Goal: Task Accomplishment & Management: Manage account settings

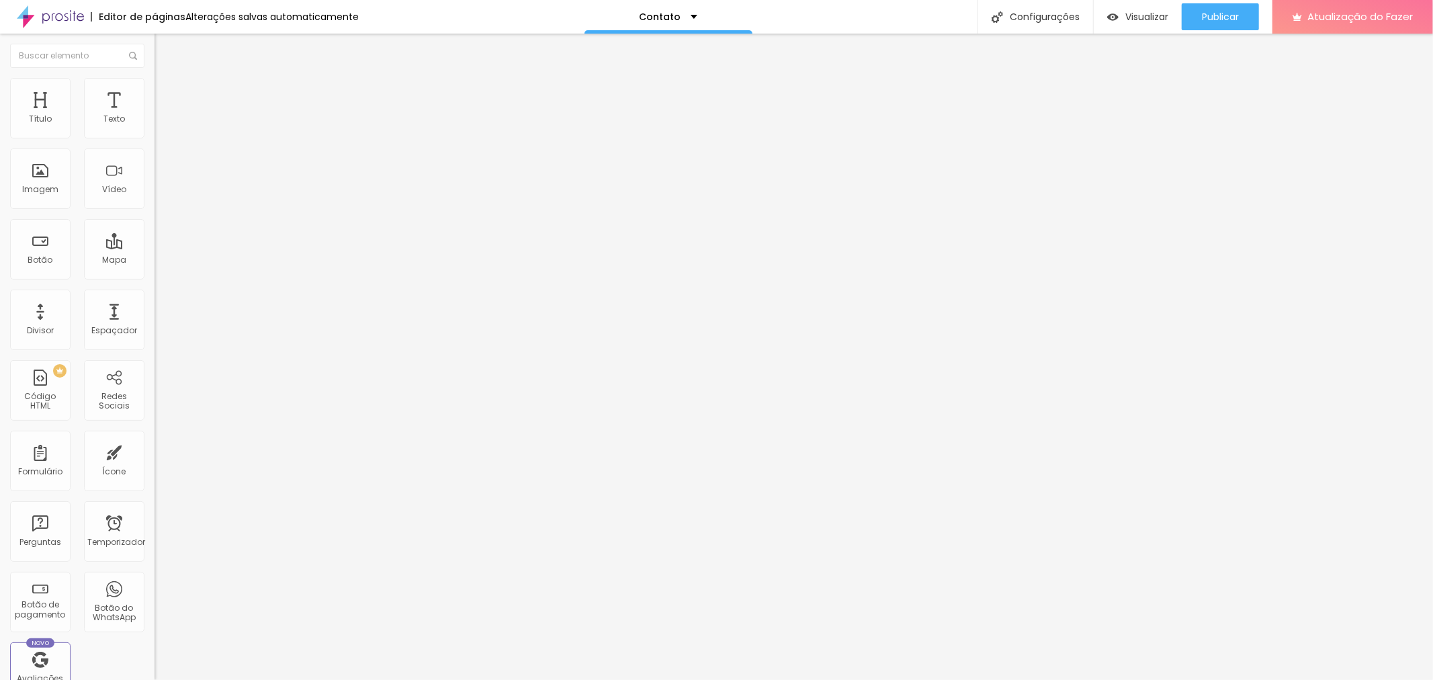
click at [155, 269] on font "Facebook" at bounding box center [175, 274] width 40 height 11
click at [155, 457] on input "https://" at bounding box center [235, 463] width 161 height 13
paste input "[URL][DOMAIN_NAME]"
type input "https://[URL][DOMAIN_NAME]"
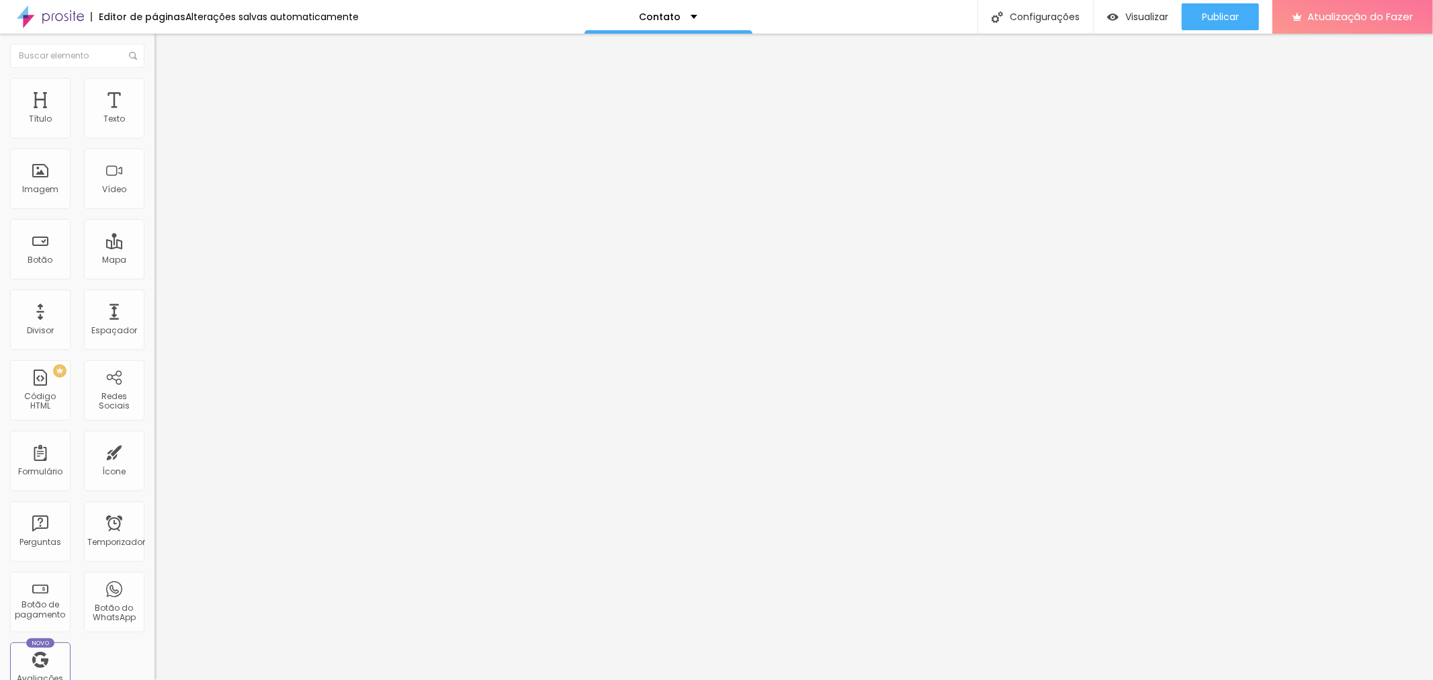
scroll to position [0, 0]
click at [155, 271] on div "Facebook" at bounding box center [232, 275] width 155 height 8
click at [155, 513] on div "Instagram" at bounding box center [232, 605] width 155 height 185
paste input "https://www.instagram.com/guilhermefotografia/"
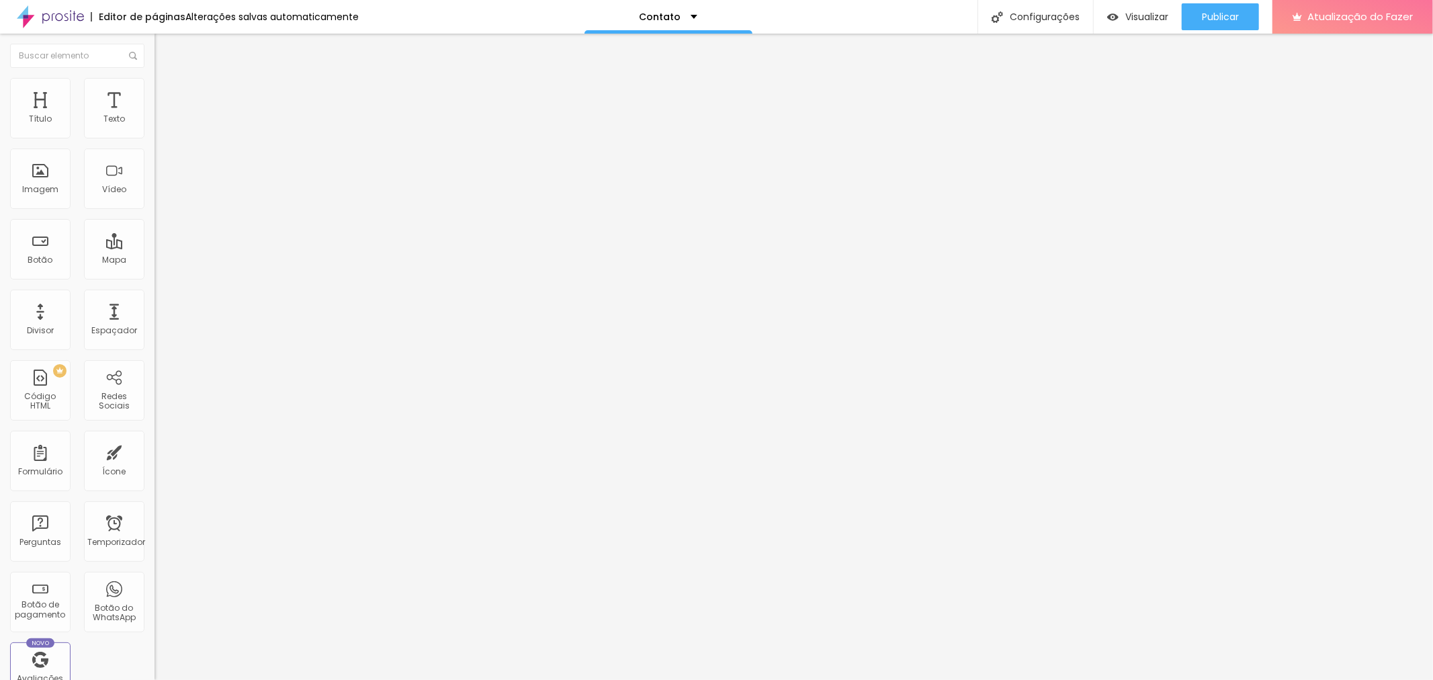
scroll to position [0, 128]
type input "https://https://www.instagram.com/guilhermefotografia/"
click at [155, 424] on div "Editar nulo Conteúdo Estilo Avançado Facebook Rede social Facebook Endereço URL…" at bounding box center [232, 357] width 155 height 646
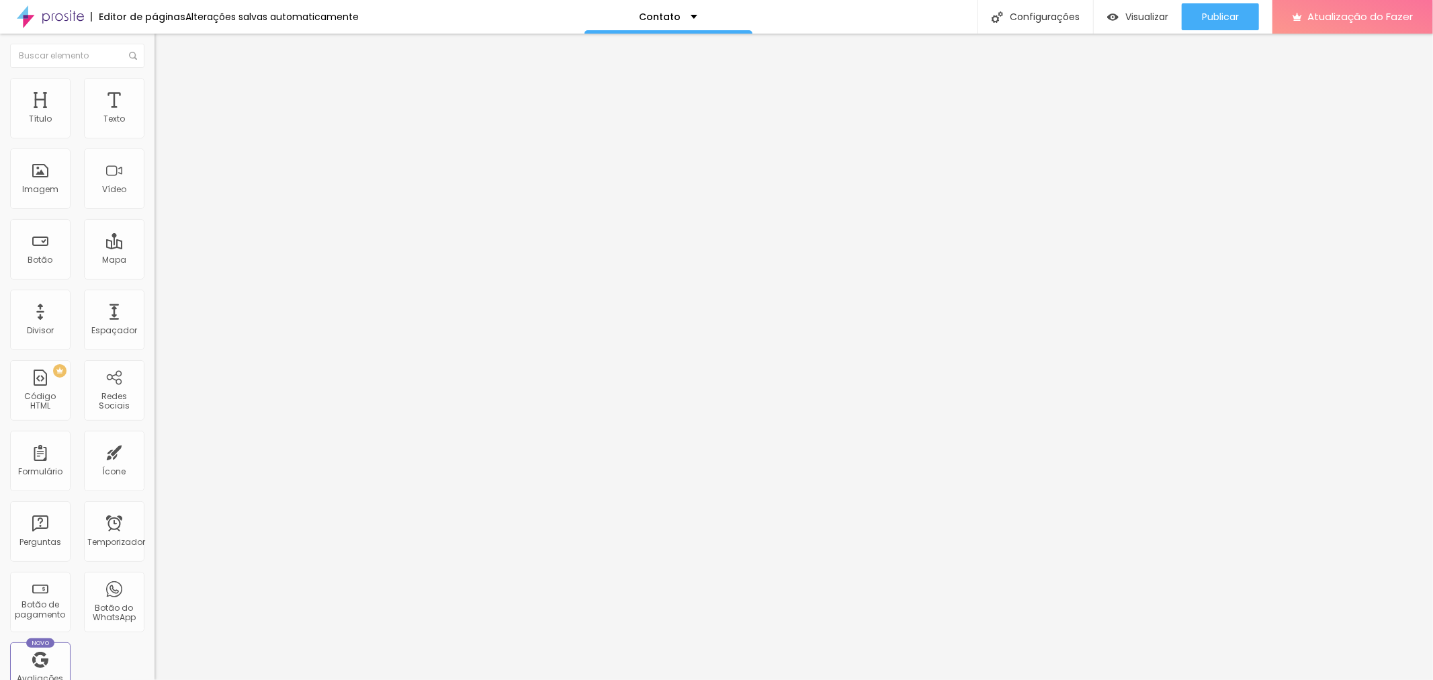
paste input "https://www.youtube.com/@guilhermefotografia"
type input "https://https://www.youtube.com/@guilhermefotografia"
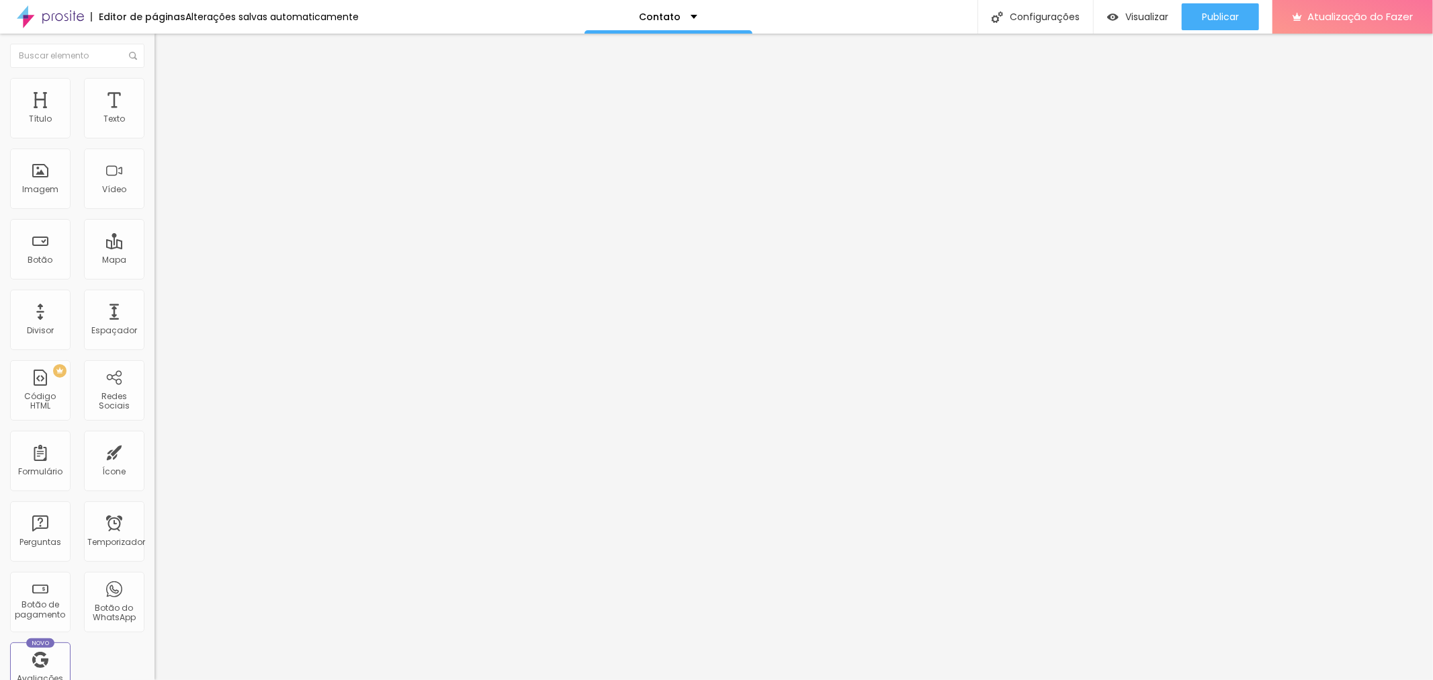
scroll to position [0, 0]
click at [155, 402] on div "Editar nulo Conteúdo Estilo Avançado Facebook Rede social Facebook Endereço URL…" at bounding box center [232, 357] width 155 height 646
click at [155, 88] on li "Estilo" at bounding box center [232, 84] width 155 height 13
click at [155, 91] on img at bounding box center [161, 97] width 12 height 12
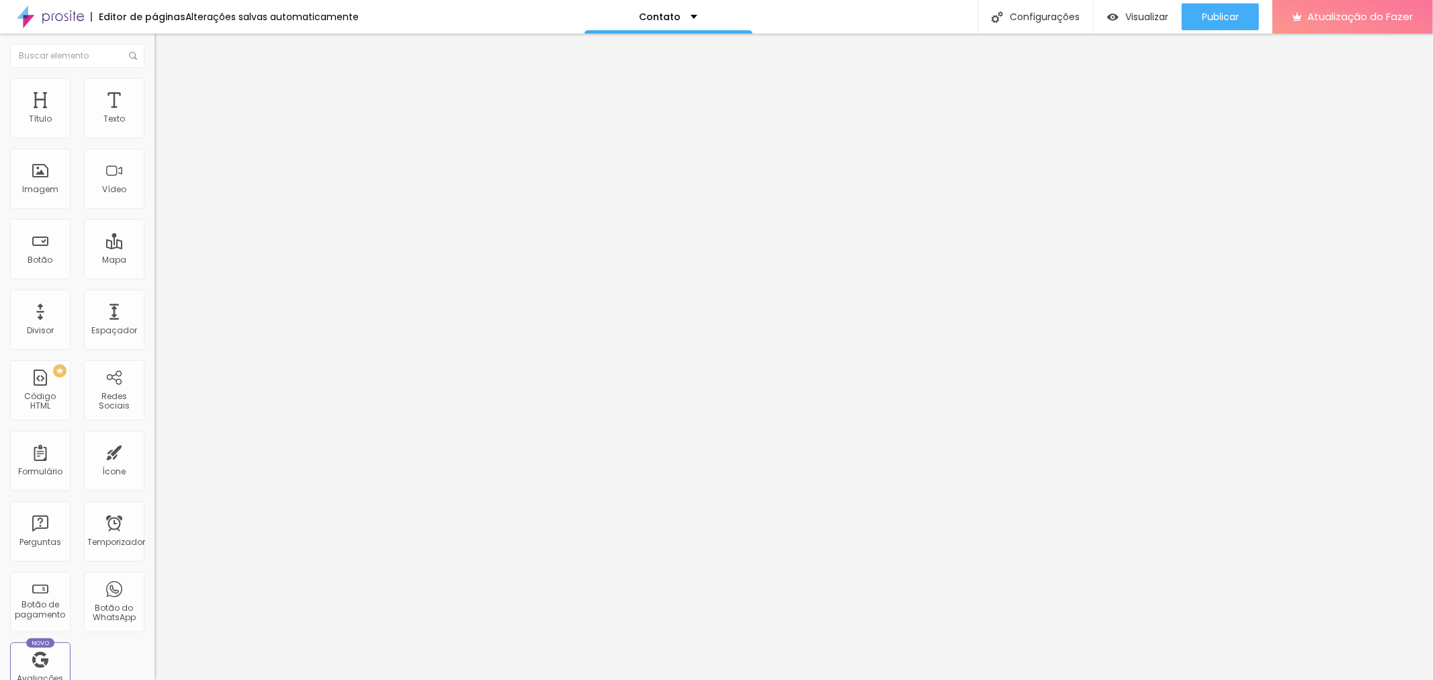
click at [155, 89] on ul "Conteúdo Estilo Avançado" at bounding box center [232, 85] width 155 height 40
click at [155, 79] on img at bounding box center [161, 84] width 12 height 12
click at [155, 78] on li "Conteúdo" at bounding box center [232, 71] width 155 height 13
click at [41, 180] on div "Imagem" at bounding box center [40, 178] width 60 height 60
click at [47, 199] on div "Imagem" at bounding box center [40, 178] width 60 height 60
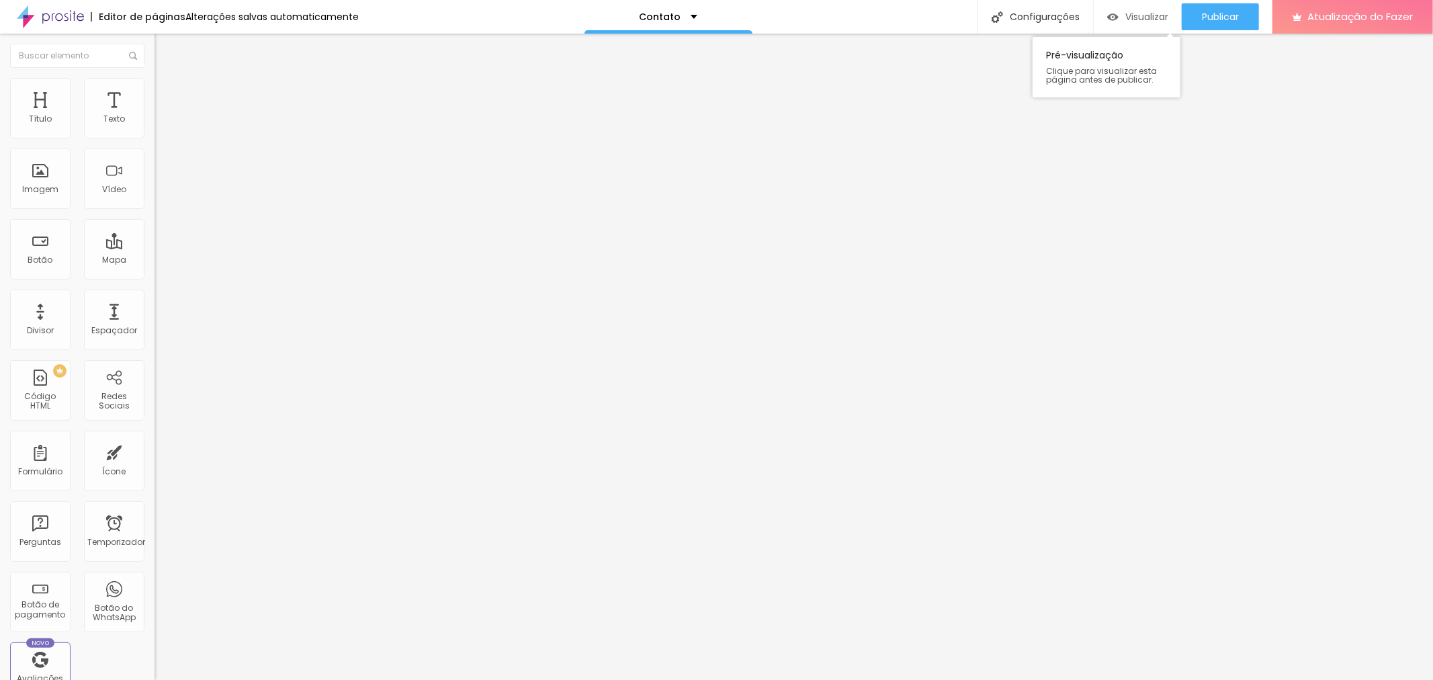
click at [1127, 17] on font "Visualizar" at bounding box center [1146, 16] width 43 height 13
click at [239, 679] on div at bounding box center [716, 688] width 1433 height 0
click at [155, 87] on li "Estilo" at bounding box center [232, 84] width 155 height 13
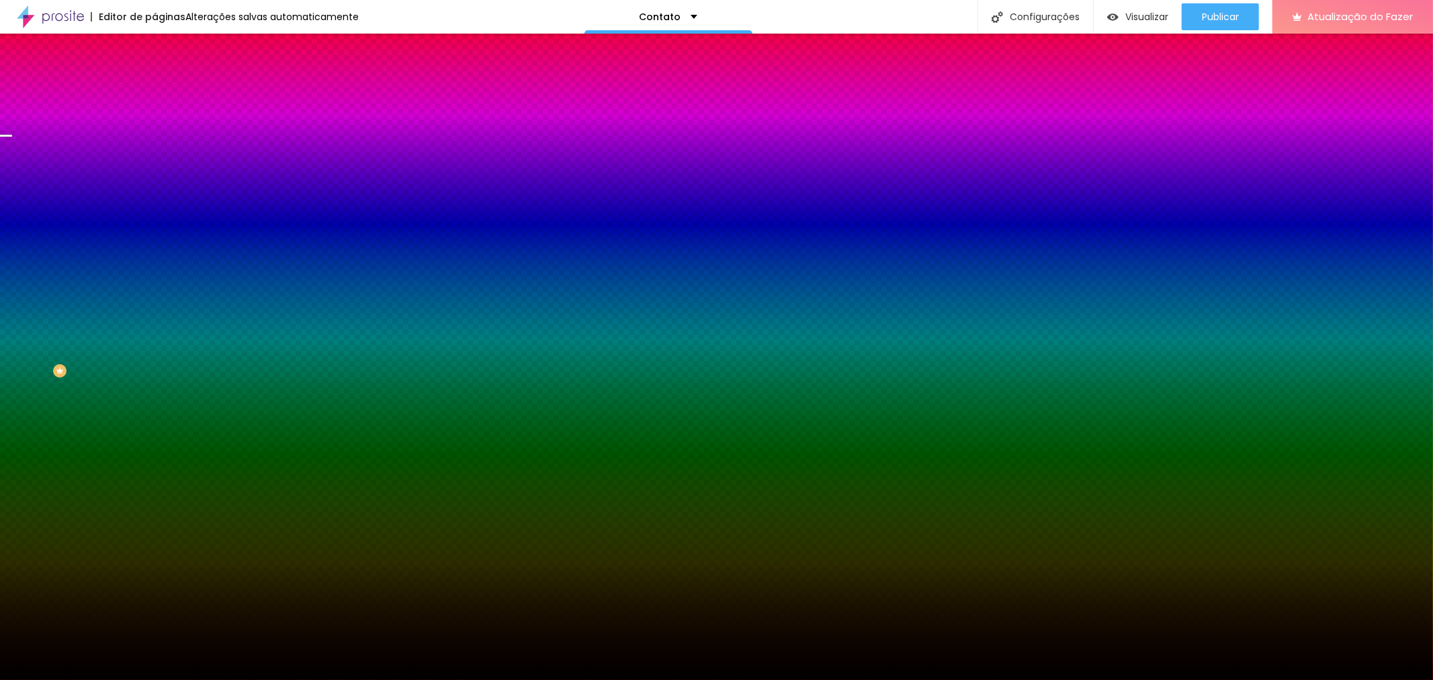
click at [163, 124] on font "Trocar imagem" at bounding box center [195, 117] width 65 height 11
click at [155, 241] on button "button" at bounding box center [164, 234] width 19 height 14
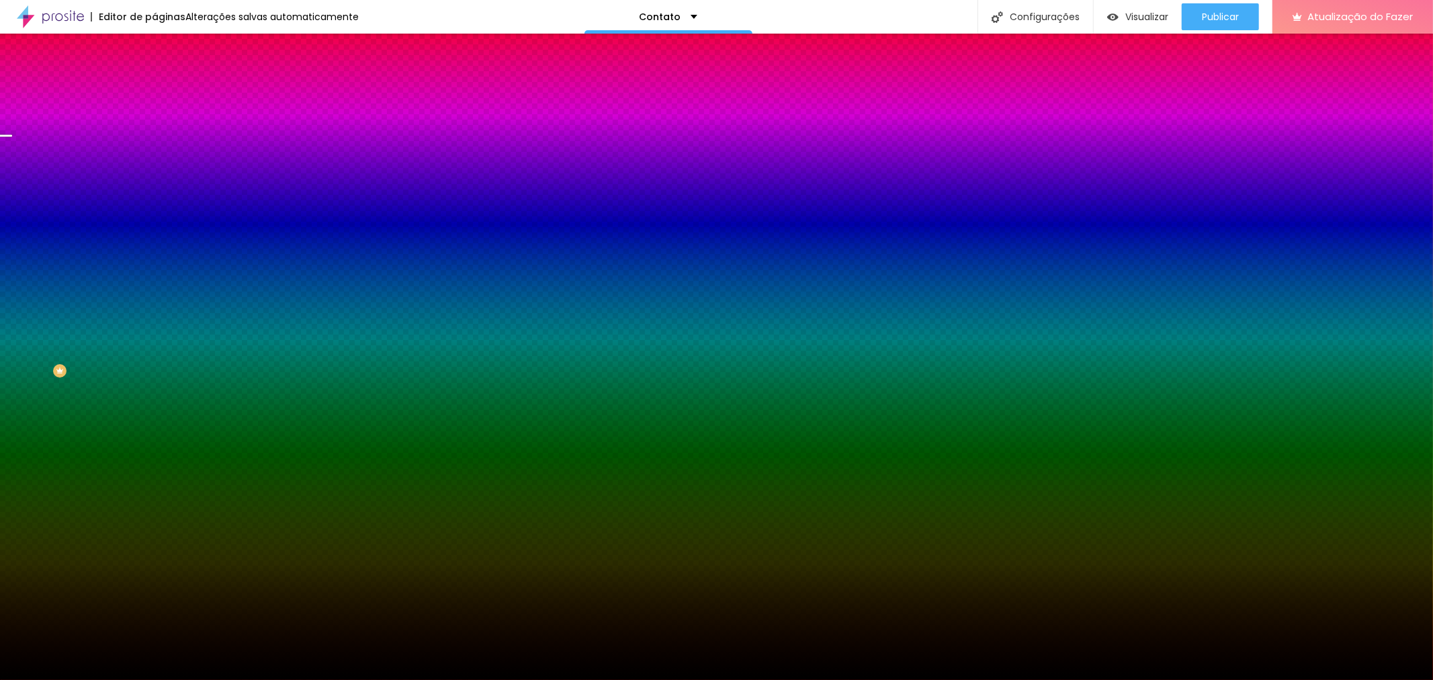
click at [132, 679] on div at bounding box center [716, 680] width 1433 height 0
click at [155, 78] on li "Conteúdo" at bounding box center [232, 71] width 155 height 13
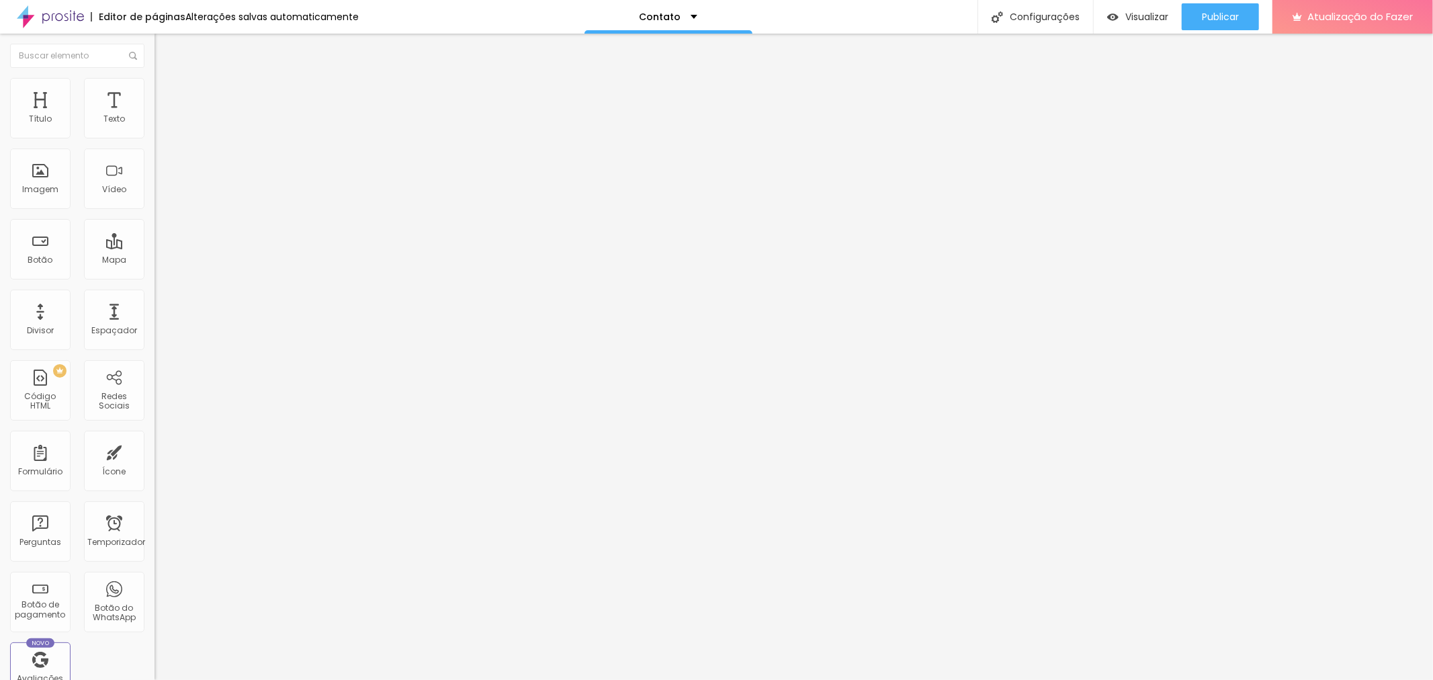
click at [155, 122] on font "Encaixotado" at bounding box center [181, 116] width 52 height 11
click at [155, 143] on font "Completo" at bounding box center [175, 137] width 41 height 11
click at [155, 130] on font "Encaixotado" at bounding box center [181, 124] width 52 height 11
drag, startPoint x: 67, startPoint y: 85, endPoint x: 64, endPoint y: 94, distance: 9.4
click at [155, 86] on li "Estilo" at bounding box center [232, 84] width 155 height 13
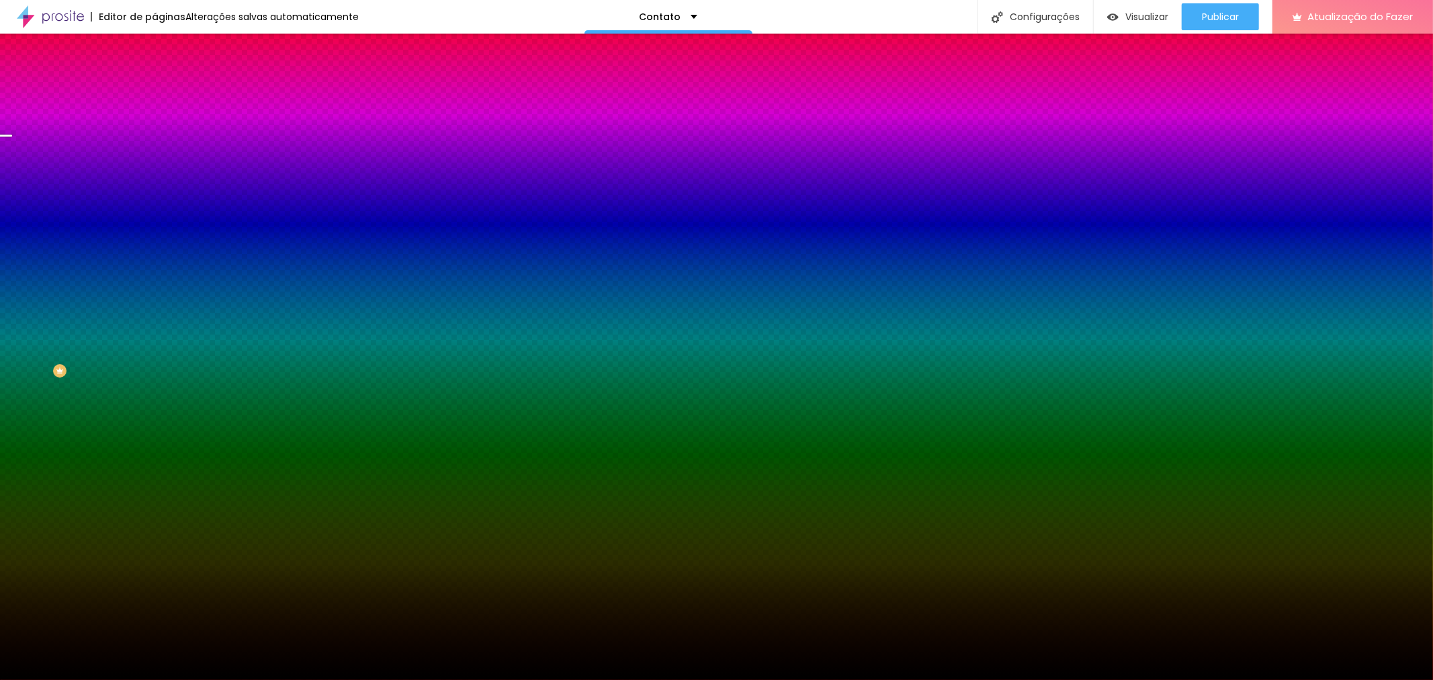
click at [155, 122] on div "Trocar imagem" at bounding box center [232, 117] width 155 height 9
click at [155, 91] on li "Avançado" at bounding box center [232, 97] width 155 height 13
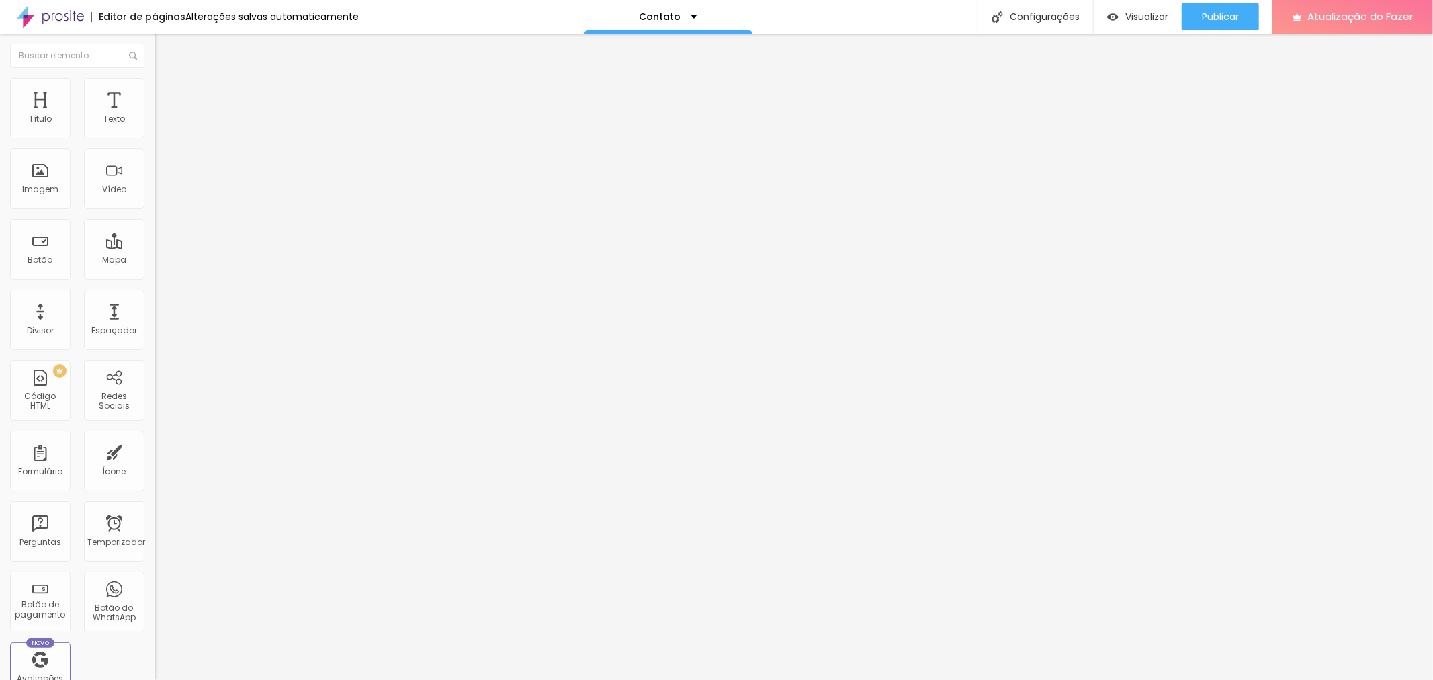
click at [155, 77] on img at bounding box center [161, 71] width 12 height 12
click at [155, 86] on li "Estilo" at bounding box center [232, 84] width 155 height 13
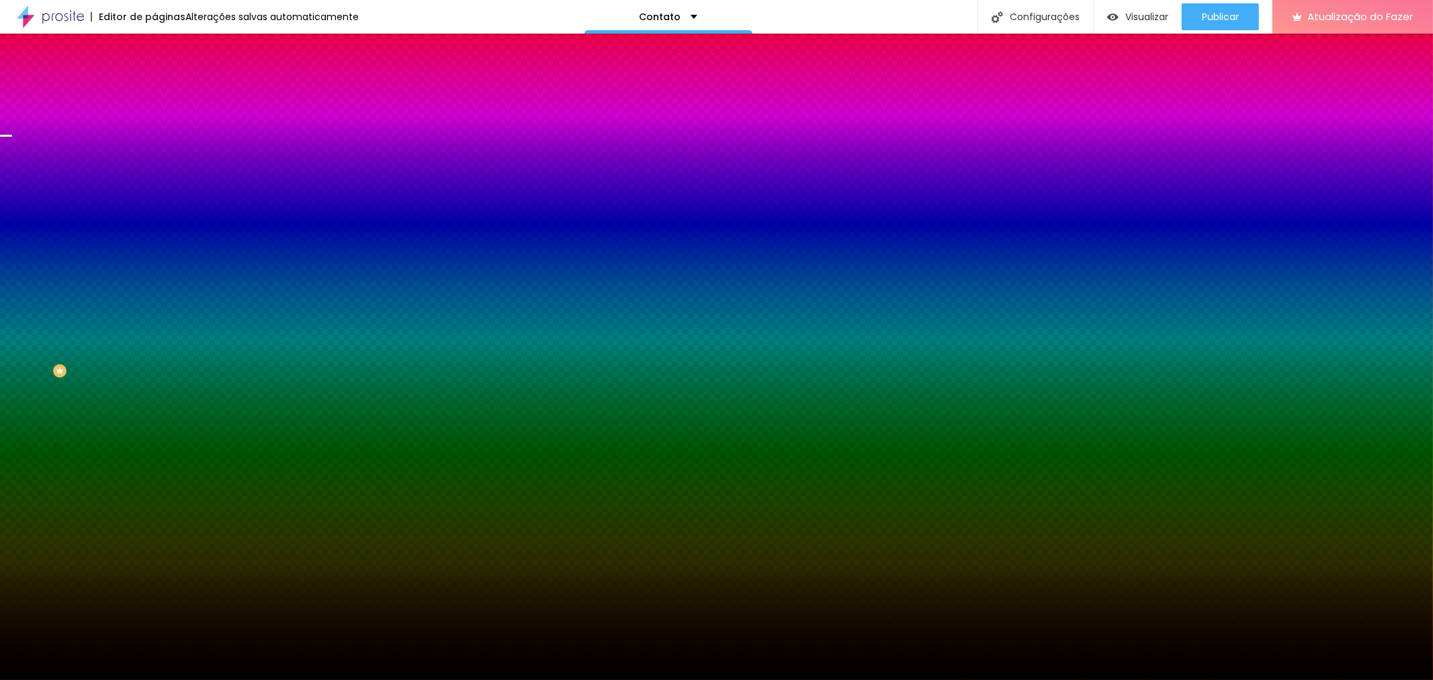
click at [163, 124] on font "Trocar imagem" at bounding box center [195, 117] width 65 height 11
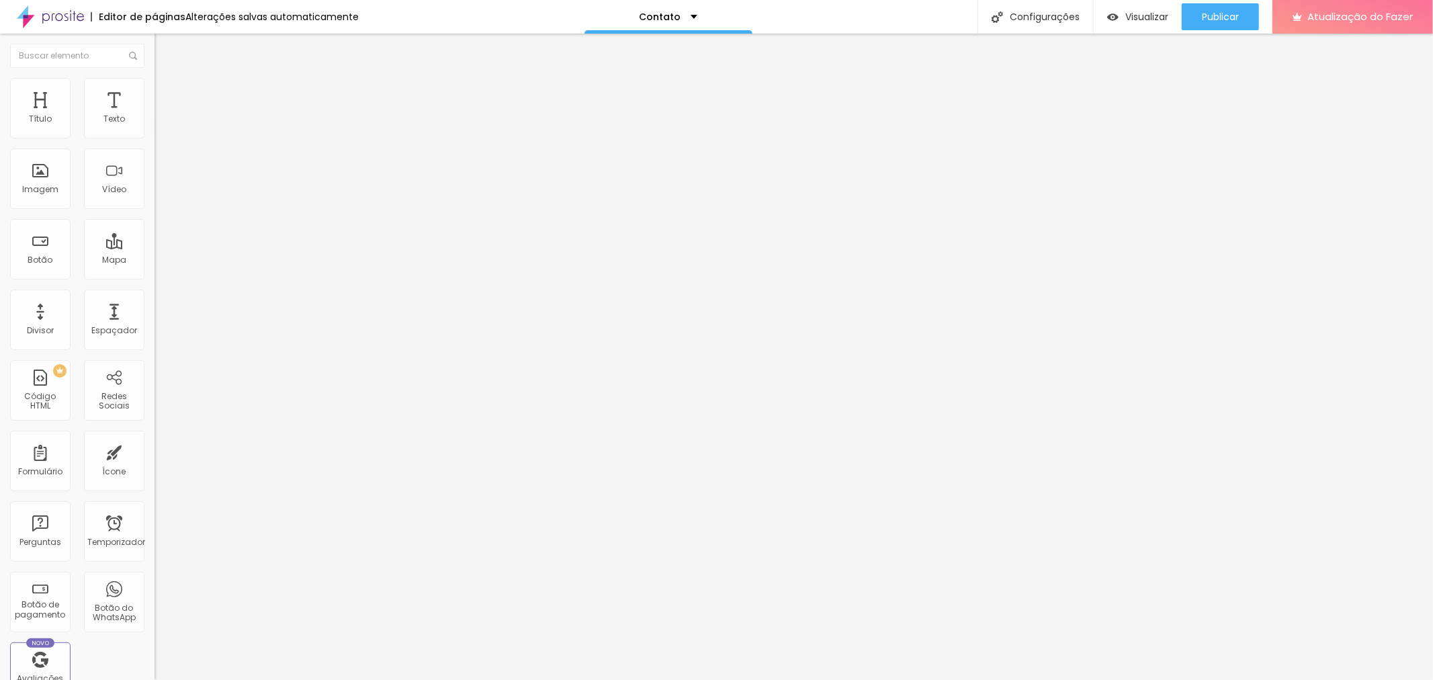
click at [163, 131] on div "Meu Casamento" at bounding box center [231, 125] width 137 height 12
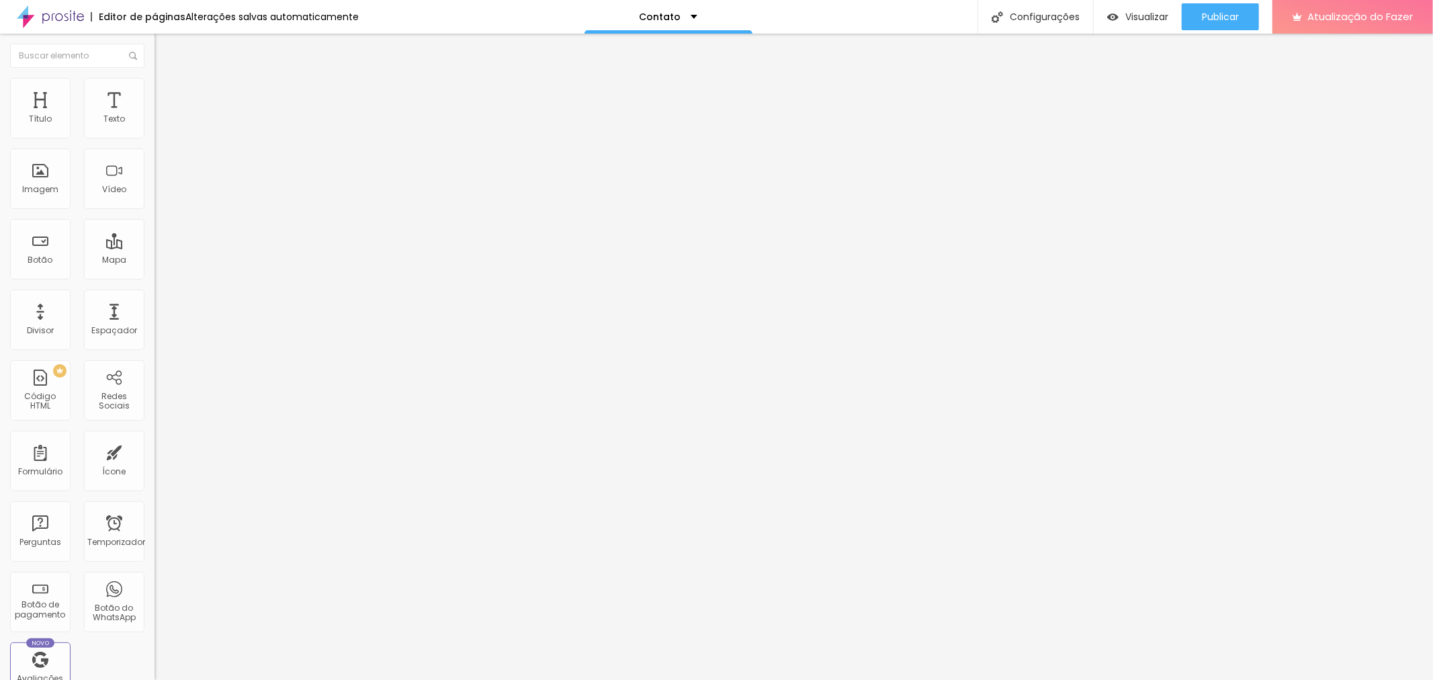
click at [57, 466] on font "Formulário" at bounding box center [40, 471] width 44 height 11
click at [155, 135] on span at bounding box center [159, 140] width 8 height 11
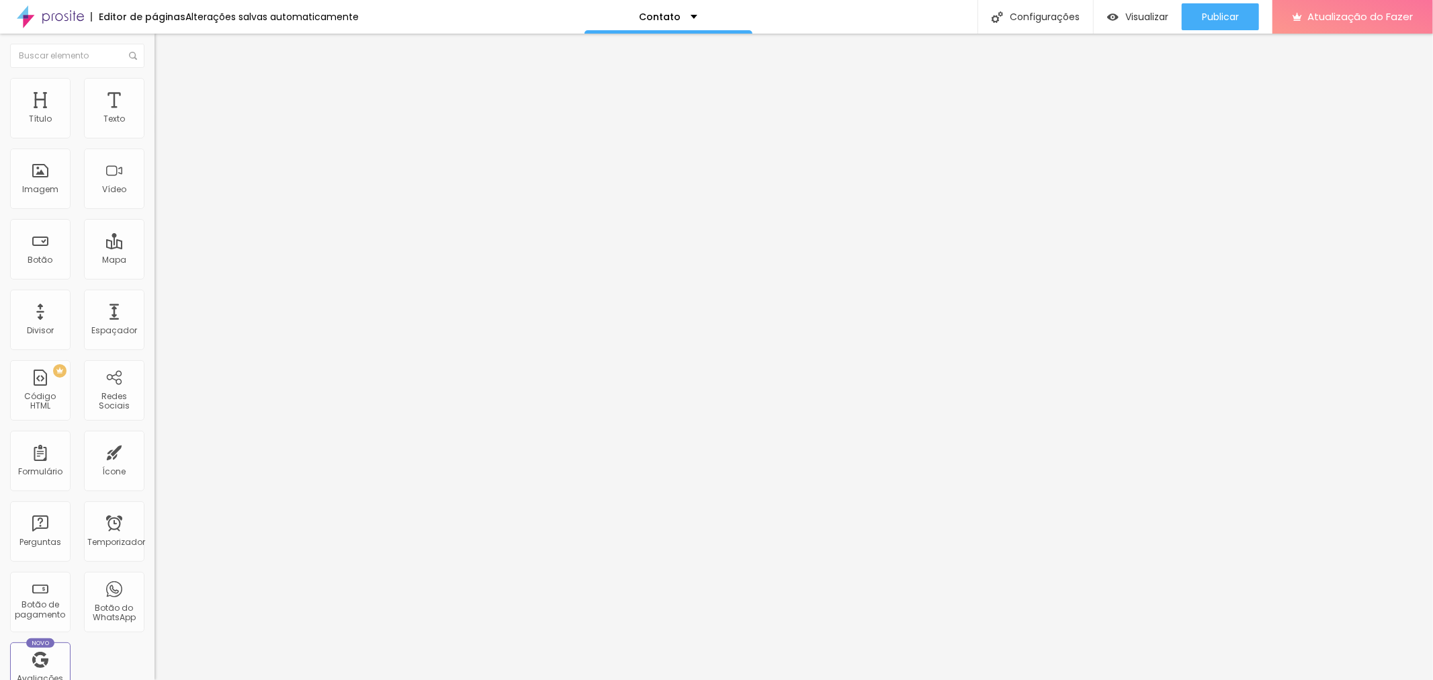
drag, startPoint x: 839, startPoint y: 449, endPoint x: 709, endPoint y: 443, distance: 129.8
type input "n"
type input "e"
type input "ENSAIO"
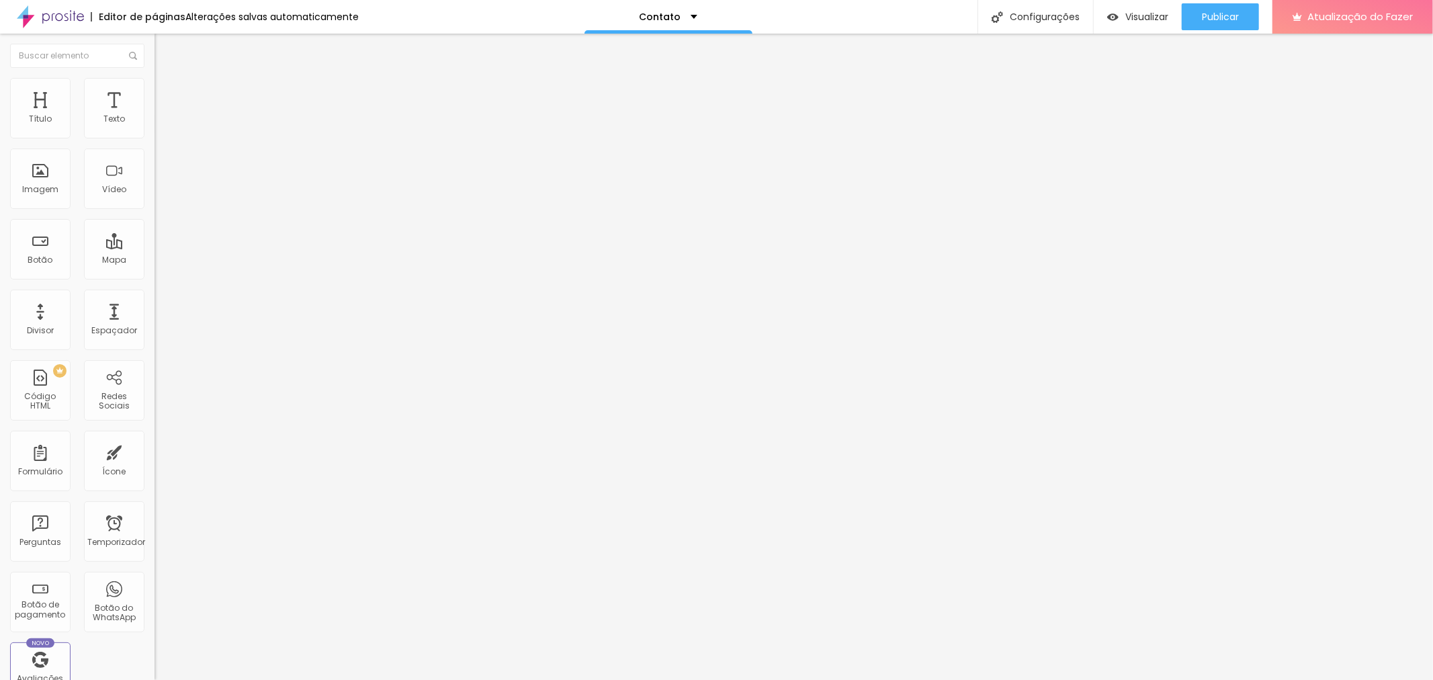
drag, startPoint x: 556, startPoint y: 458, endPoint x: 511, endPoint y: 464, distance: 45.3
type input "DATA"
drag, startPoint x: 568, startPoint y: 400, endPoint x: 509, endPoint y: 408, distance: 59.0
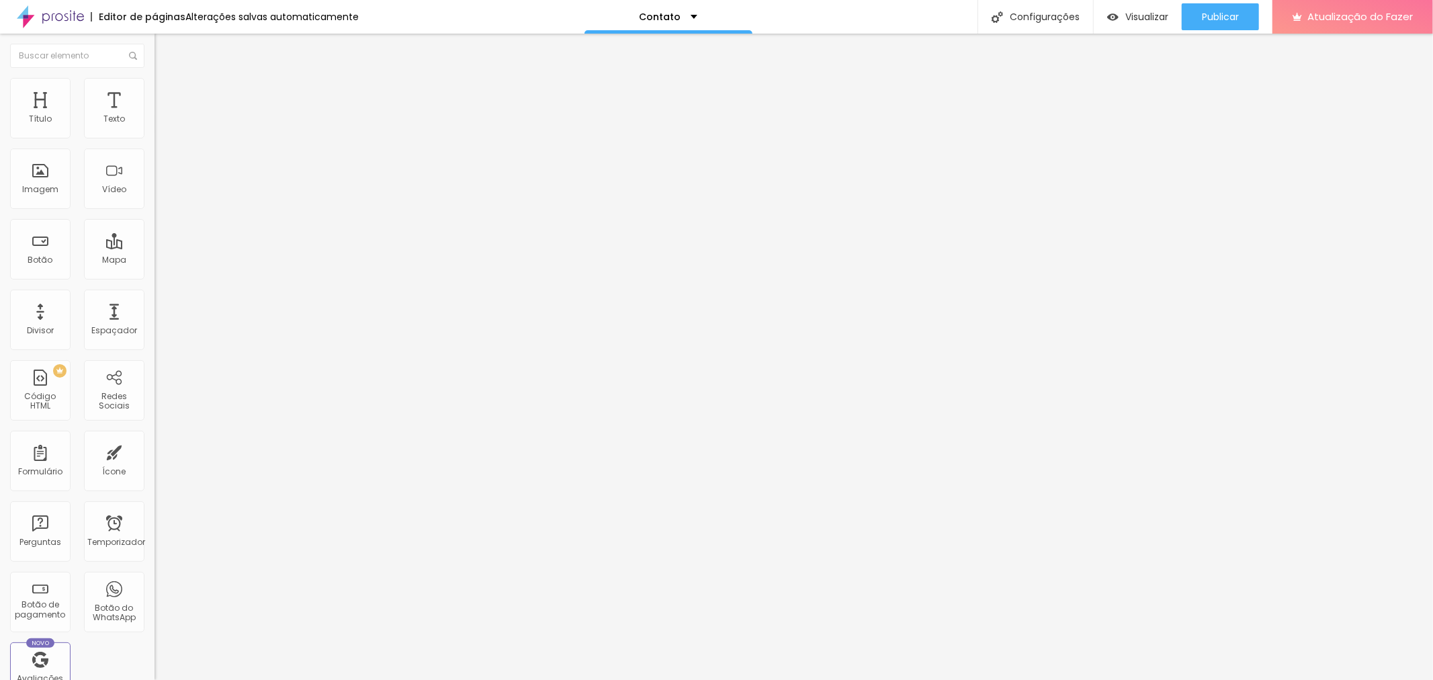
type input "MENSAGEM"
drag, startPoint x: 518, startPoint y: 360, endPoint x: 495, endPoint y: 361, distance: 22.9
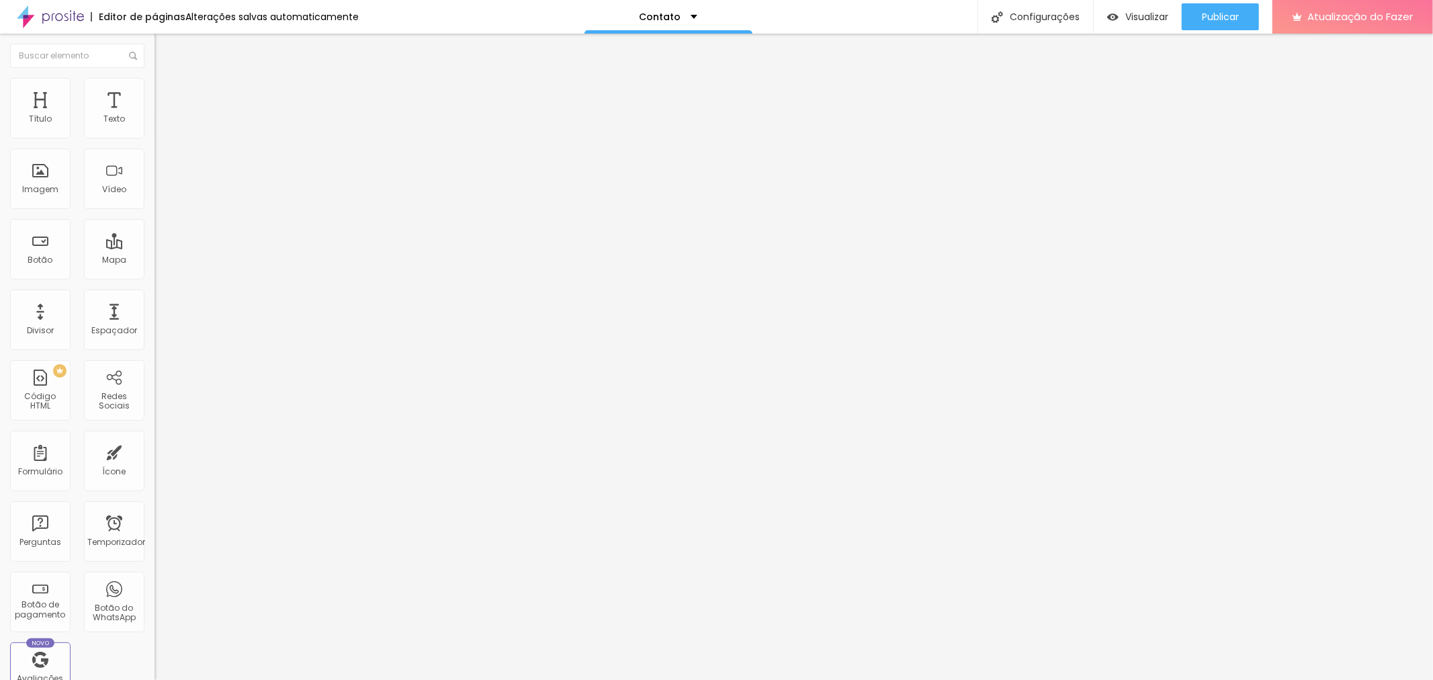
type input "WHATSAPP"
type input "Seu whatsapp"
drag, startPoint x: 559, startPoint y: 310, endPoint x: 494, endPoint y: 317, distance: 65.5
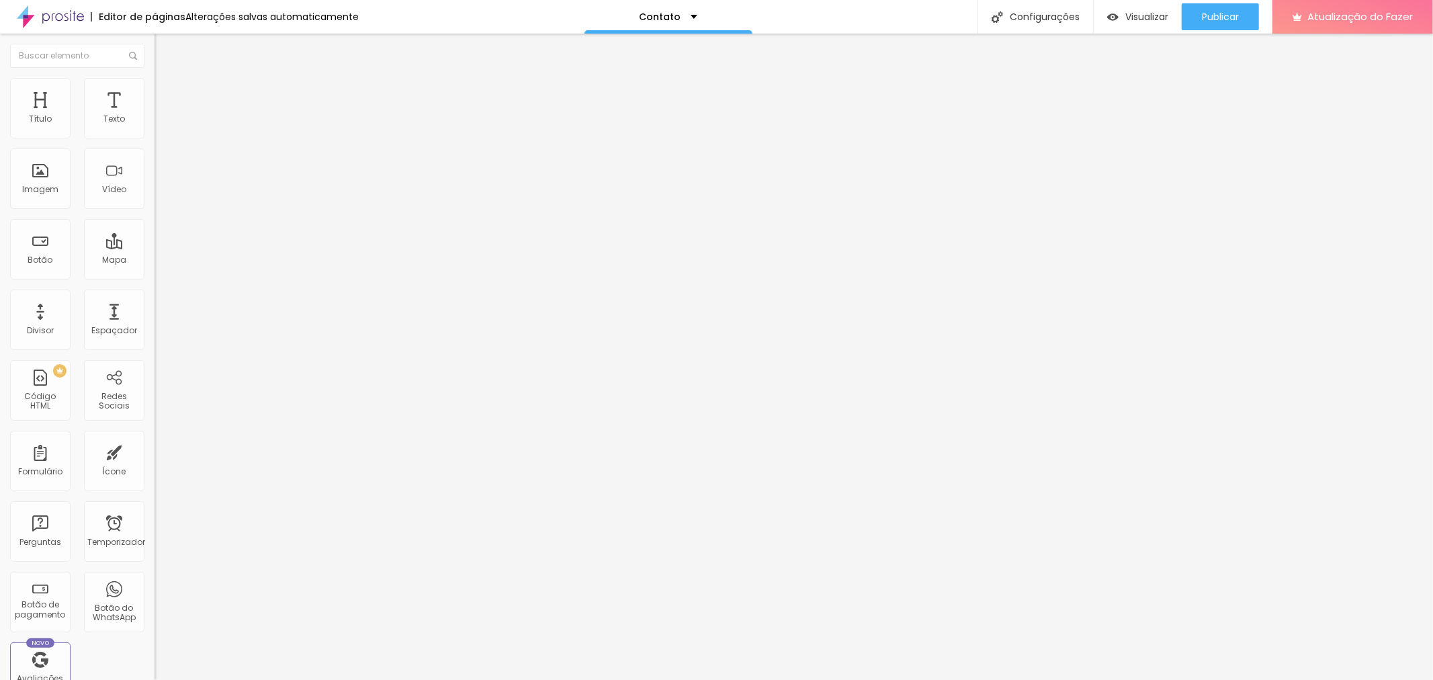
scroll to position [81, 0]
type input "NOME"
click at [175, 141] on font "Conectar" at bounding box center [199, 134] width 48 height 14
click at [1190, 13] on button "Publicar" at bounding box center [1220, 16] width 77 height 27
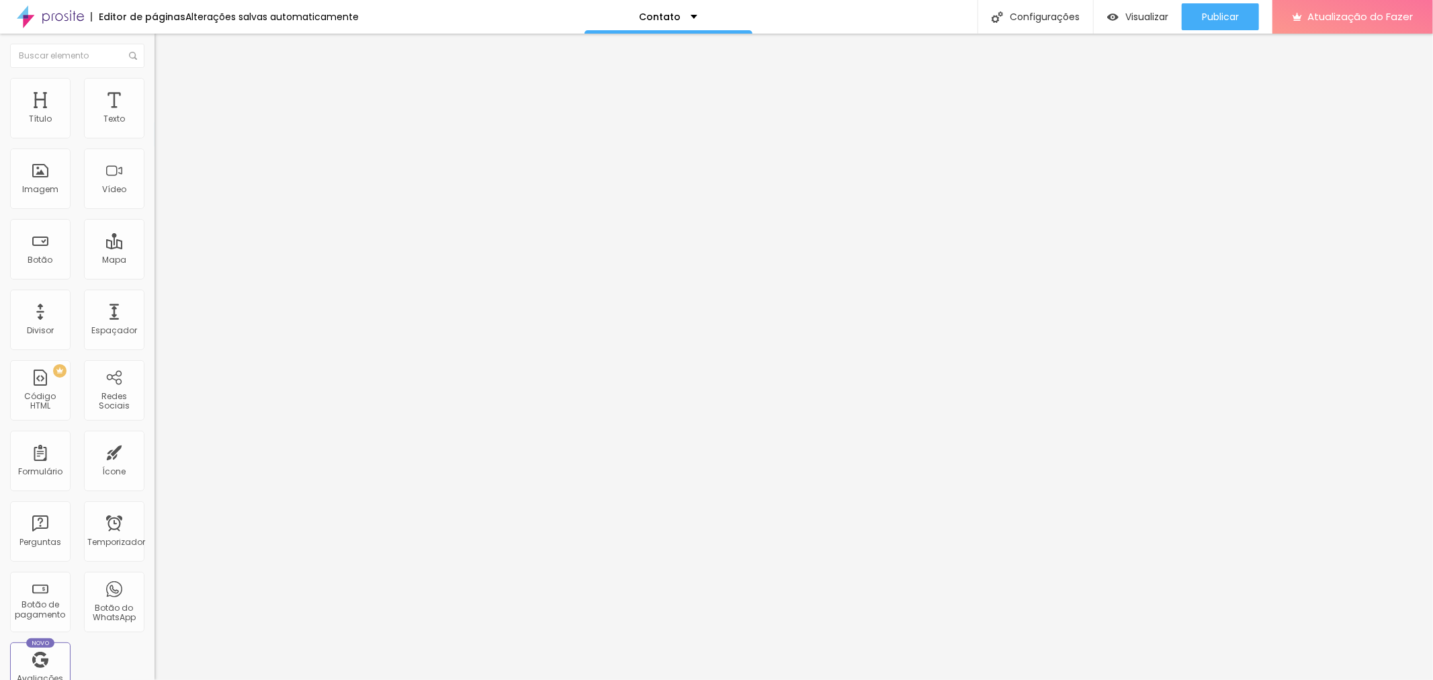
click at [155, 86] on img at bounding box center [161, 84] width 12 height 12
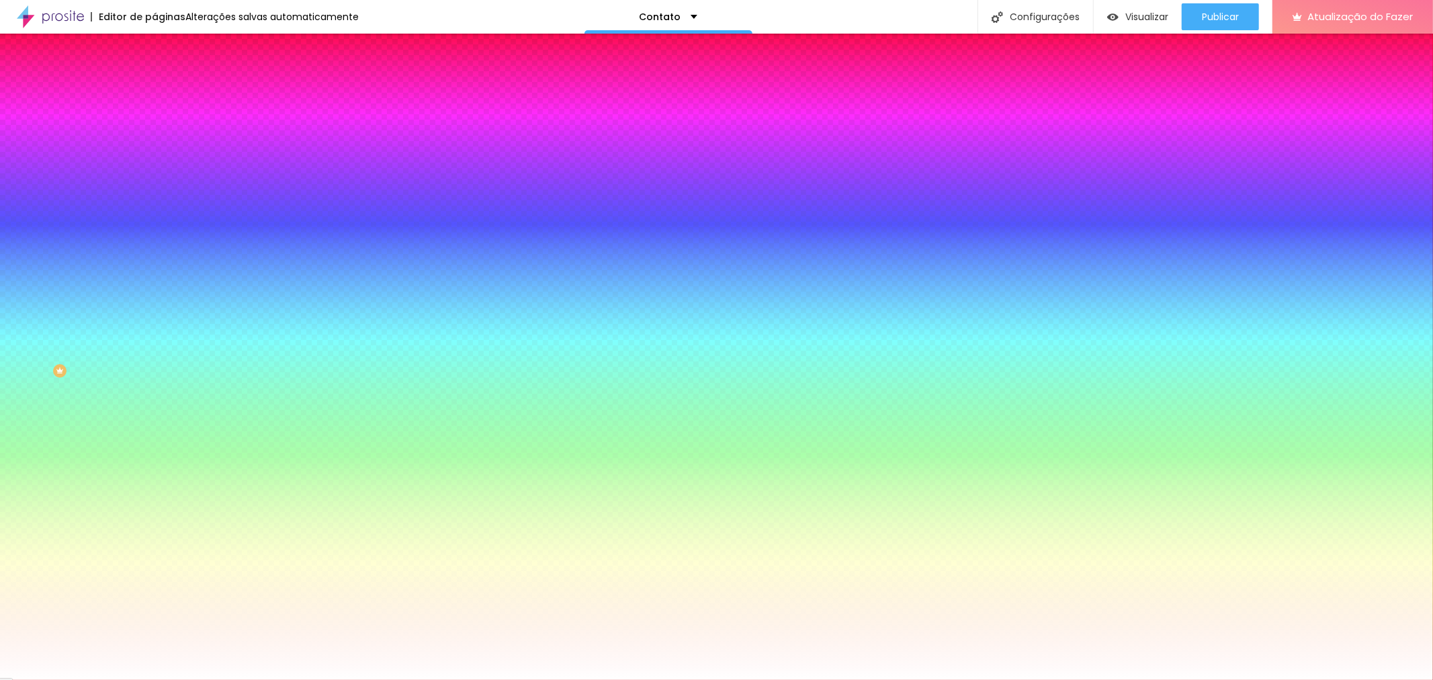
click at [155, 91] on li "Avançado" at bounding box center [232, 97] width 155 height 13
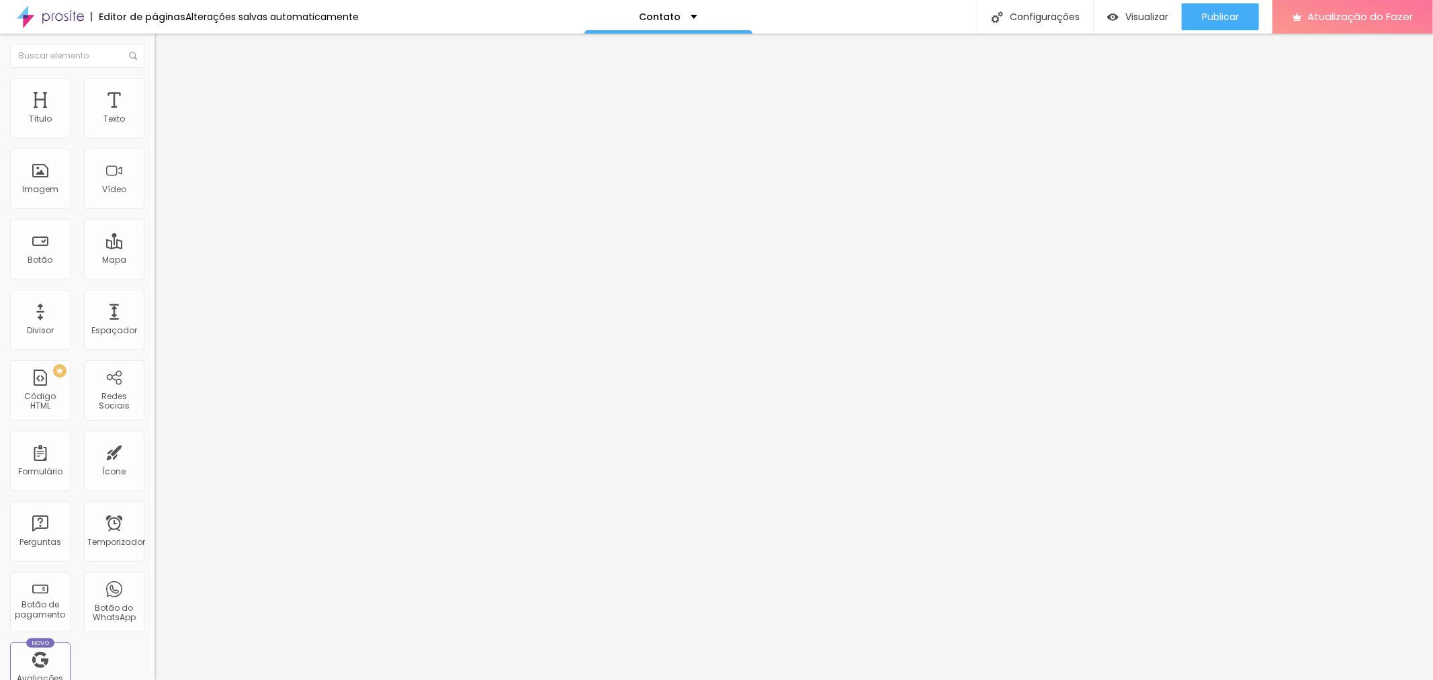
click at [155, 78] on li "Conteúdo" at bounding box center [232, 71] width 155 height 13
click at [175, 148] on div "Conectar" at bounding box center [199, 134] width 48 height 27
click at [165, 48] on img "button" at bounding box center [170, 49] width 11 height 11
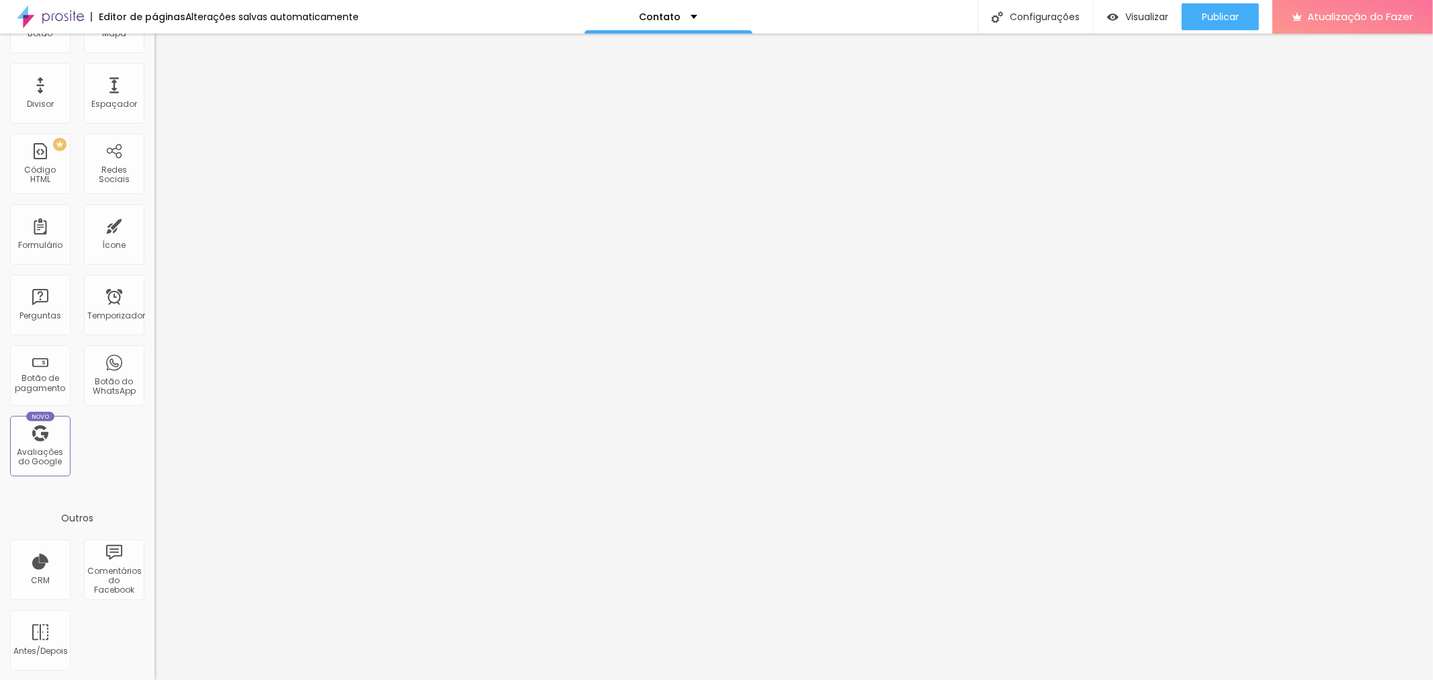
scroll to position [0, 0]
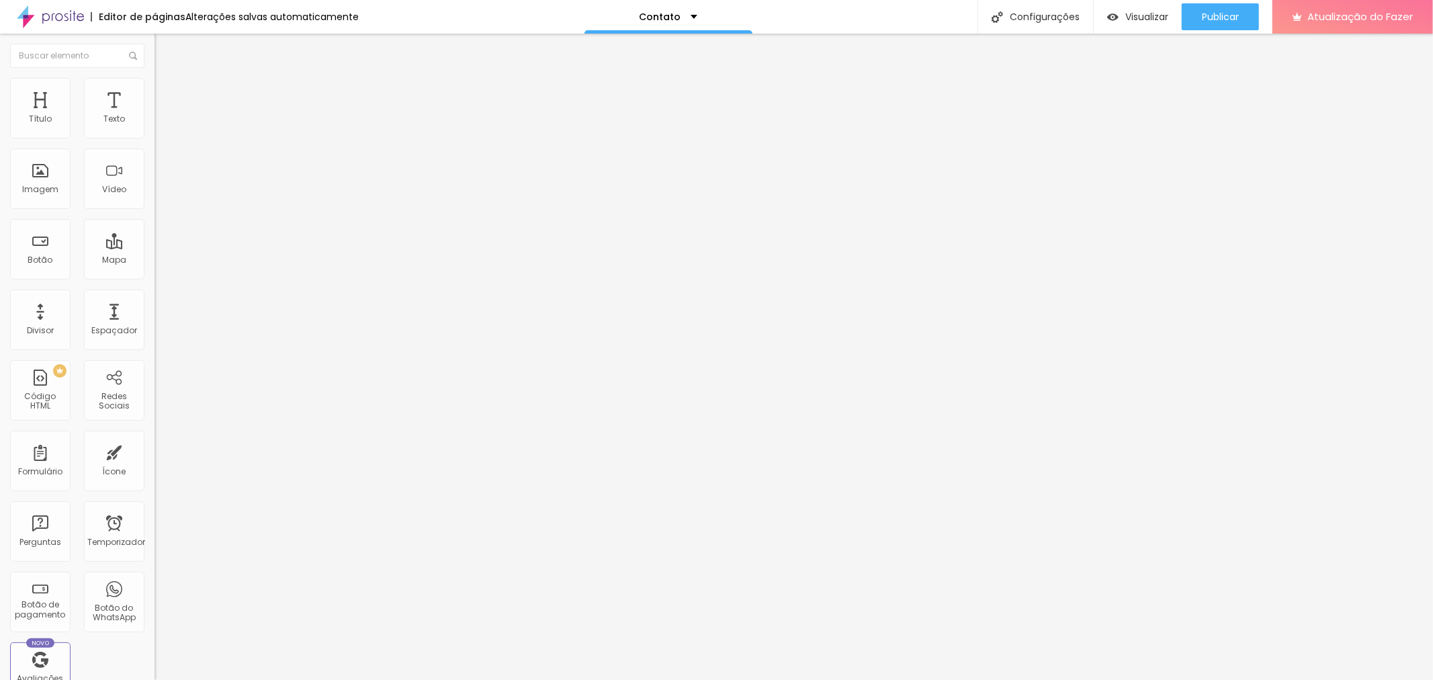
click at [155, 269] on input at bounding box center [246, 275] width 183 height 13
click at [155, 269] on input "GUILHERME GONÇALVES FOTOGRAFIA" at bounding box center [246, 275] width 183 height 13
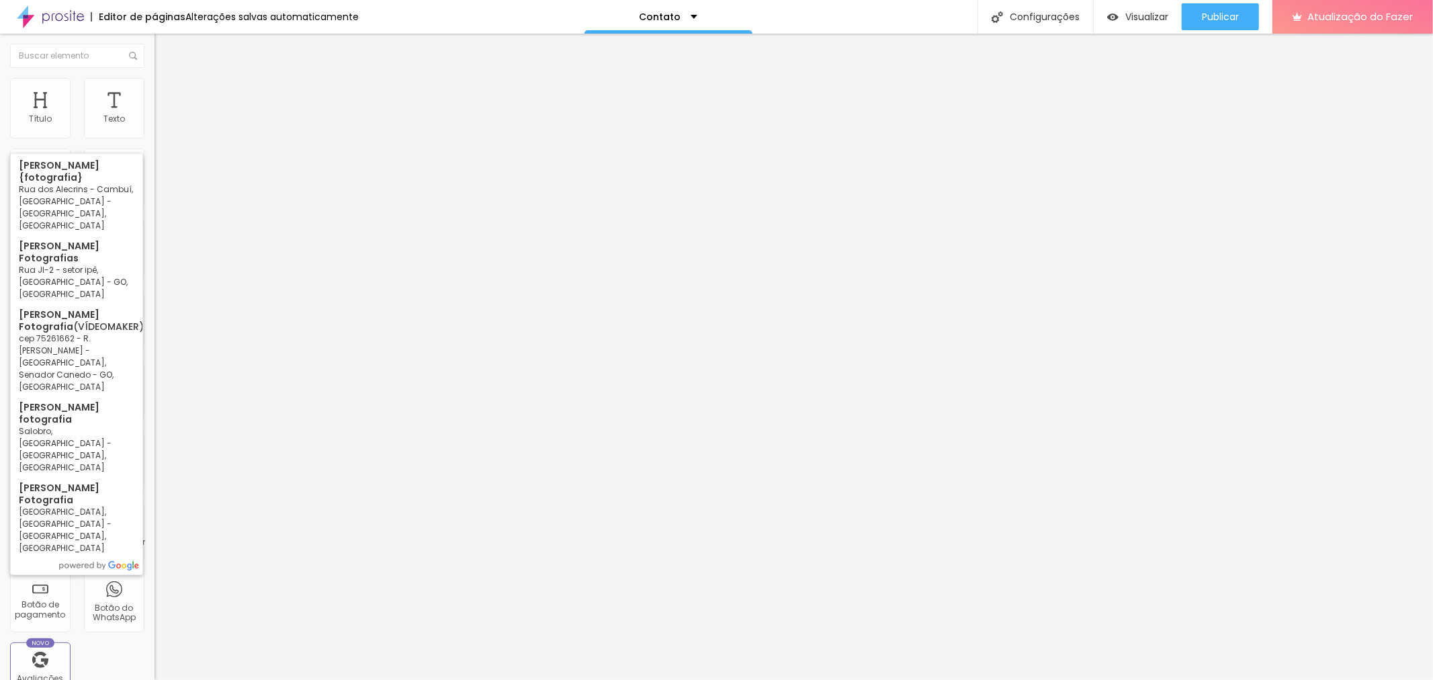
type input "GUILHERME FOTOGRAFIA"
drag, startPoint x: 128, startPoint y: 146, endPoint x: 0, endPoint y: 139, distance: 127.9
click at [155, 139] on div "Encontre sua empresa GUILHERME FOTOGRAFIA Procure o perfil da empresa pelo nome…" at bounding box center [232, 275] width 155 height 340
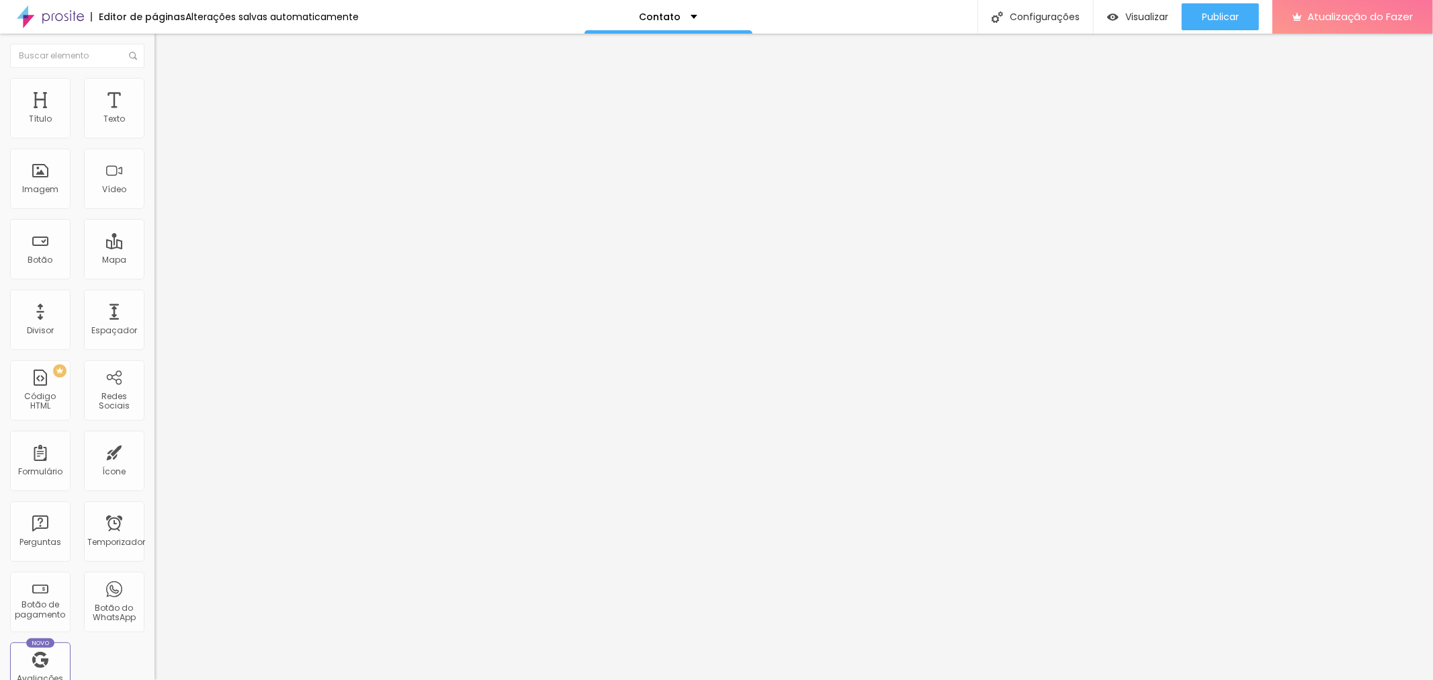
click at [155, 269] on input "[PERSON_NAME] FOTOGRAFIA" at bounding box center [246, 275] width 183 height 13
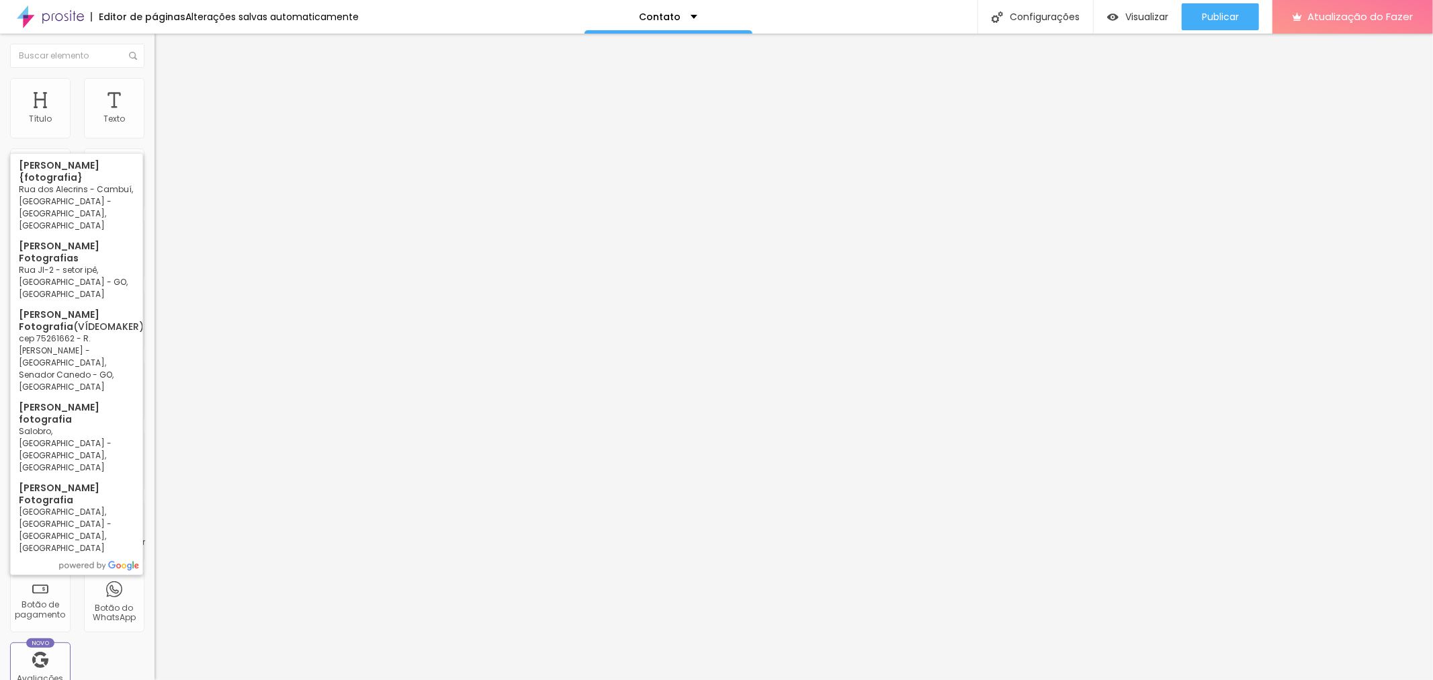
click at [155, 269] on input "[PERSON_NAME] FOTOGRAFIA" at bounding box center [246, 275] width 183 height 13
click at [155, 269] on input "GUILHERMEFOTOGRAFIA" at bounding box center [246, 275] width 183 height 13
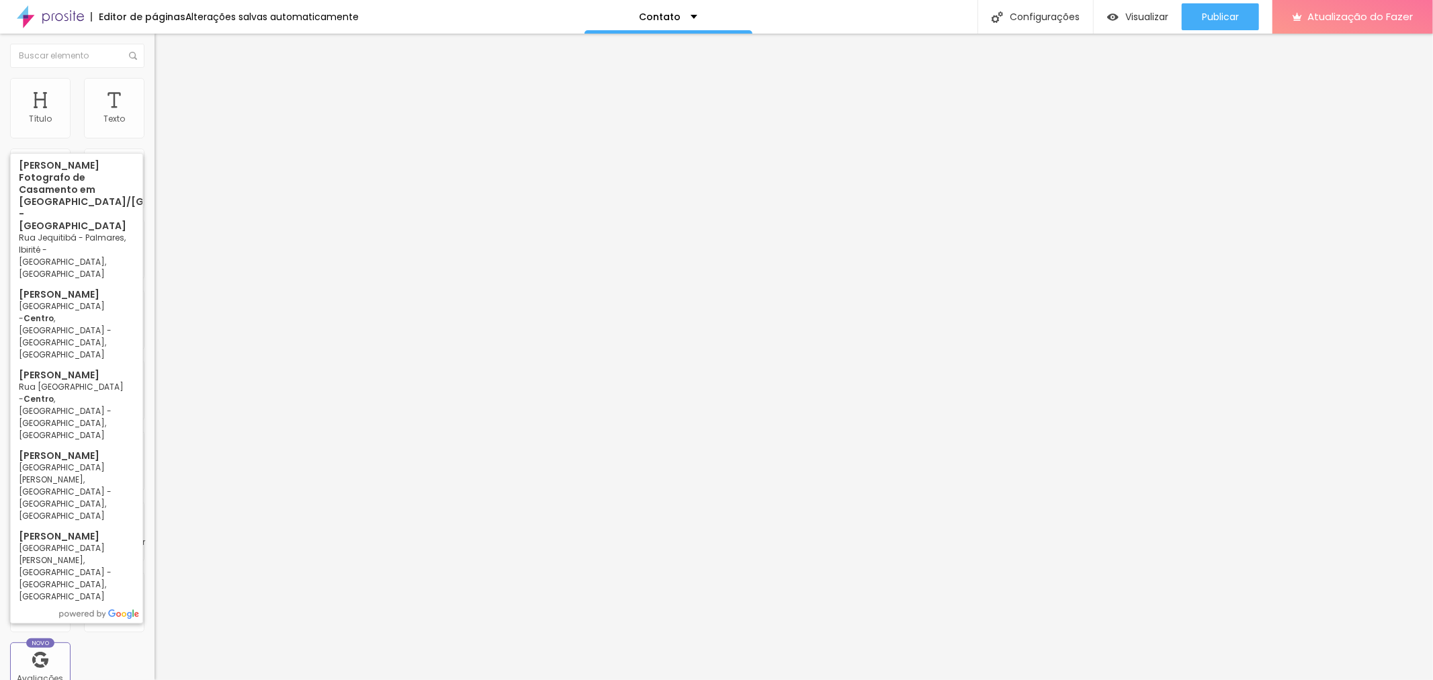
type input "H"
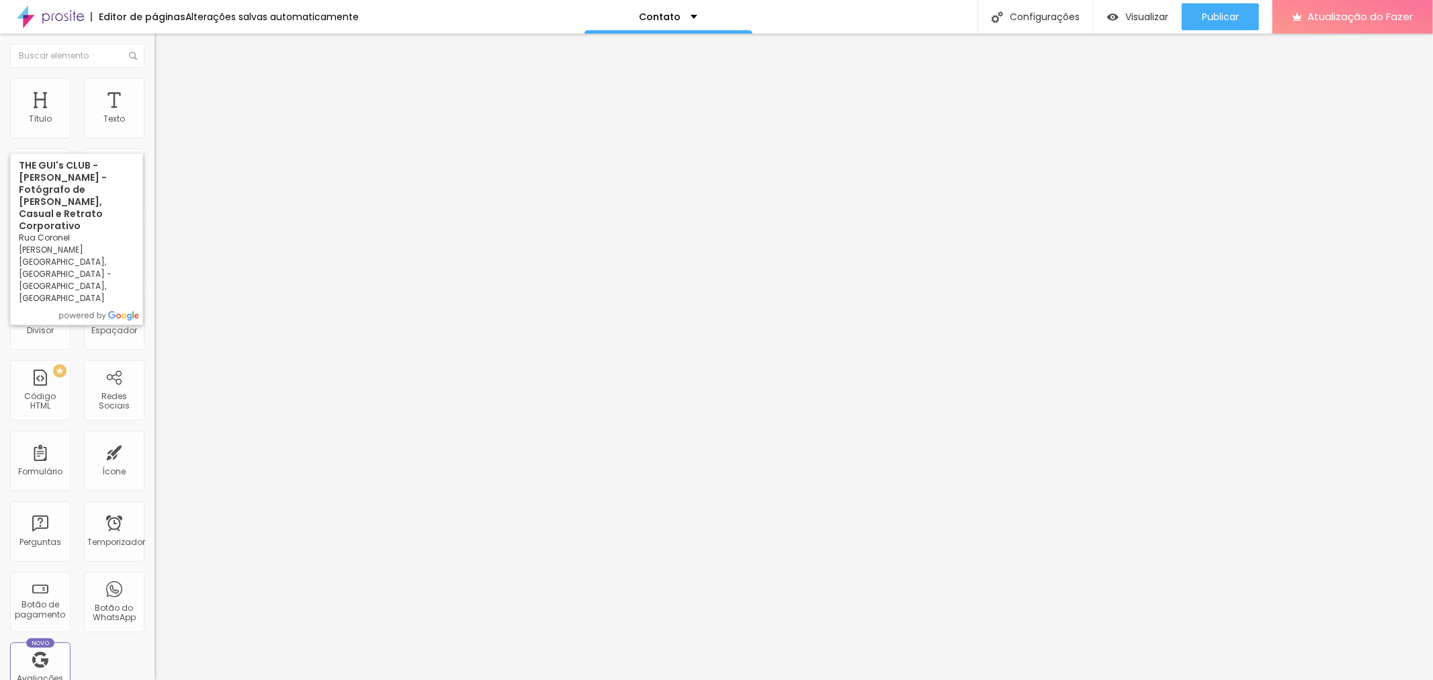
type input "G"
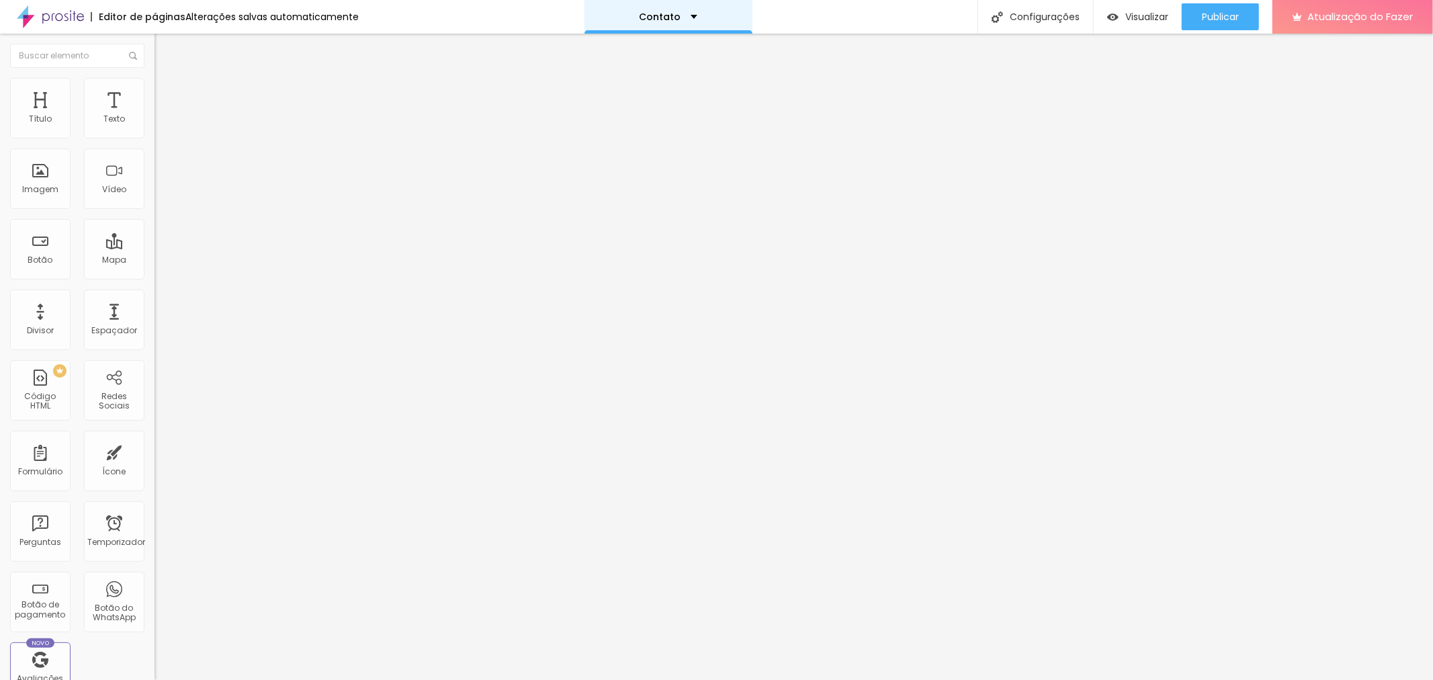
click at [695, 17] on div "Contato" at bounding box center [669, 17] width 168 height 34
click at [688, 9] on div "Contato" at bounding box center [668, 4] width 40 height 9
click at [1057, 19] on font "Configurações" at bounding box center [1045, 16] width 70 height 13
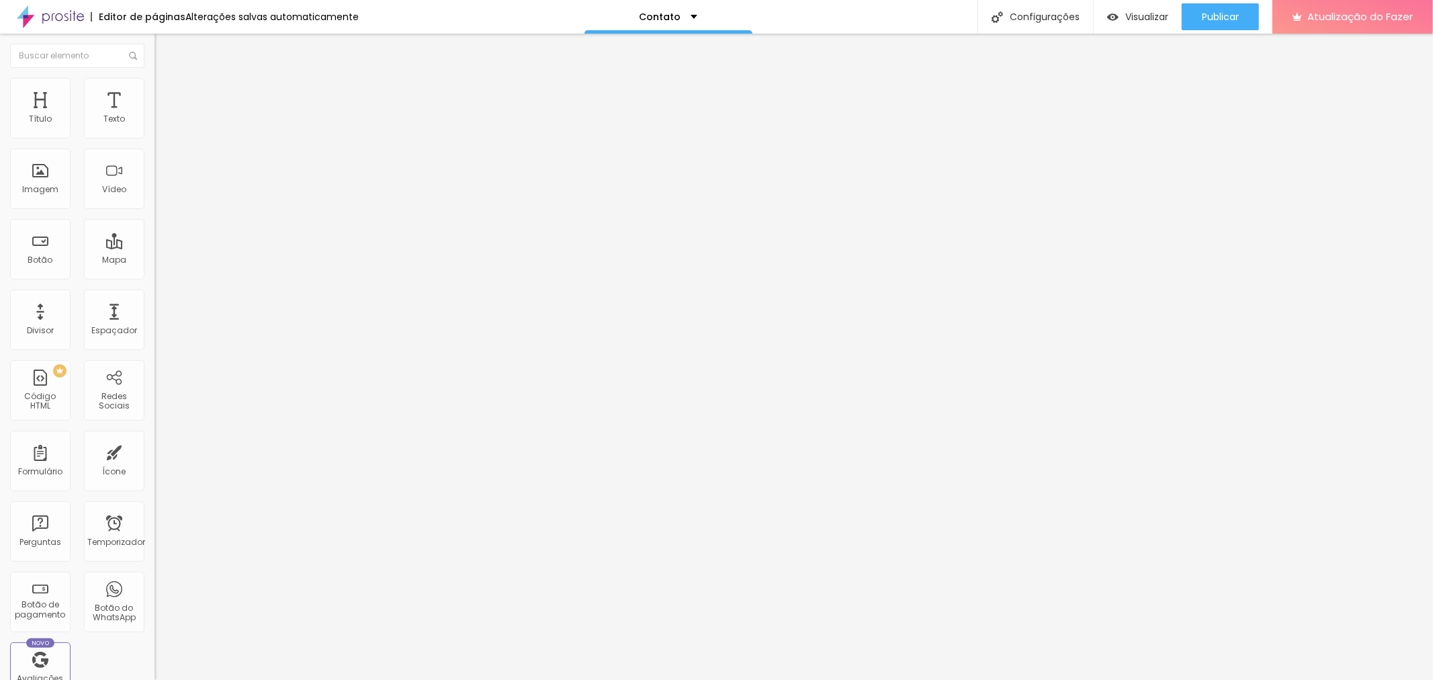
scroll to position [224, 0]
type input "ENSAIOS FEMININOS EM BELO HORIZONTE"
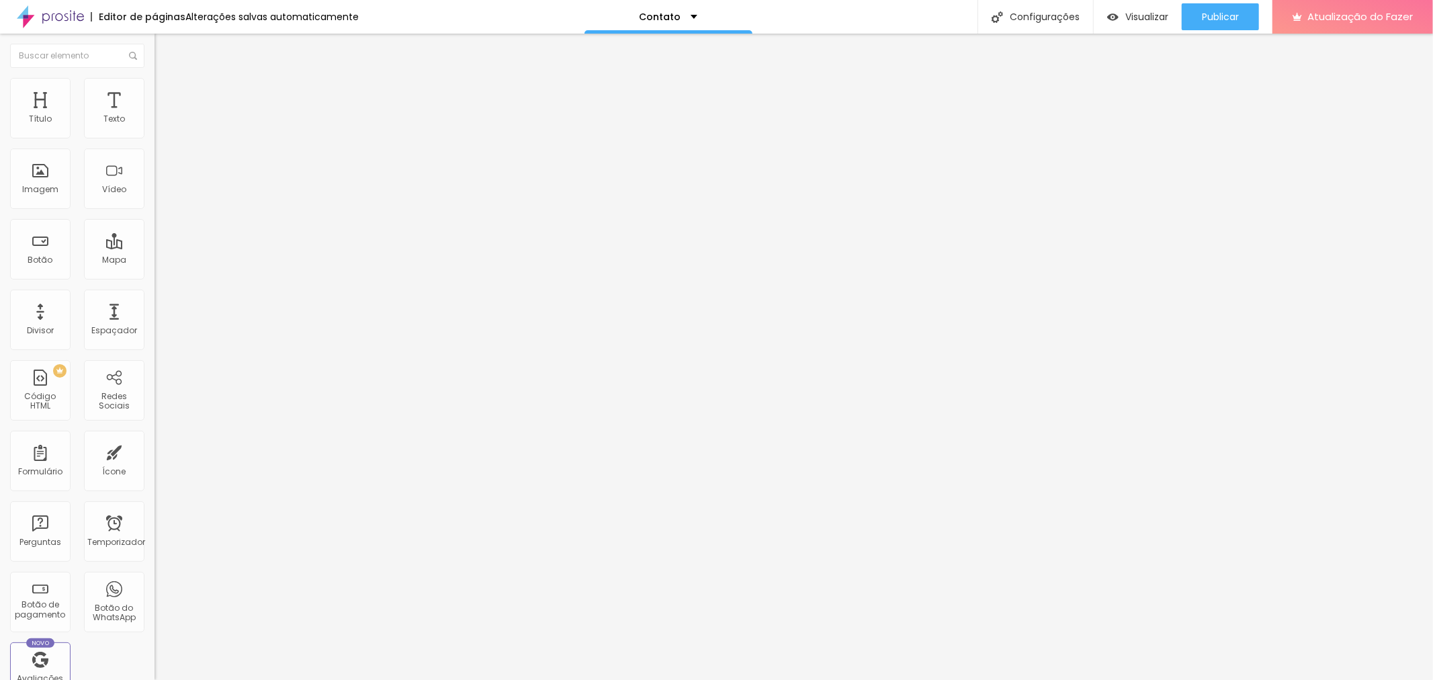
type input "ENSAIOS FEMININOS EM BELO HORIZONTE POR GUILHERMEFOTOGRAFIA"
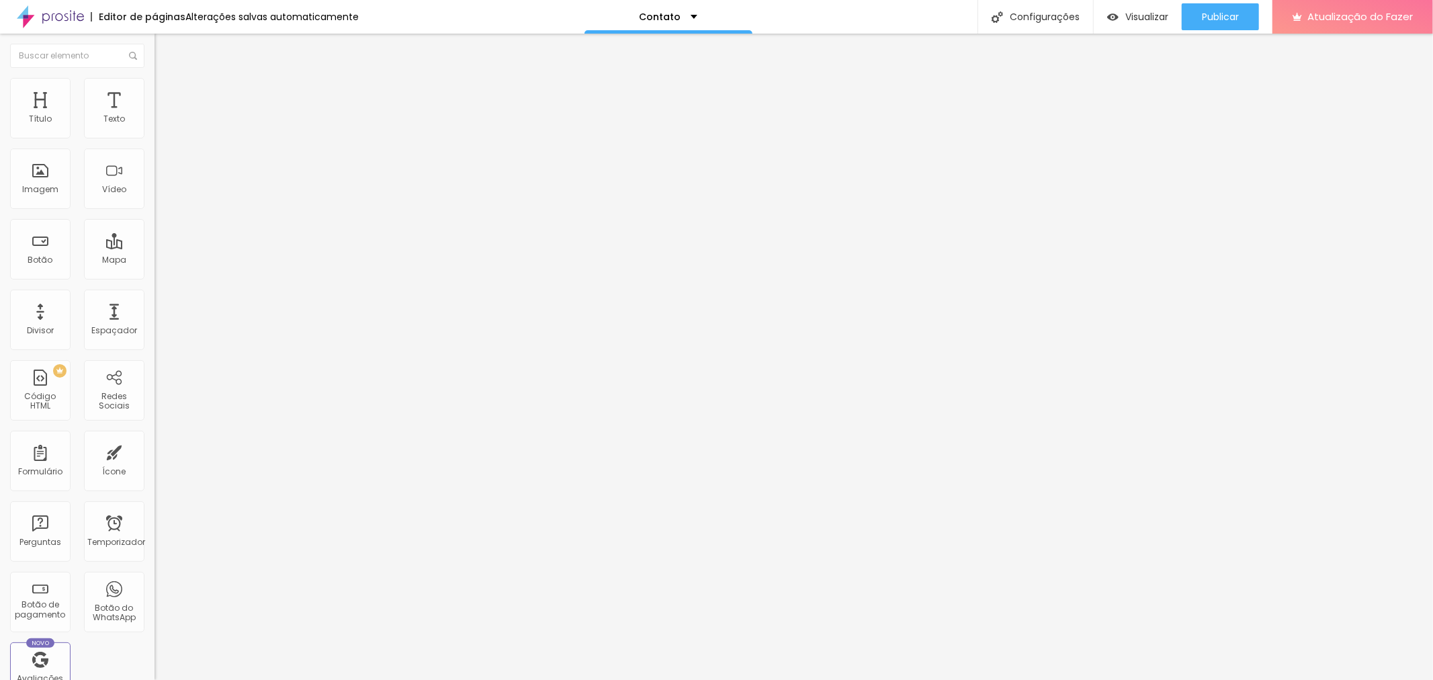
paste textarea "Descubra uma nova forma de se ver e de contar sua história. Guilhermefotografia…"
type textarea "Descubra uma nova forma de se ver e de contar sua história. Guilhermefotografia…"
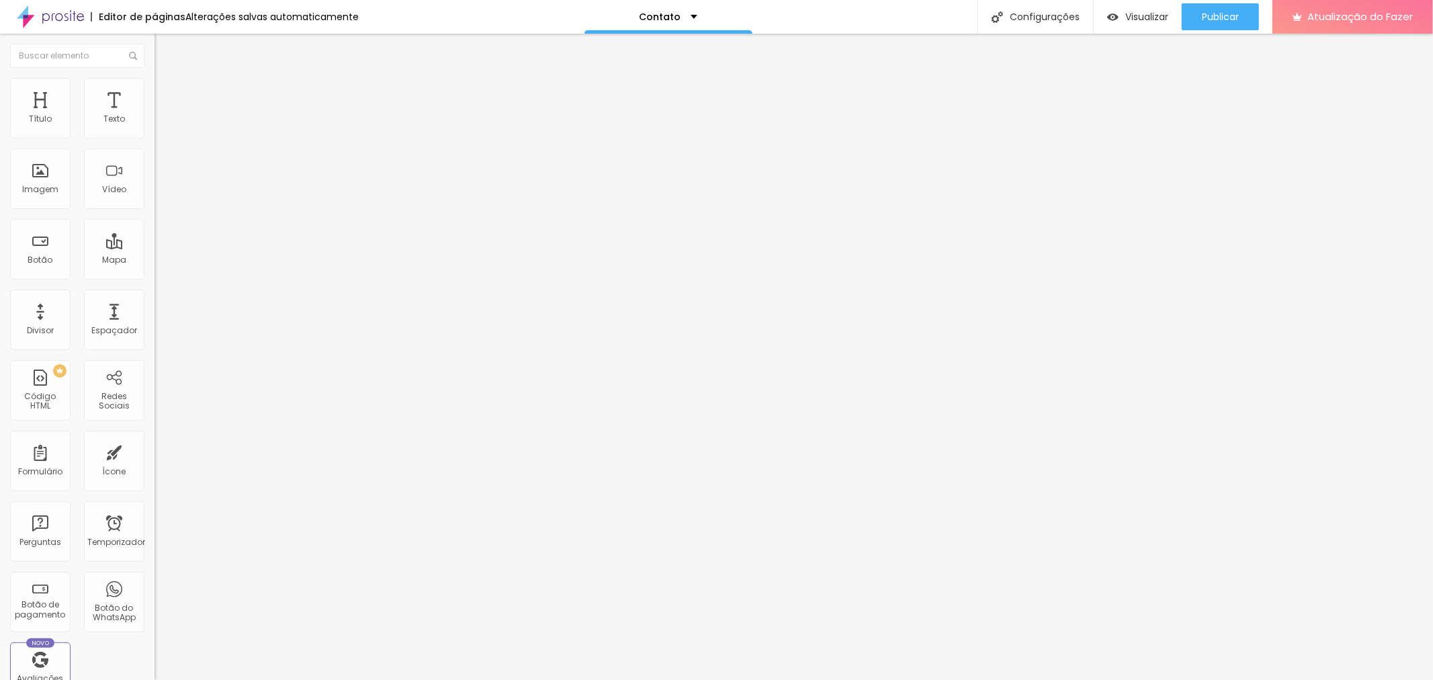
scroll to position [0, 0]
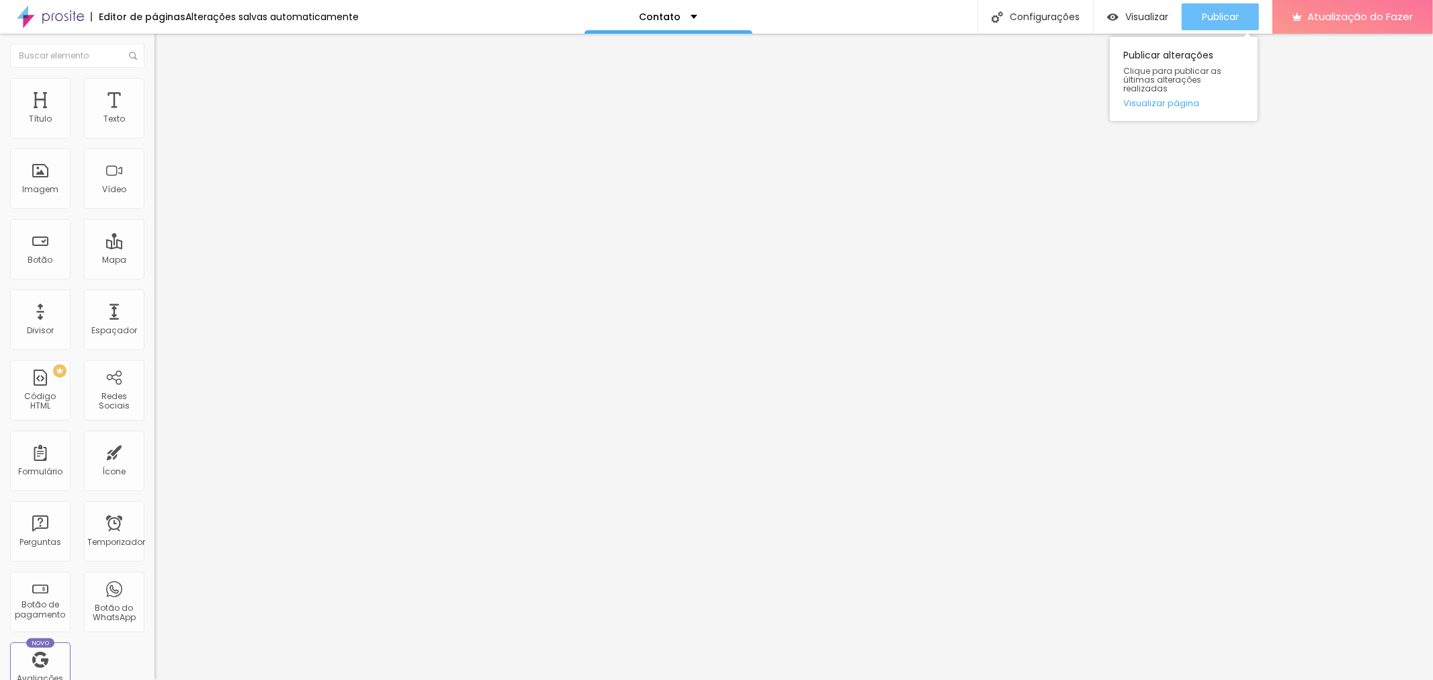
click at [1200, 17] on button "Publicar" at bounding box center [1220, 16] width 77 height 27
click at [163, 116] on font "Trocar imagem" at bounding box center [195, 109] width 65 height 11
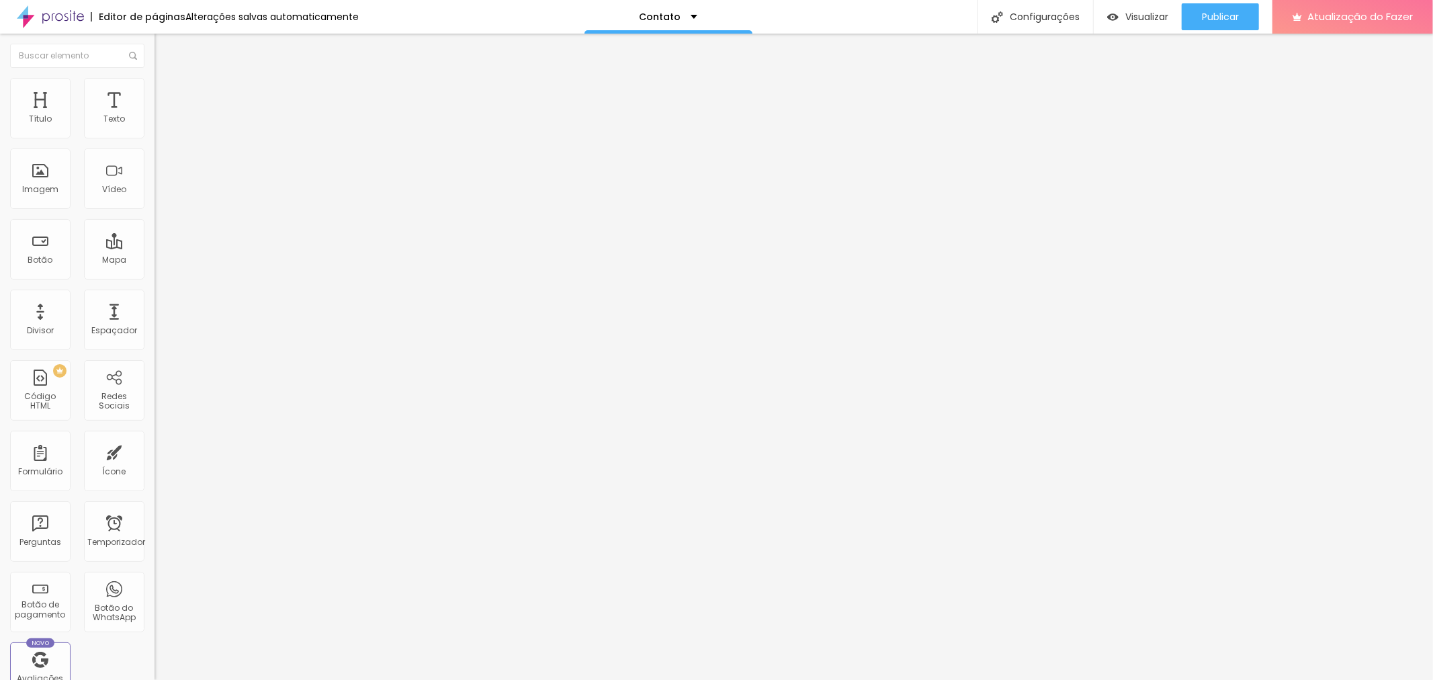
scroll to position [0, 0]
click at [1219, 22] on div "Publicar" at bounding box center [1220, 16] width 37 height 27
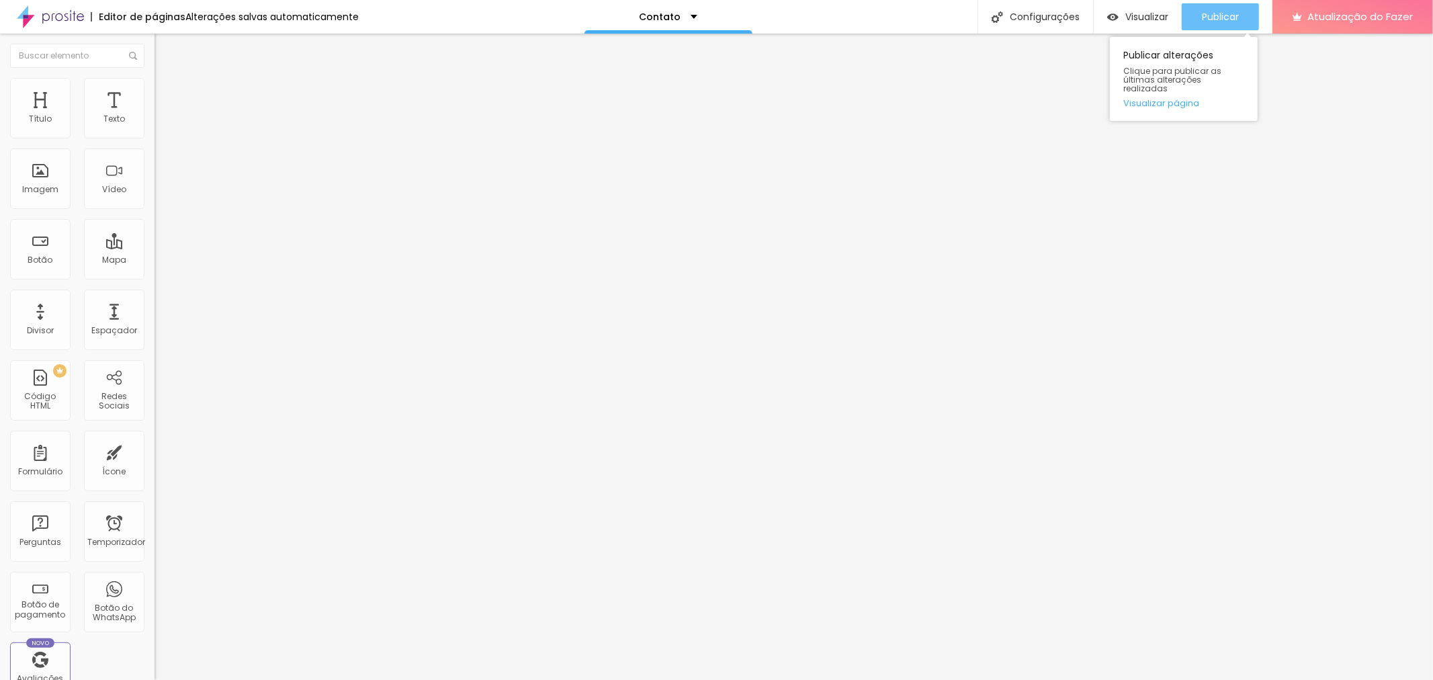
click at [1198, 24] on button "Publicar" at bounding box center [1220, 16] width 77 height 27
click at [1166, 9] on icon "button" at bounding box center [1174, 17] width 16 height 16
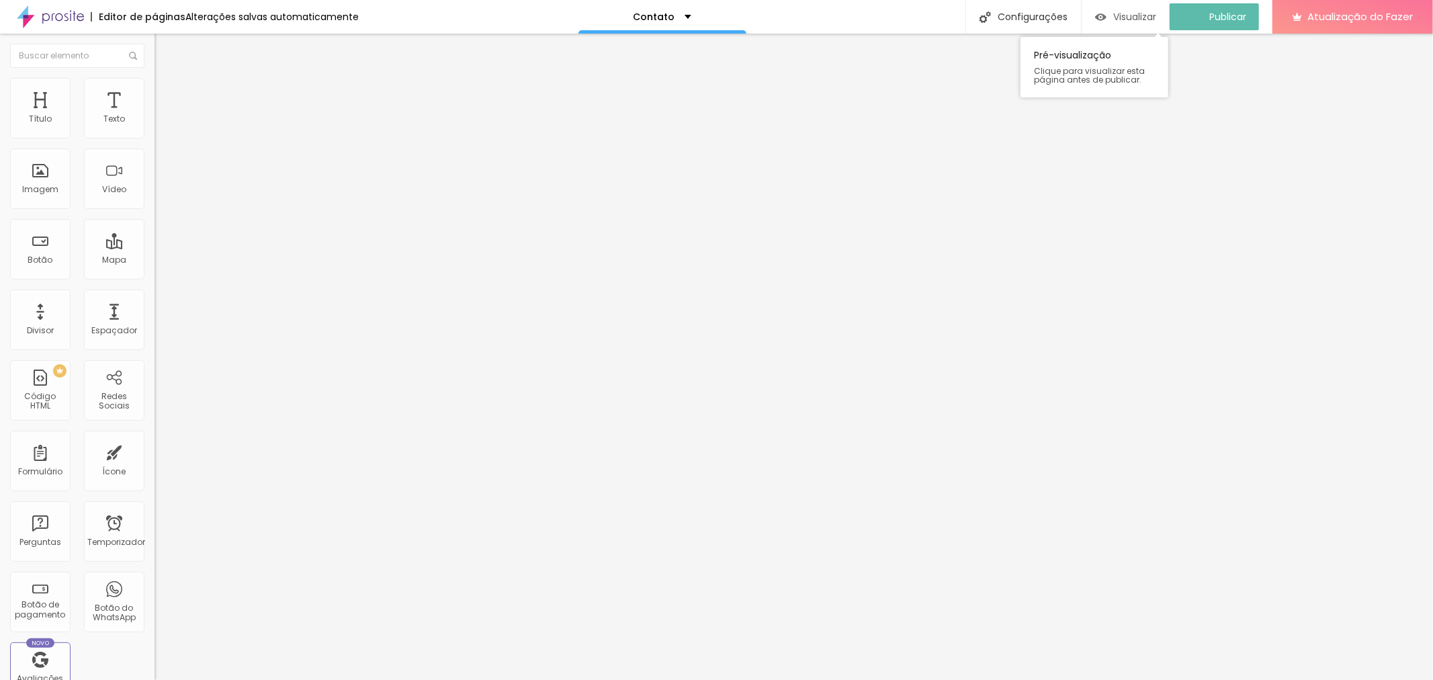
click at [1127, 11] on font "Visualizar" at bounding box center [1134, 16] width 43 height 13
click at [163, 116] on font "Trocar imagem" at bounding box center [195, 109] width 65 height 11
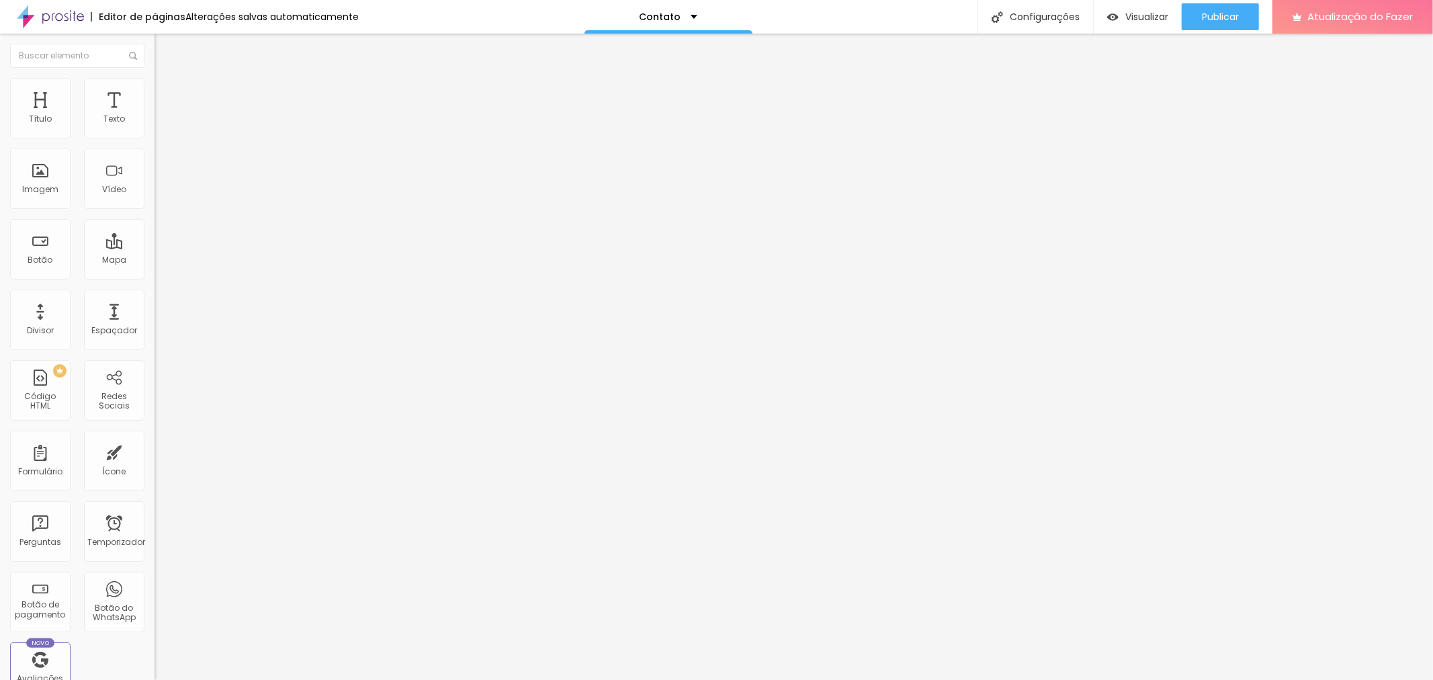
click at [163, 116] on font "Trocar imagem" at bounding box center [195, 109] width 65 height 11
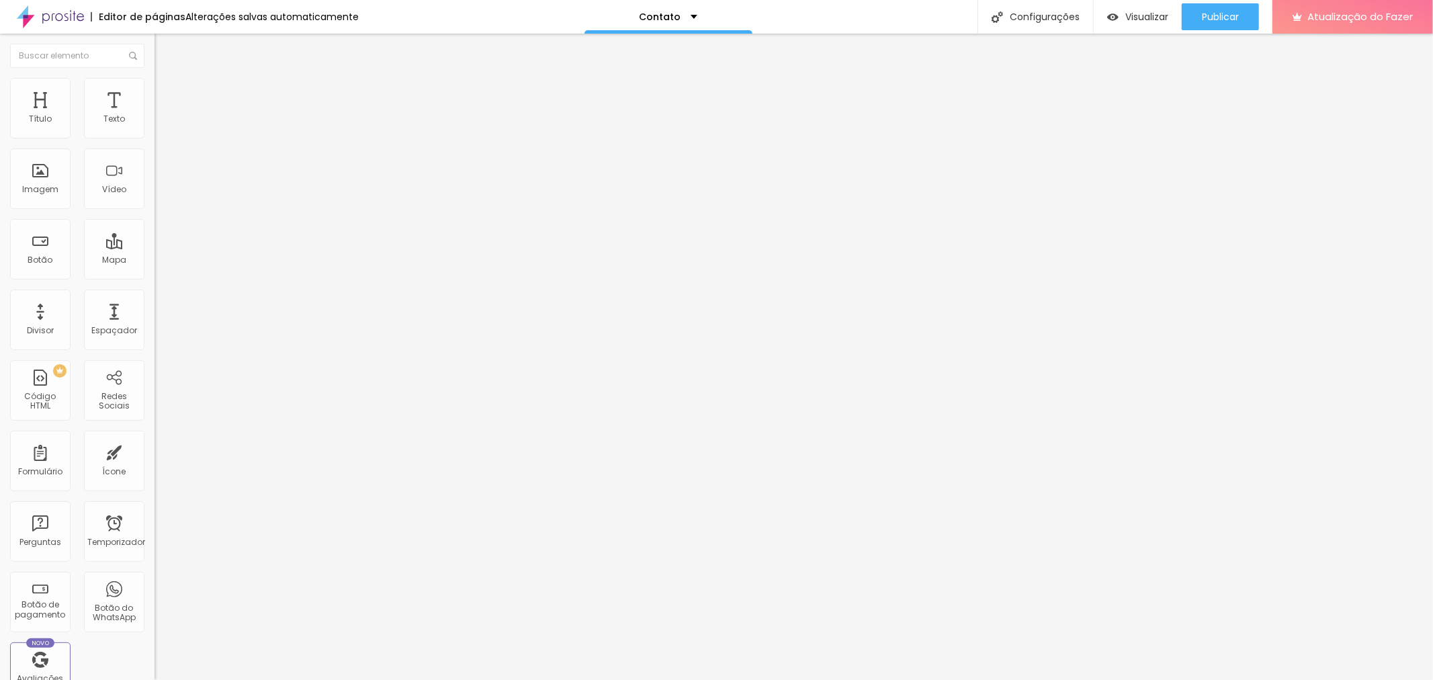
click at [155, 78] on img at bounding box center [161, 84] width 12 height 12
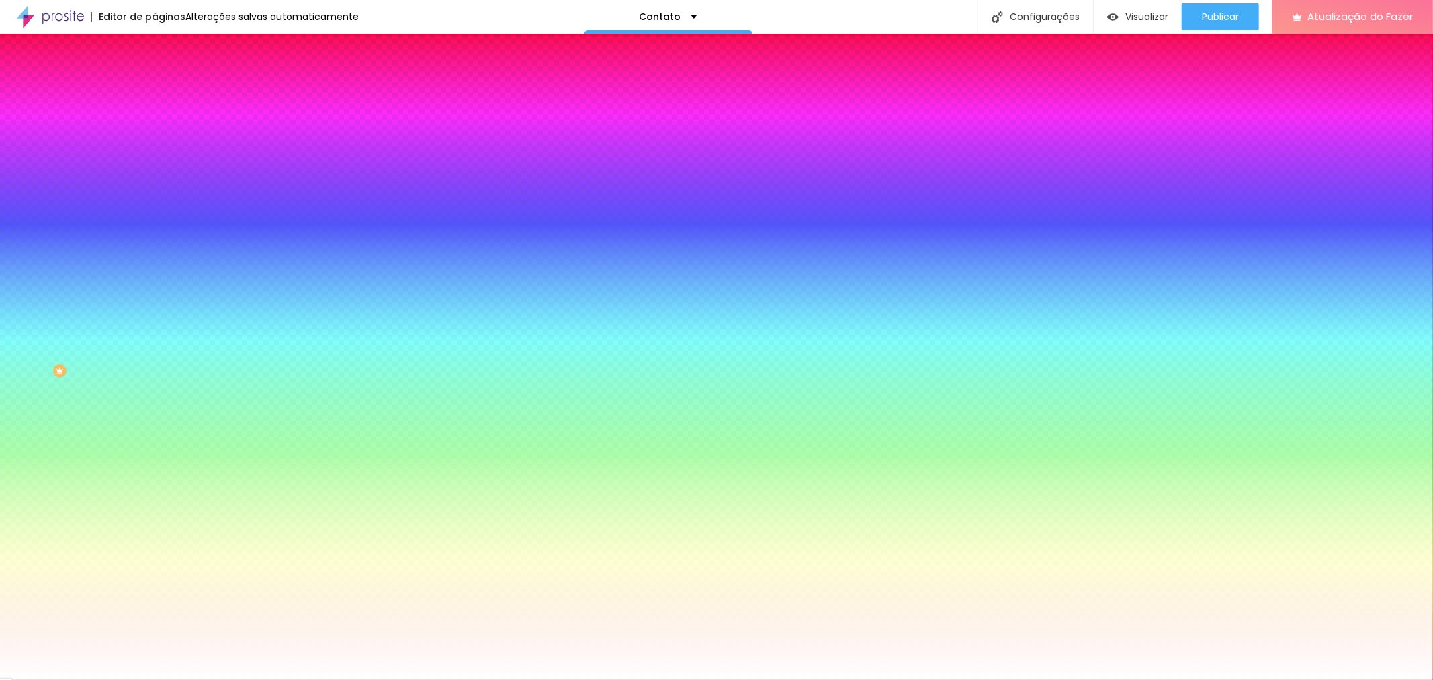
click at [155, 91] on li "Avançado" at bounding box center [232, 97] width 155 height 13
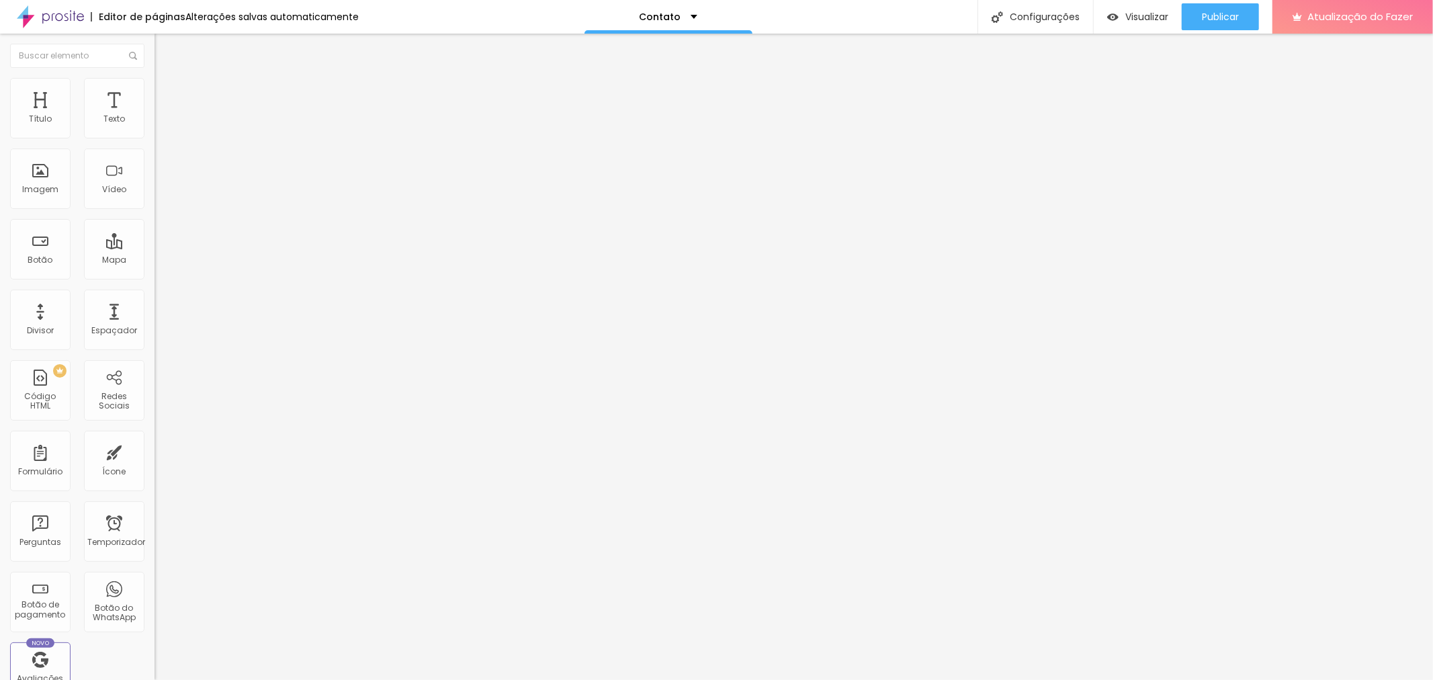
click at [155, 56] on button "Editar nulo" at bounding box center [232, 49] width 155 height 31
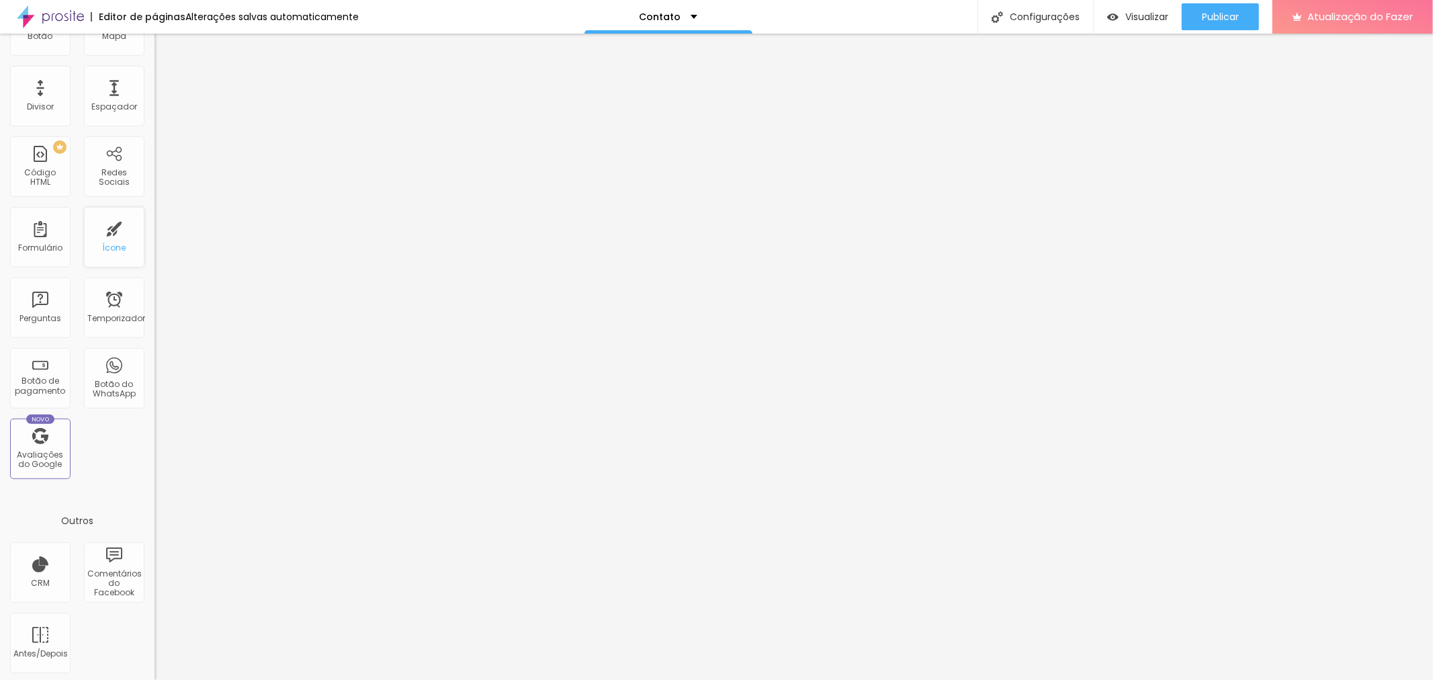
scroll to position [226, 0]
click at [103, 241] on font "Ícone" at bounding box center [115, 244] width 24 height 11
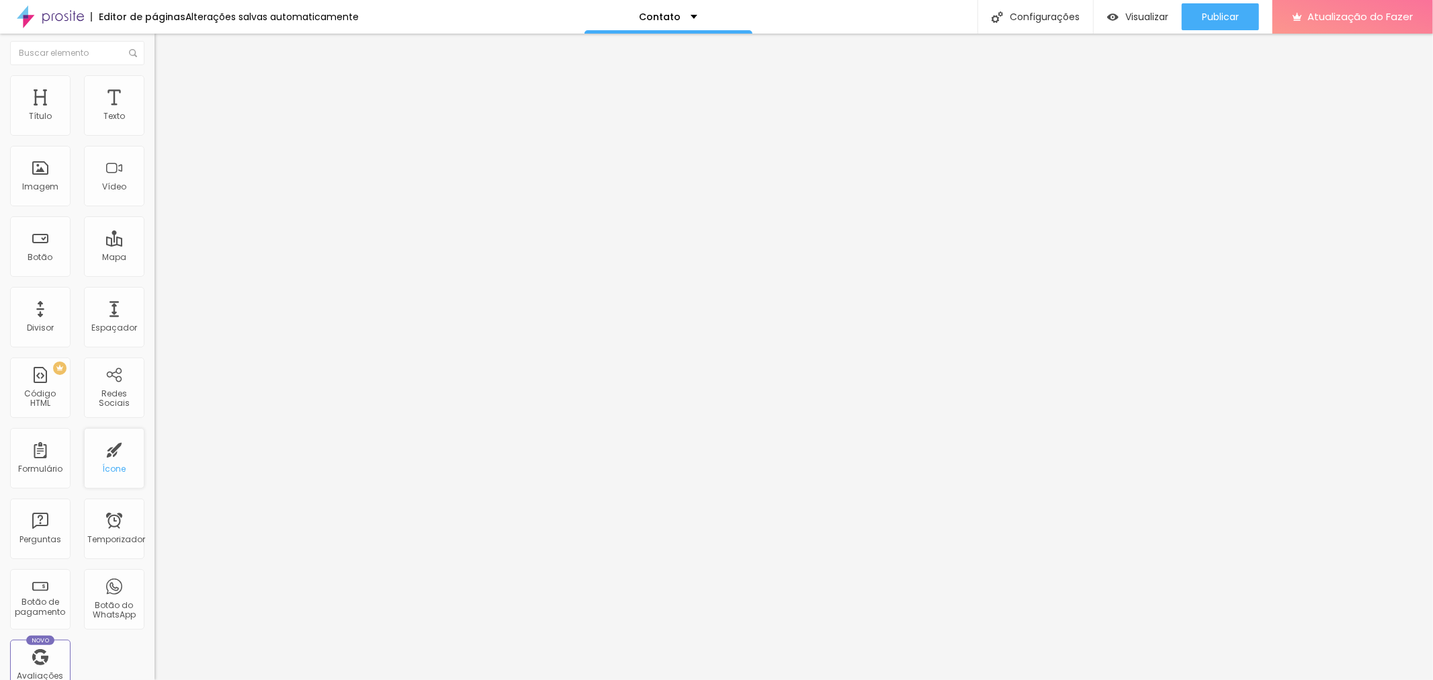
scroll to position [0, 0]
click at [1226, 0] on html "Editor de páginas Alterações salvas automaticamente Contato Configurações Confi…" at bounding box center [716, 340] width 1433 height 680
click at [1228, 9] on div "Publicar" at bounding box center [1220, 16] width 37 height 27
click at [1022, 10] on font "Configurações" at bounding box center [1033, 16] width 70 height 13
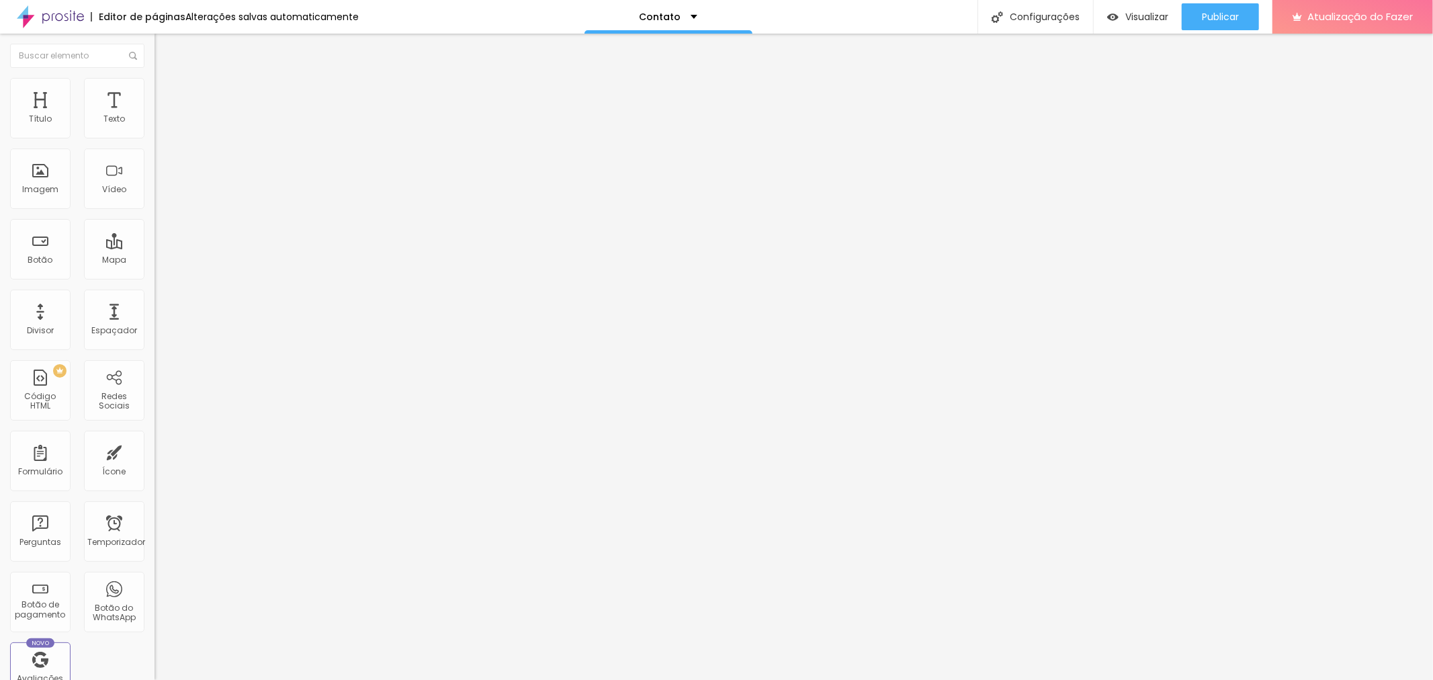
scroll to position [17, 0]
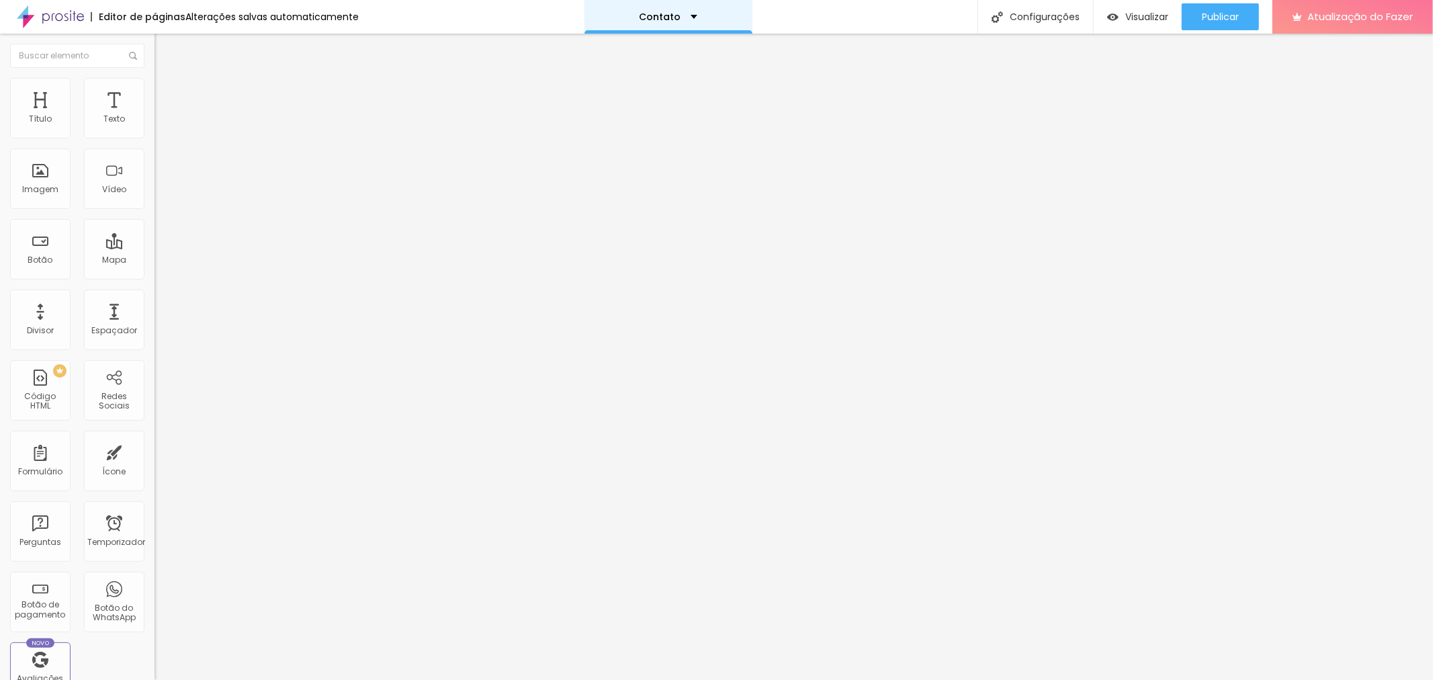
click at [675, 28] on div "Contato" at bounding box center [669, 17] width 168 height 34
click at [1027, 21] on font "Configurações" at bounding box center [1045, 16] width 70 height 13
drag, startPoint x: 963, startPoint y: 112, endPoint x: 949, endPoint y: 114, distance: 14.3
click at [961, 679] on div "Configurações da página" at bounding box center [716, 690] width 1433 height 20
drag, startPoint x: 955, startPoint y: 108, endPoint x: 892, endPoint y: 90, distance: 65.5
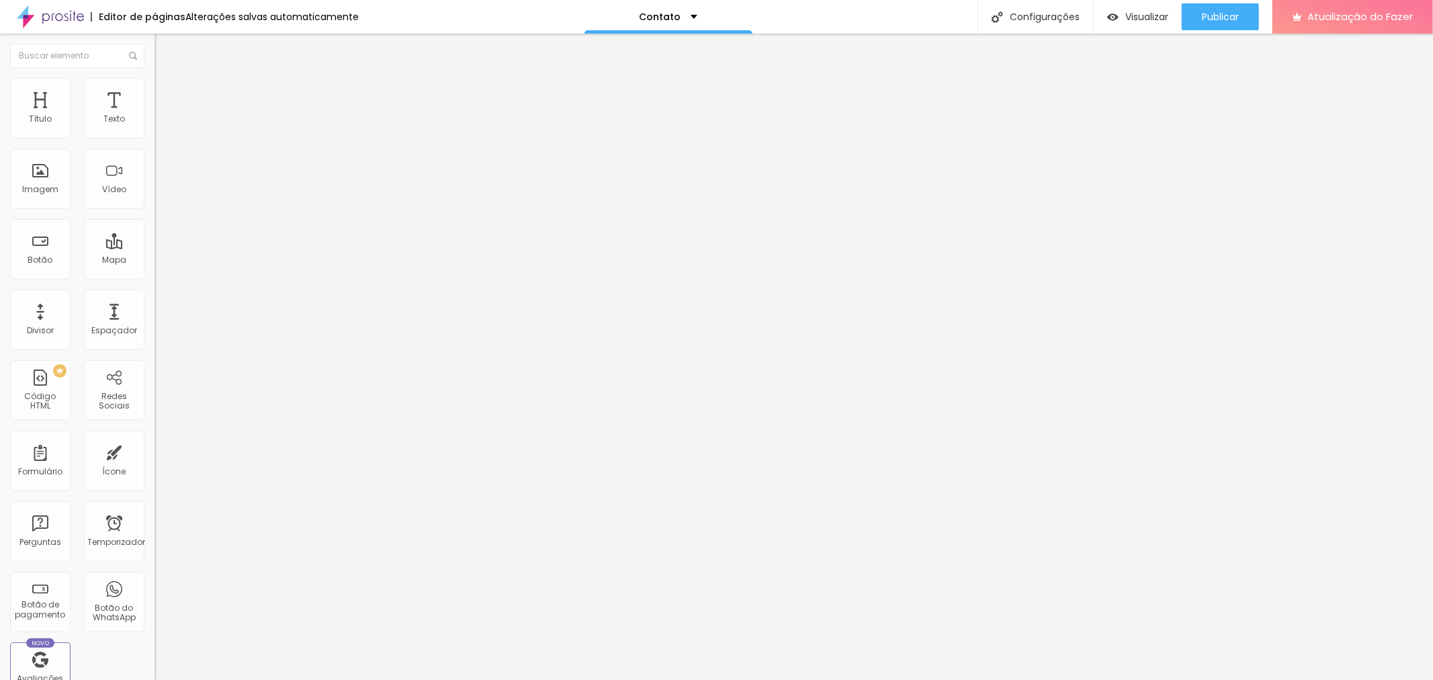
click at [951, 679] on div "Configurações da página" at bounding box center [716, 690] width 1433 height 20
click at [155, 84] on img at bounding box center [161, 84] width 12 height 12
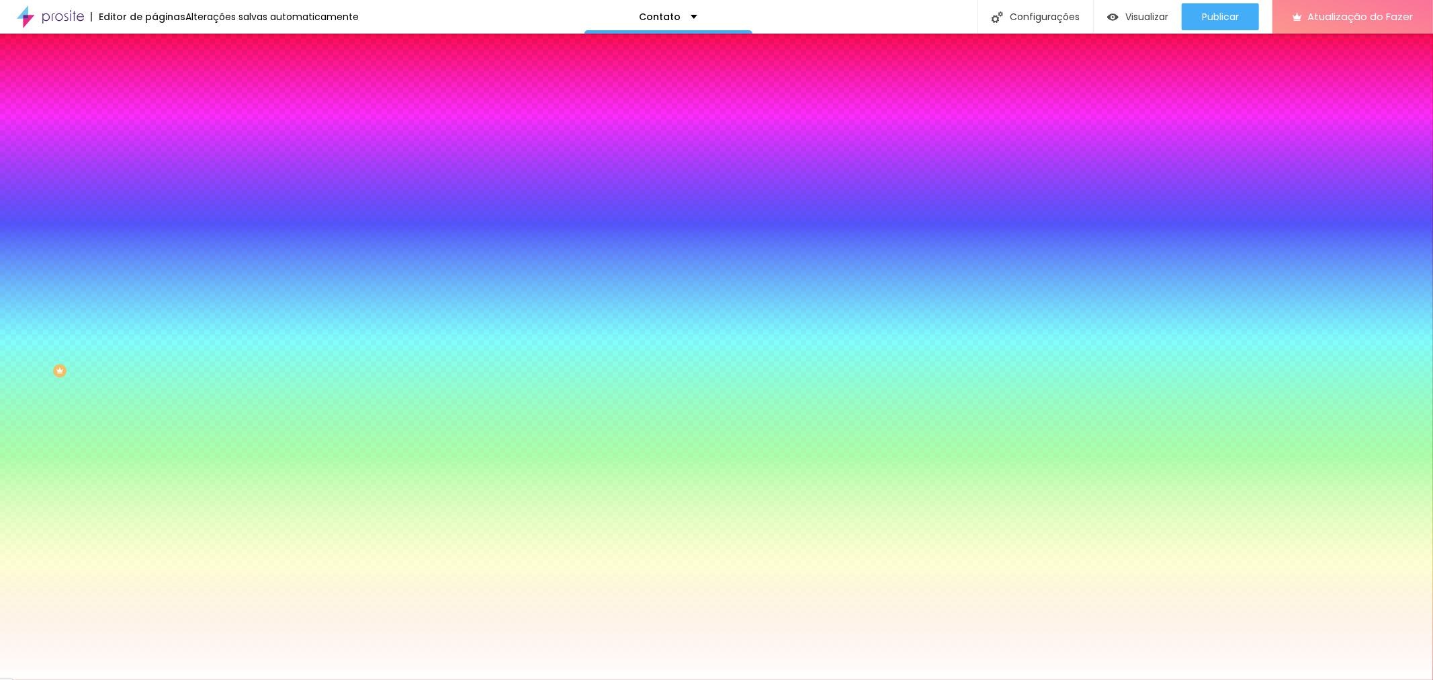
click at [155, 91] on img at bounding box center [161, 97] width 12 height 12
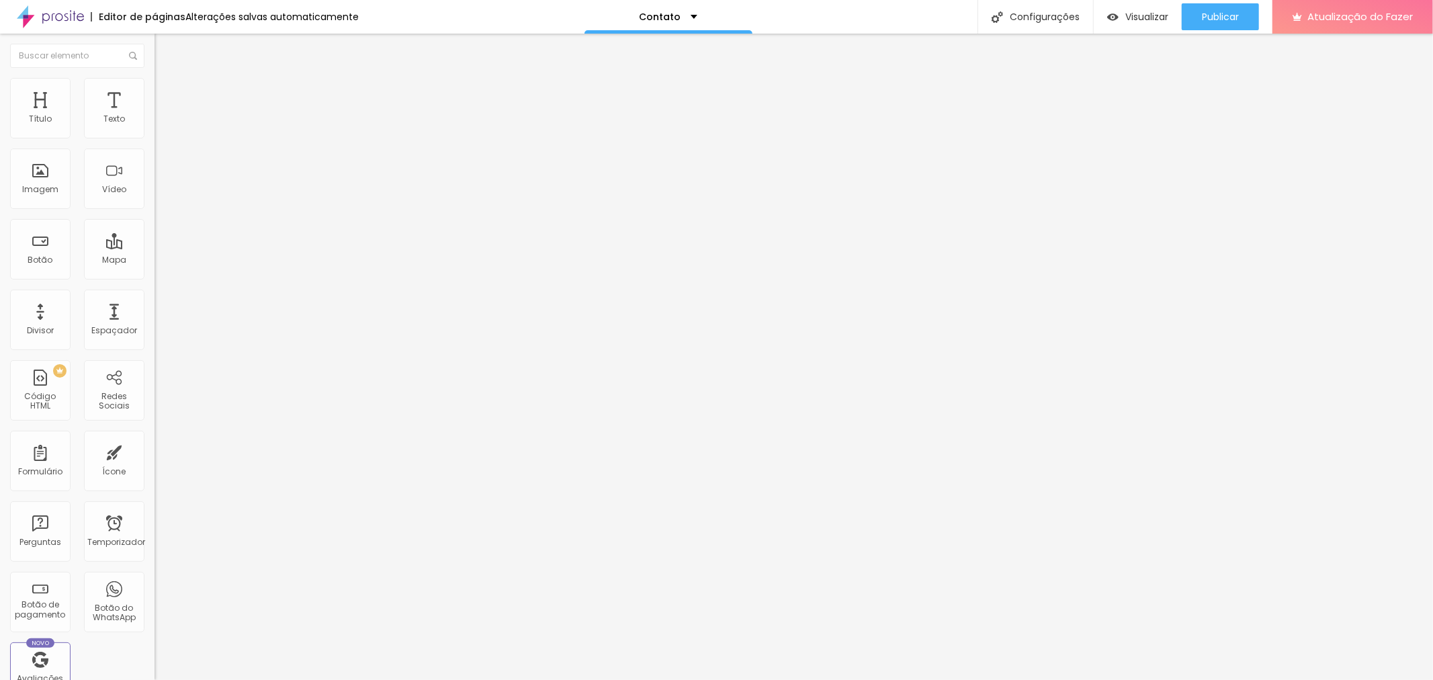
click at [155, 87] on li "Estilo" at bounding box center [232, 84] width 155 height 13
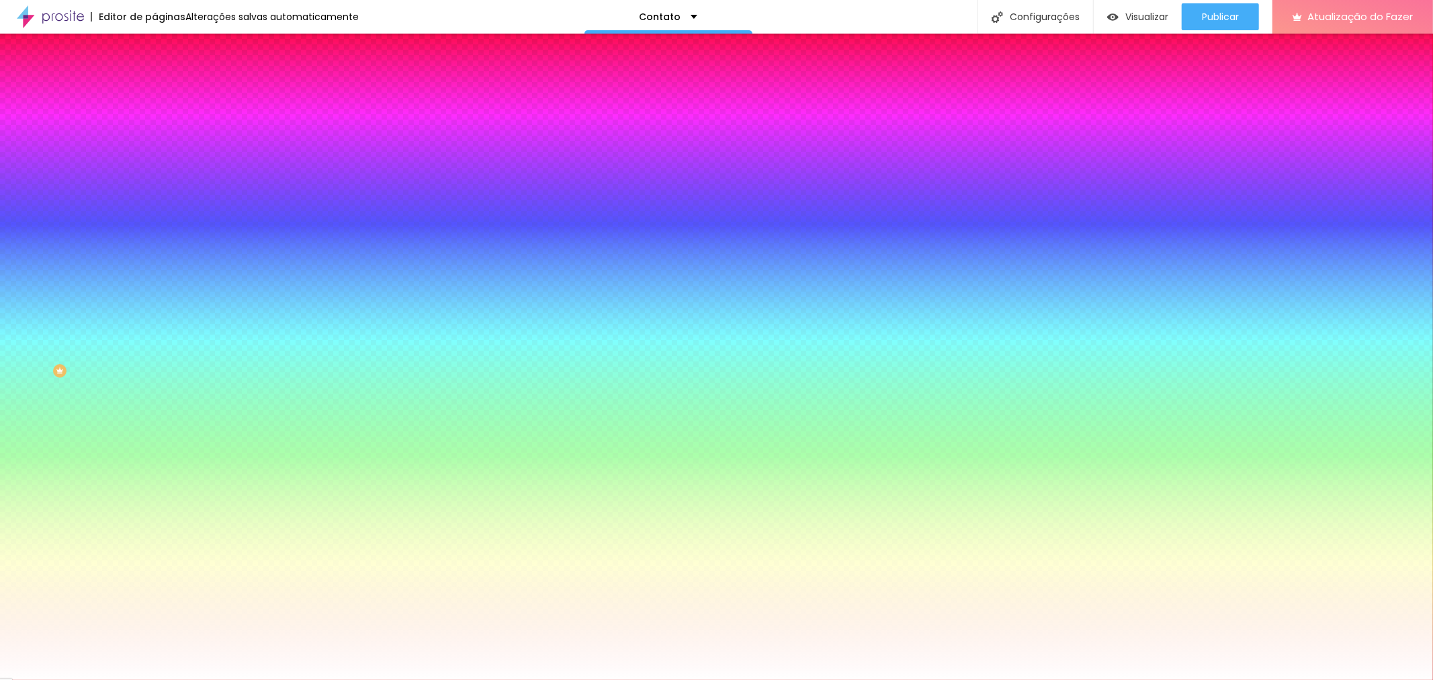
click at [155, 41] on button "Editar nulo" at bounding box center [232, 49] width 155 height 31
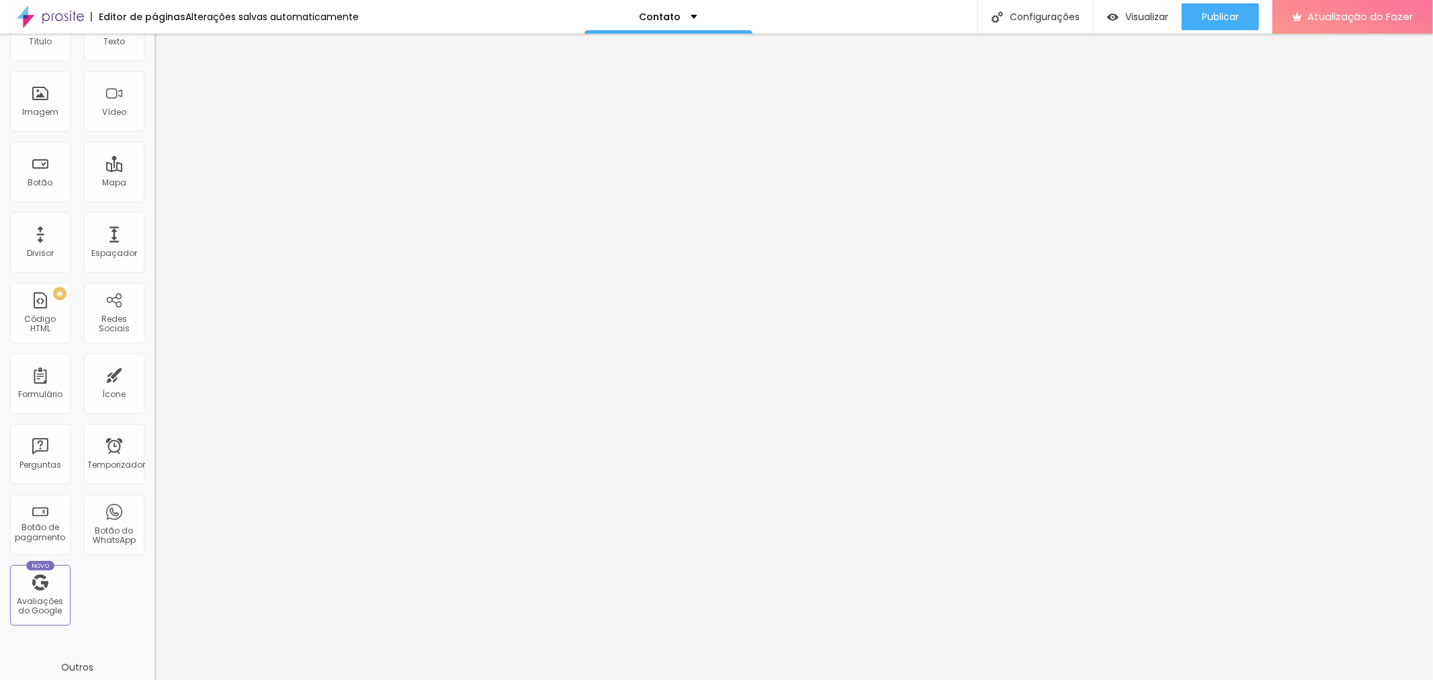
scroll to position [0, 0]
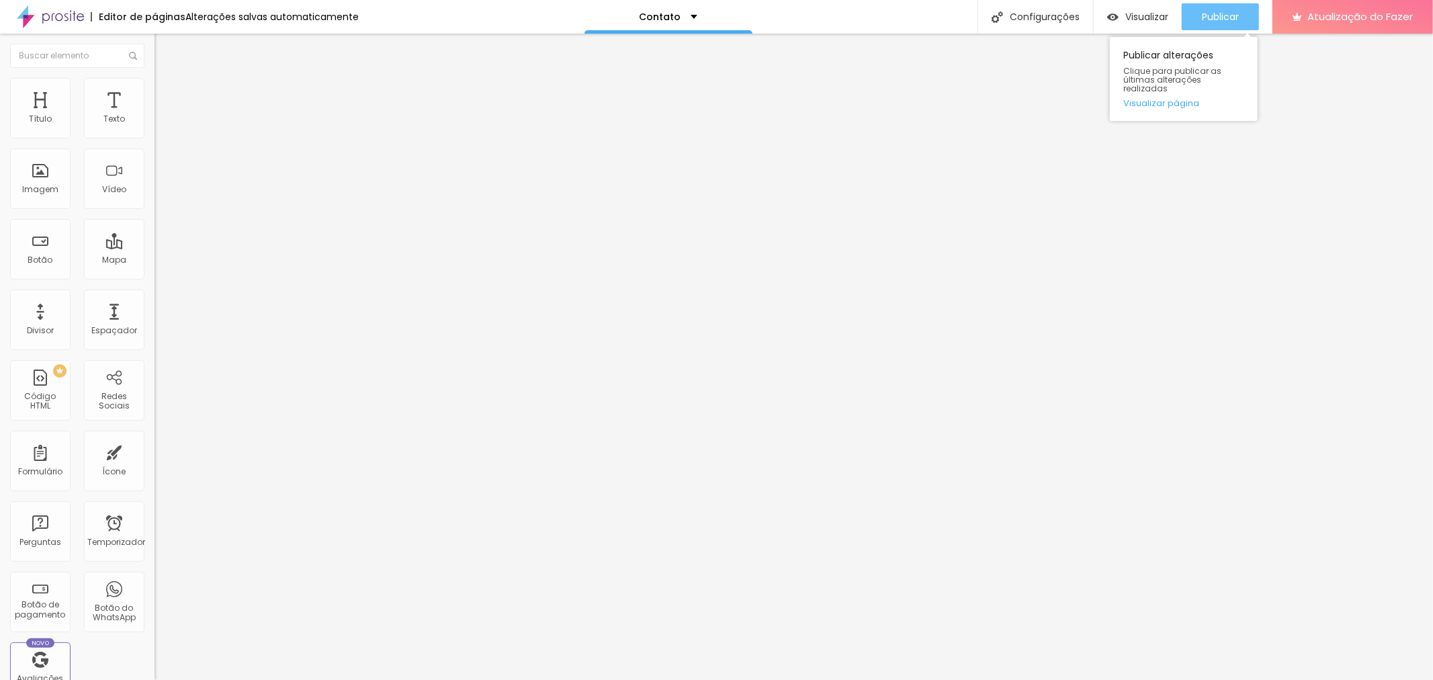
click at [1220, 12] on font "Publicar" at bounding box center [1220, 16] width 37 height 13
click at [683, 18] on div "Contato" at bounding box center [668, 16] width 58 height 9
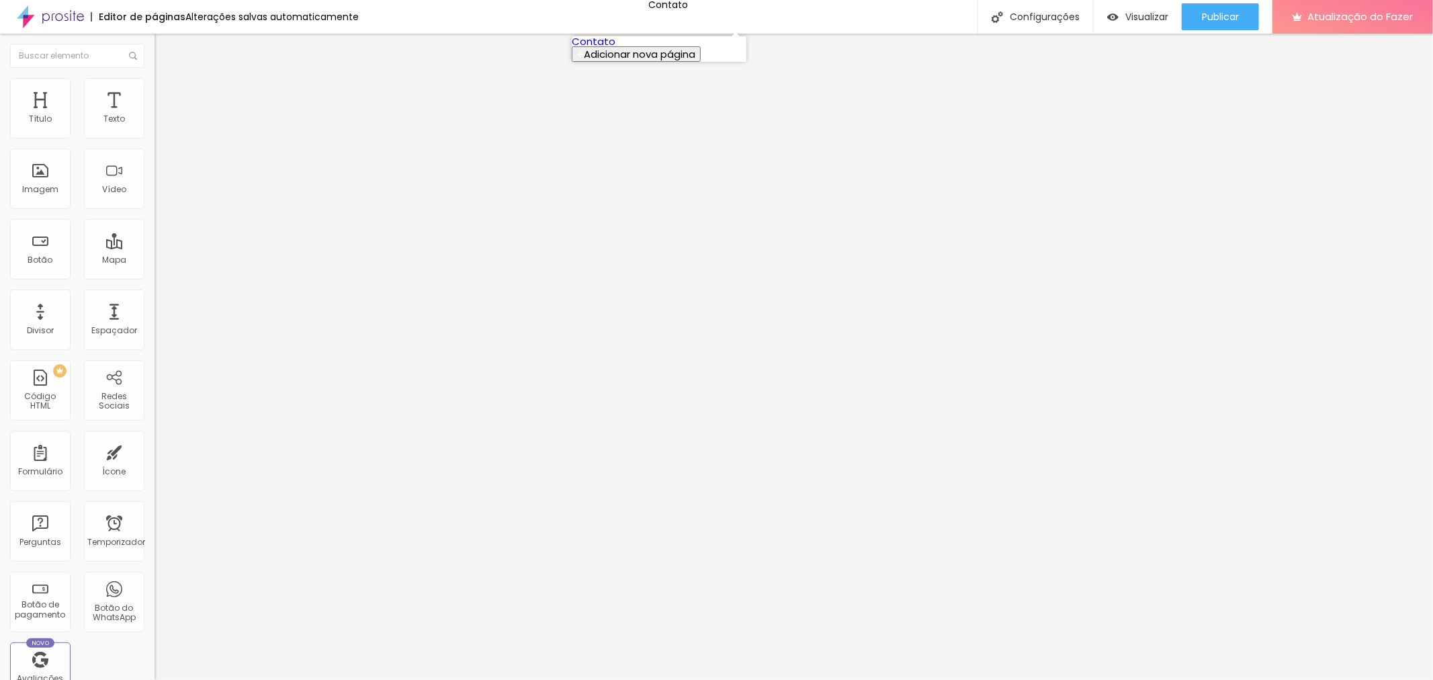
click at [615, 48] on font "Contato" at bounding box center [594, 41] width 44 height 14
click at [155, 136] on img at bounding box center [159, 140] width 8 height 8
drag, startPoint x: 586, startPoint y: 171, endPoint x: 458, endPoint y: 173, distance: 128.3
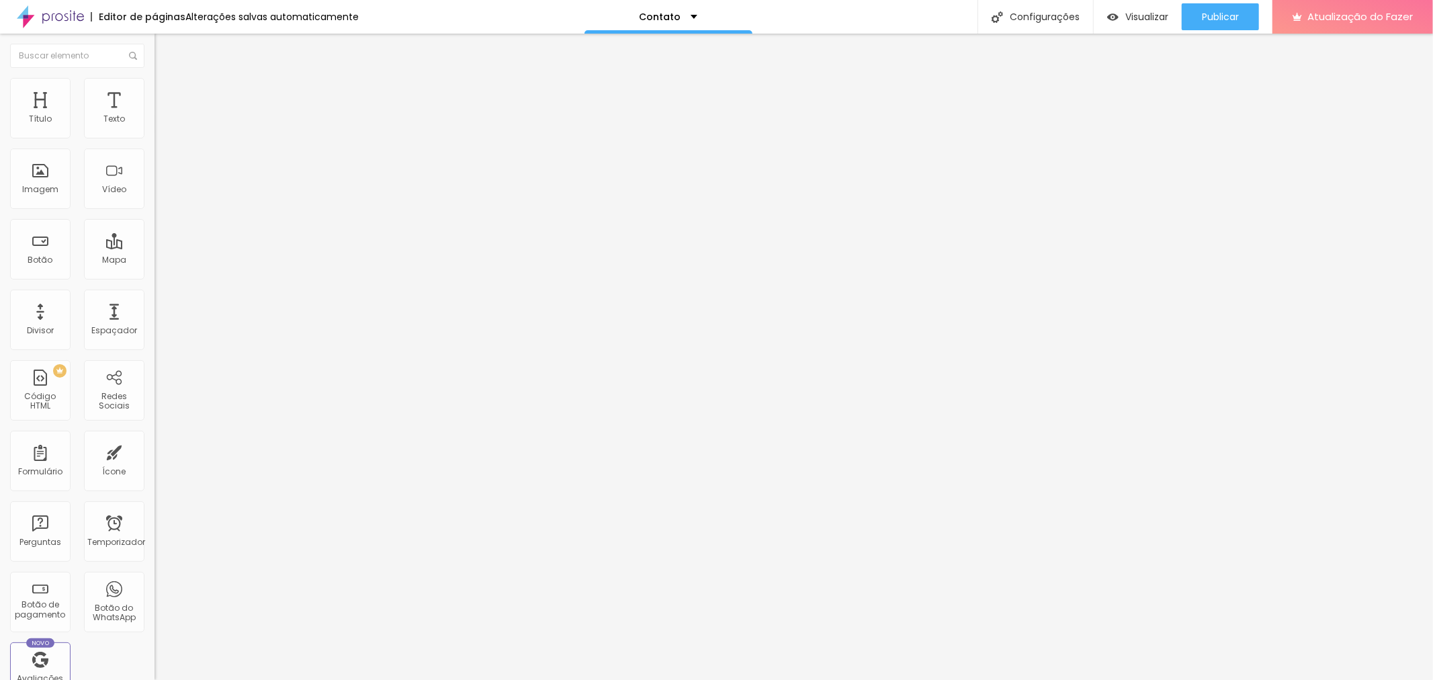
type input "Orçamentos"
click at [155, 114] on span "Formulário" at bounding box center [177, 108] width 44 height 11
click at [155, 136] on img at bounding box center [159, 140] width 8 height 8
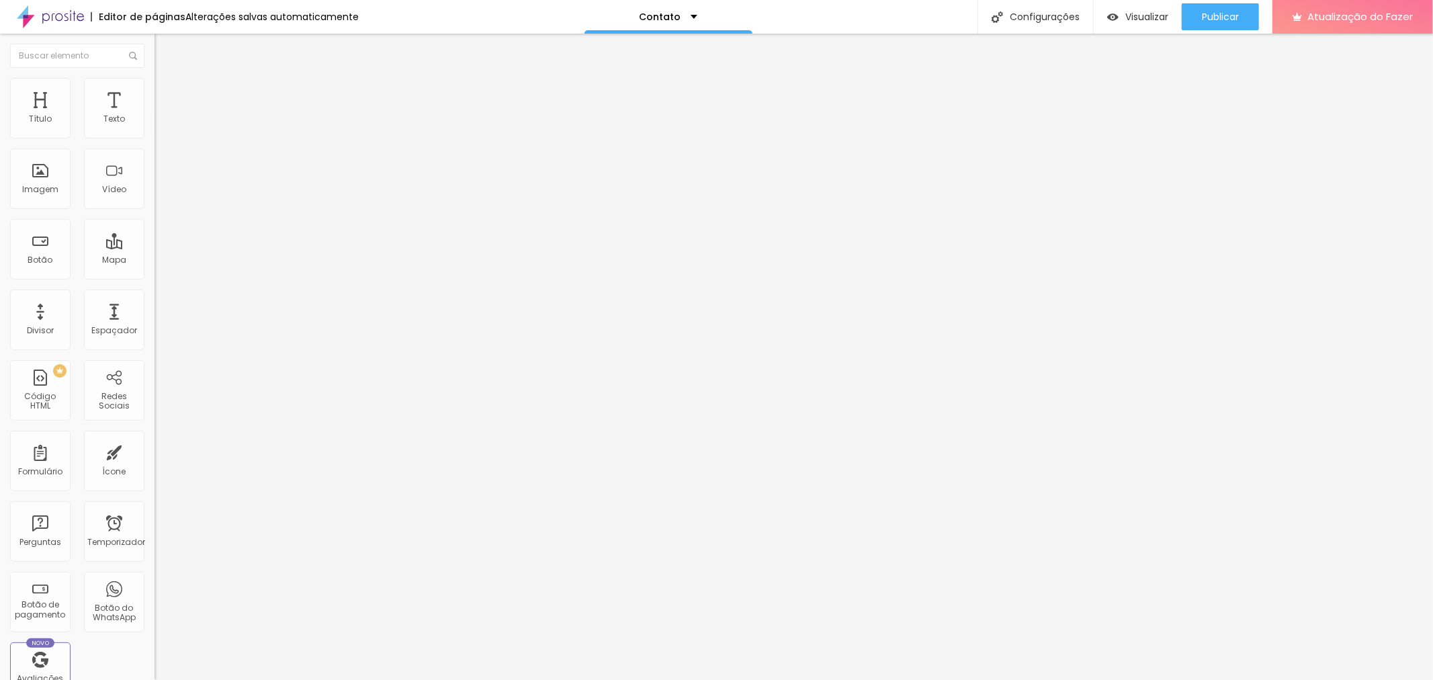
drag, startPoint x: 769, startPoint y: 310, endPoint x: 636, endPoint y: 306, distance: 133.1
type input "Seu nome aqui"
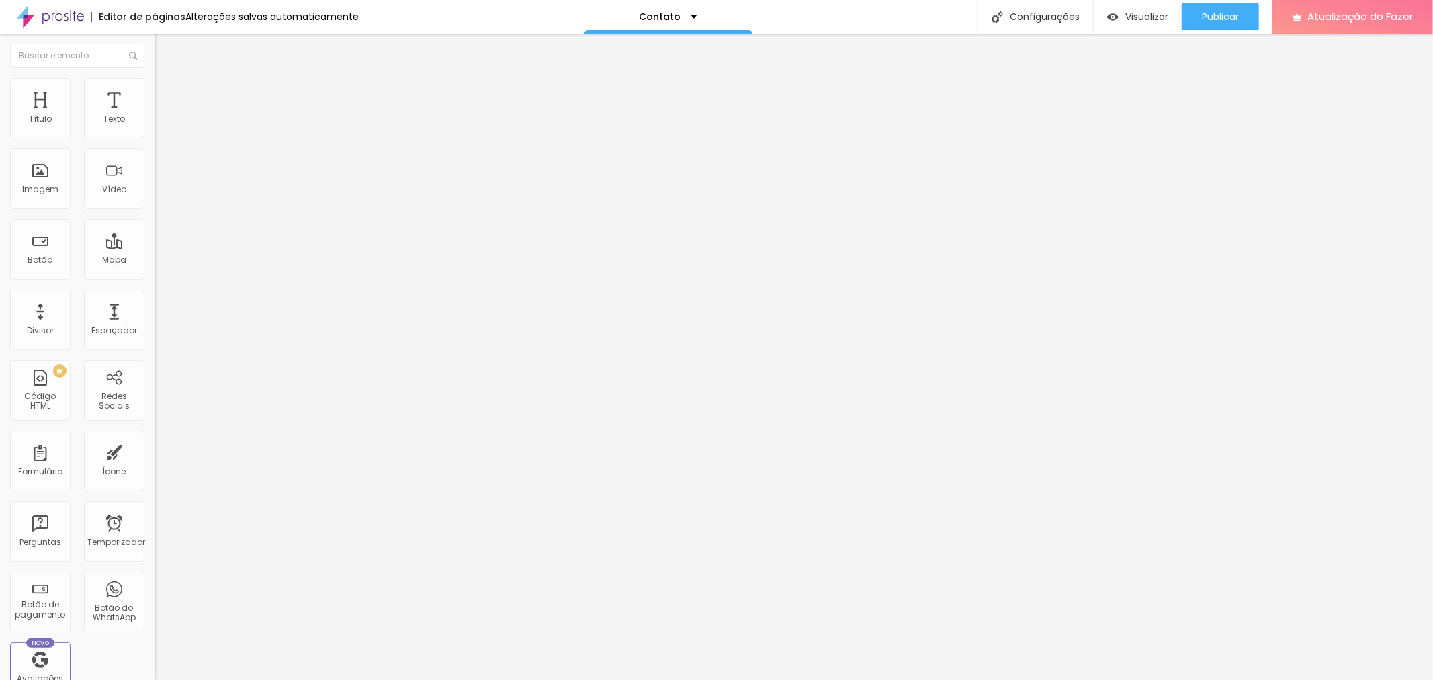
click at [1223, 22] on font "Publicar" at bounding box center [1220, 16] width 37 height 13
type input "1.4"
type input "1.5"
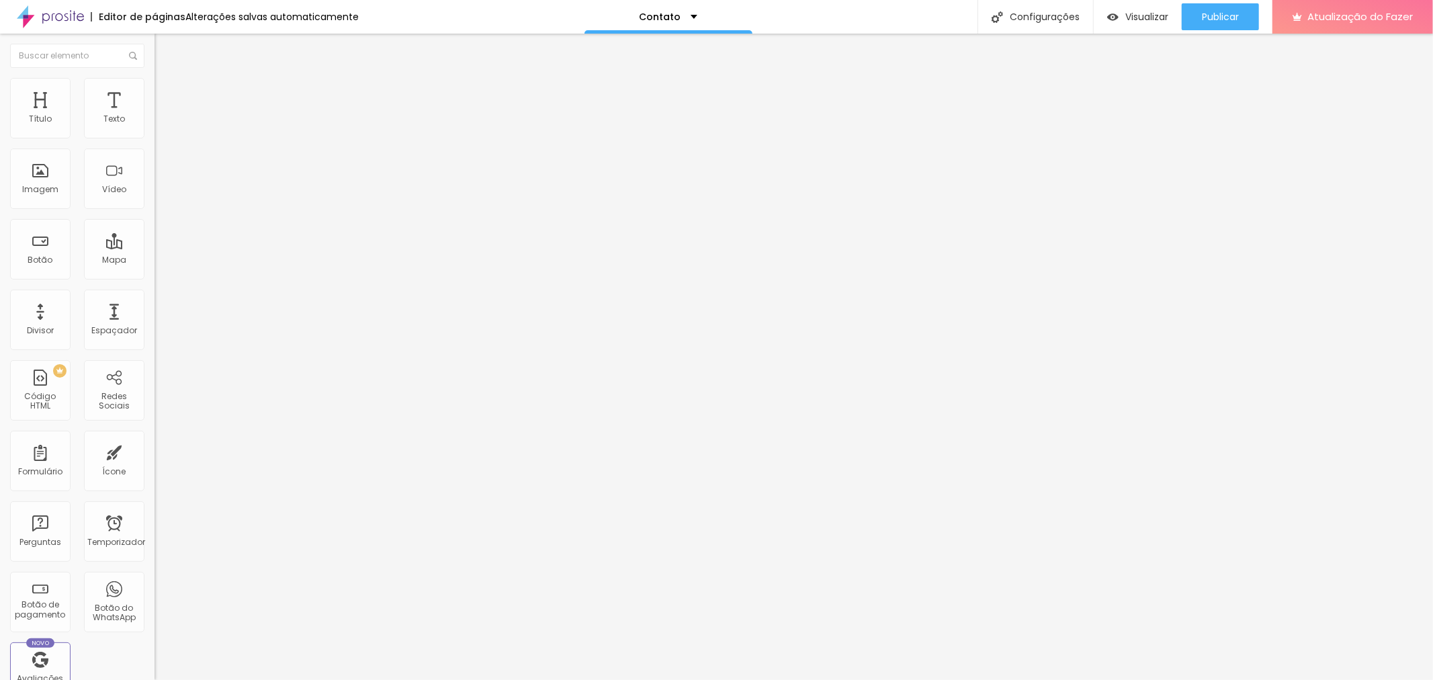
type input "1.5"
type input "1.4"
type input "1.3"
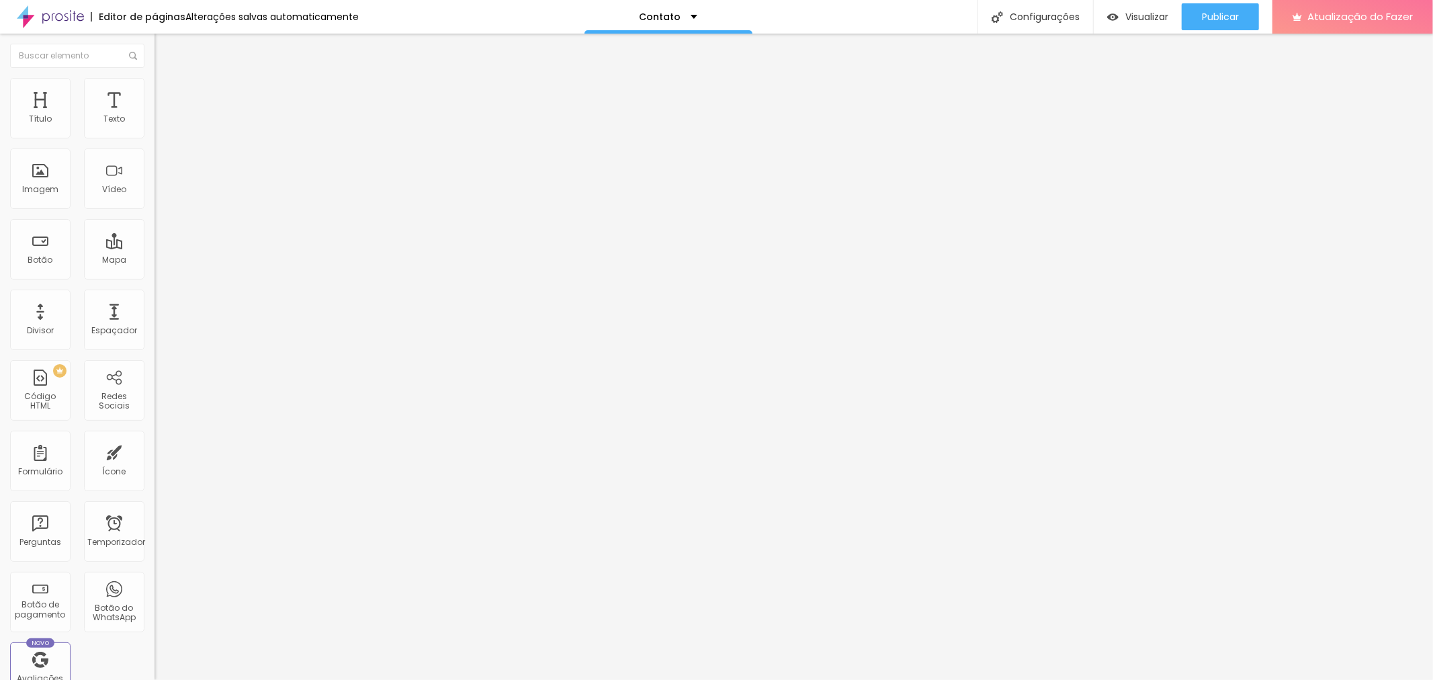
click at [155, 628] on input "range" at bounding box center [198, 633] width 87 height 11
type input "1"
type input "2"
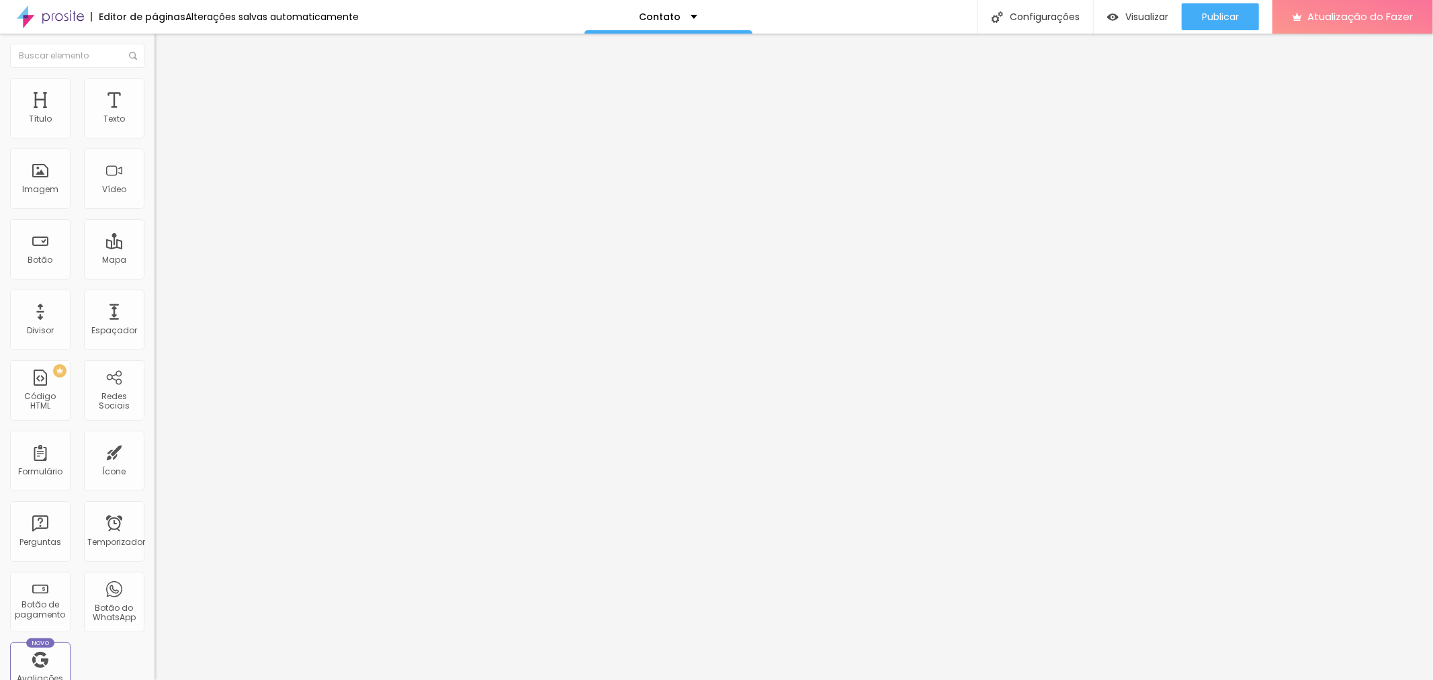
type input "3"
type input "4"
type input "5"
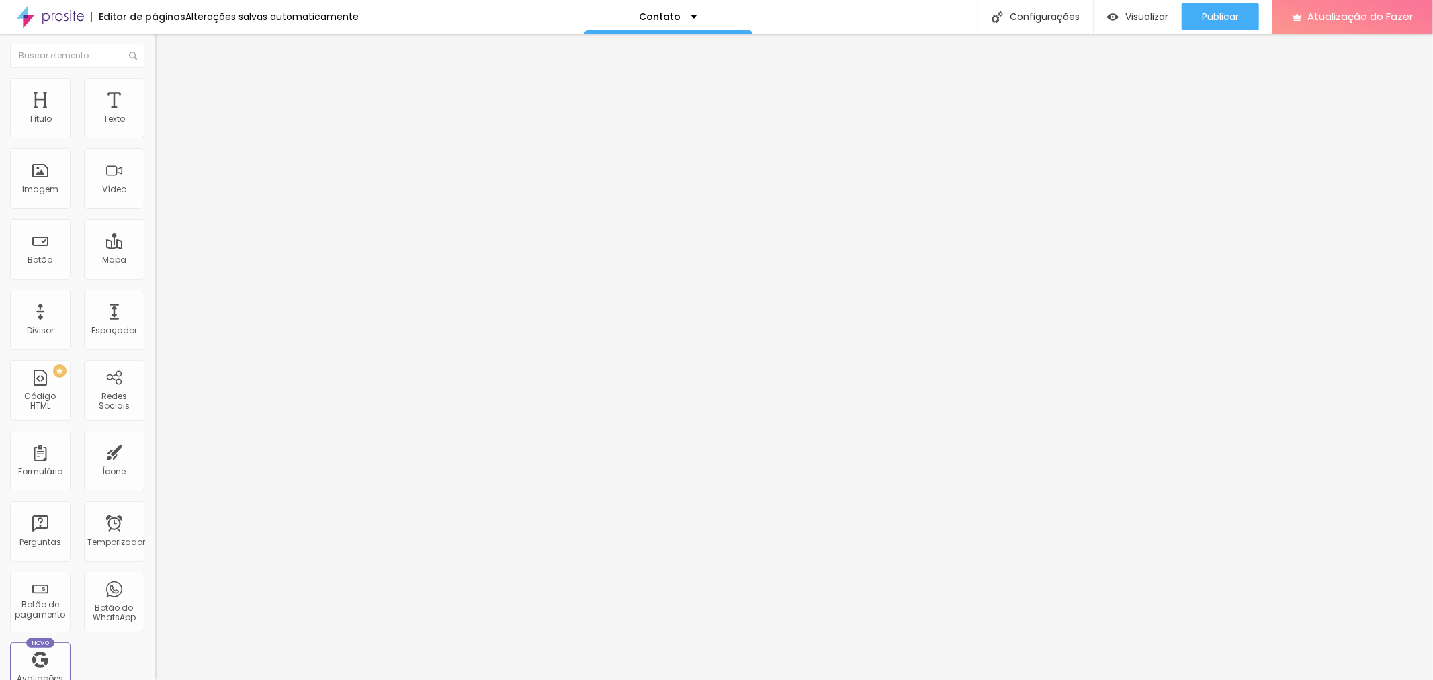
type input "5"
type input "6"
type input "7"
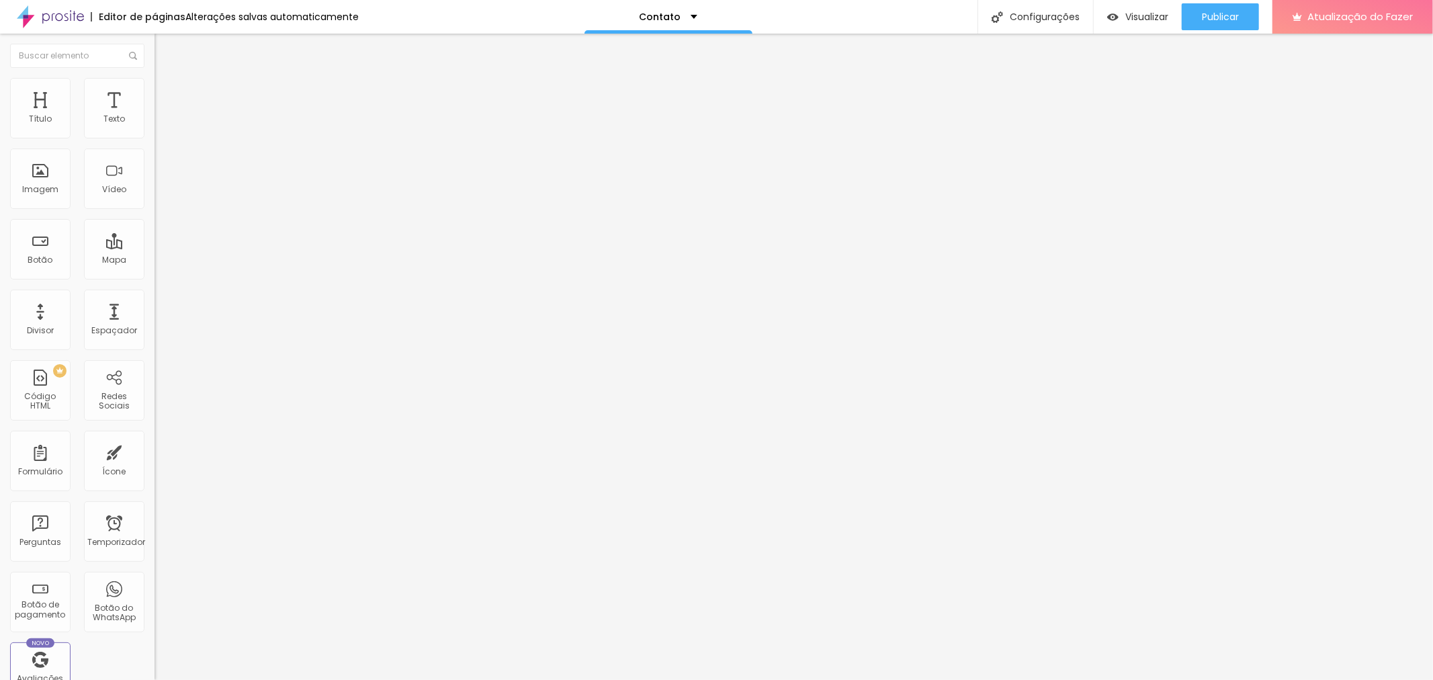
type input "6"
type input "5"
type input "4"
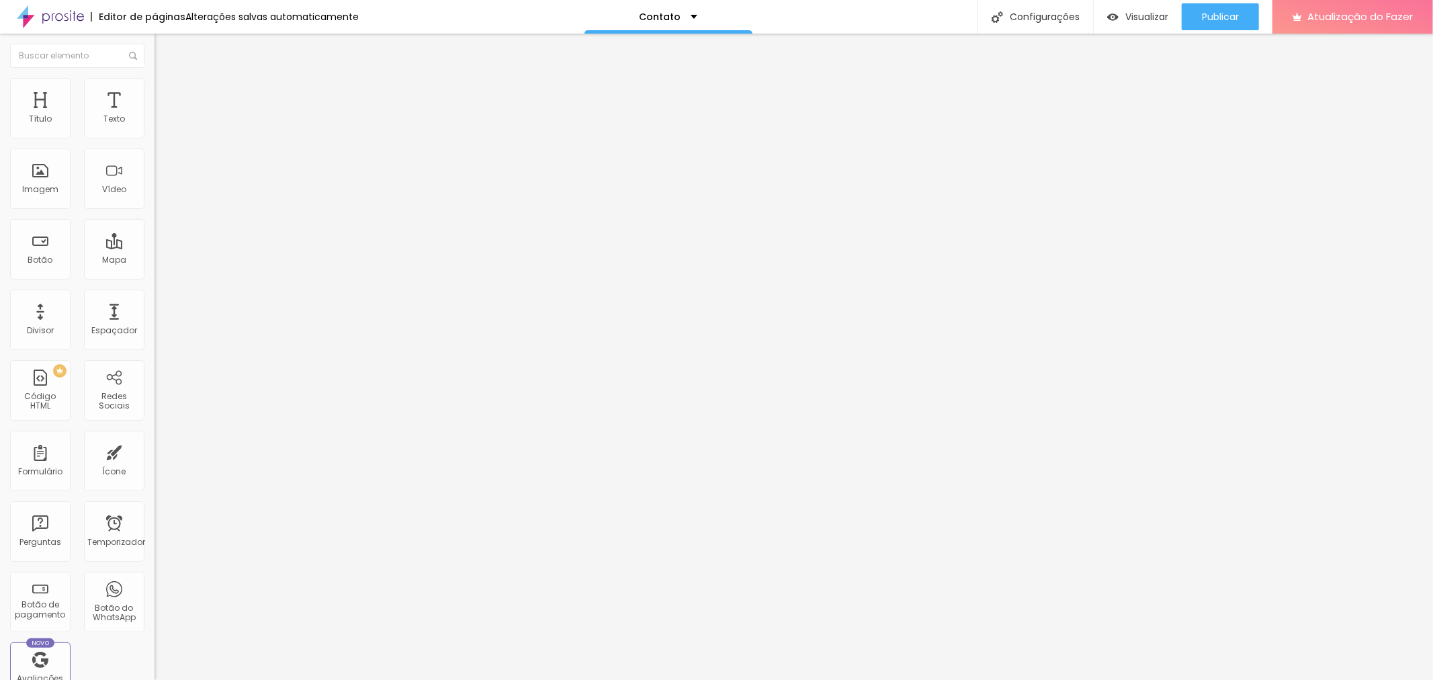
type input "4"
type input "3"
type input "2"
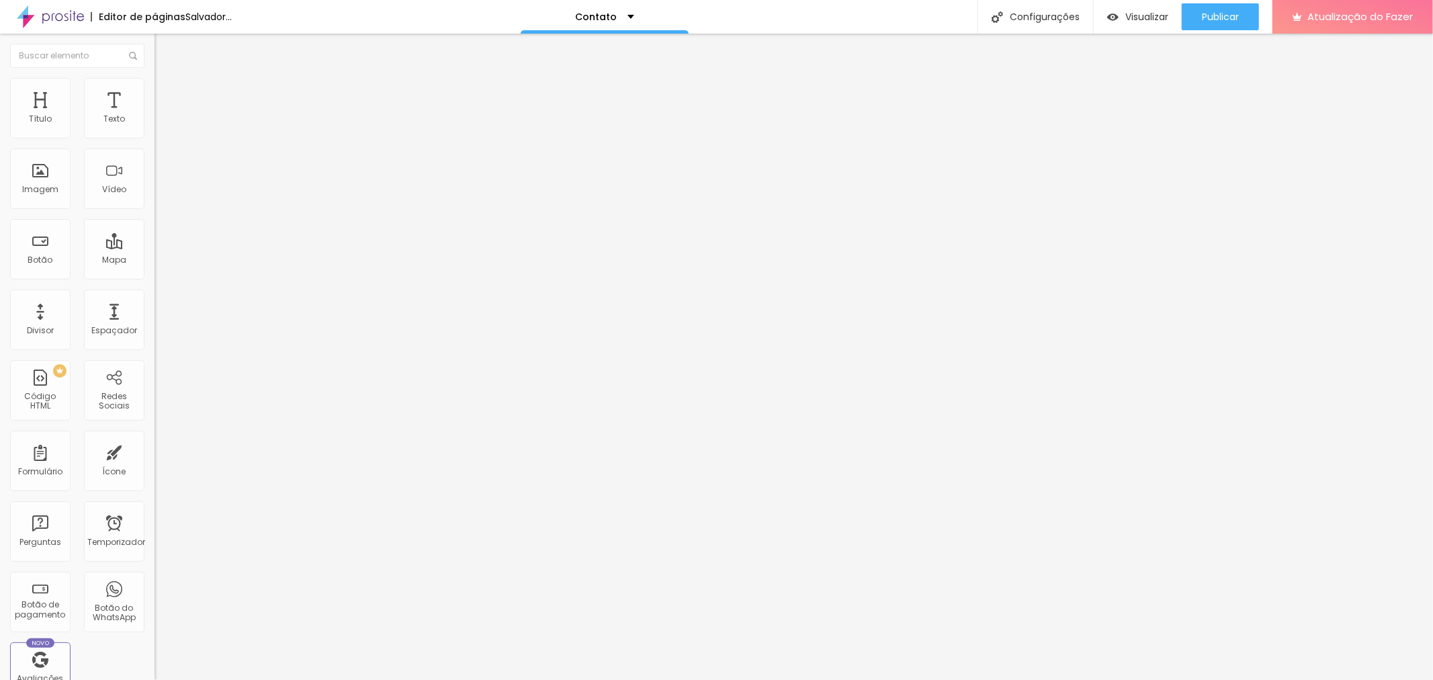
type input "1"
type input "0"
drag, startPoint x: 34, startPoint y: 208, endPoint x: 58, endPoint y: 189, distance: 31.2
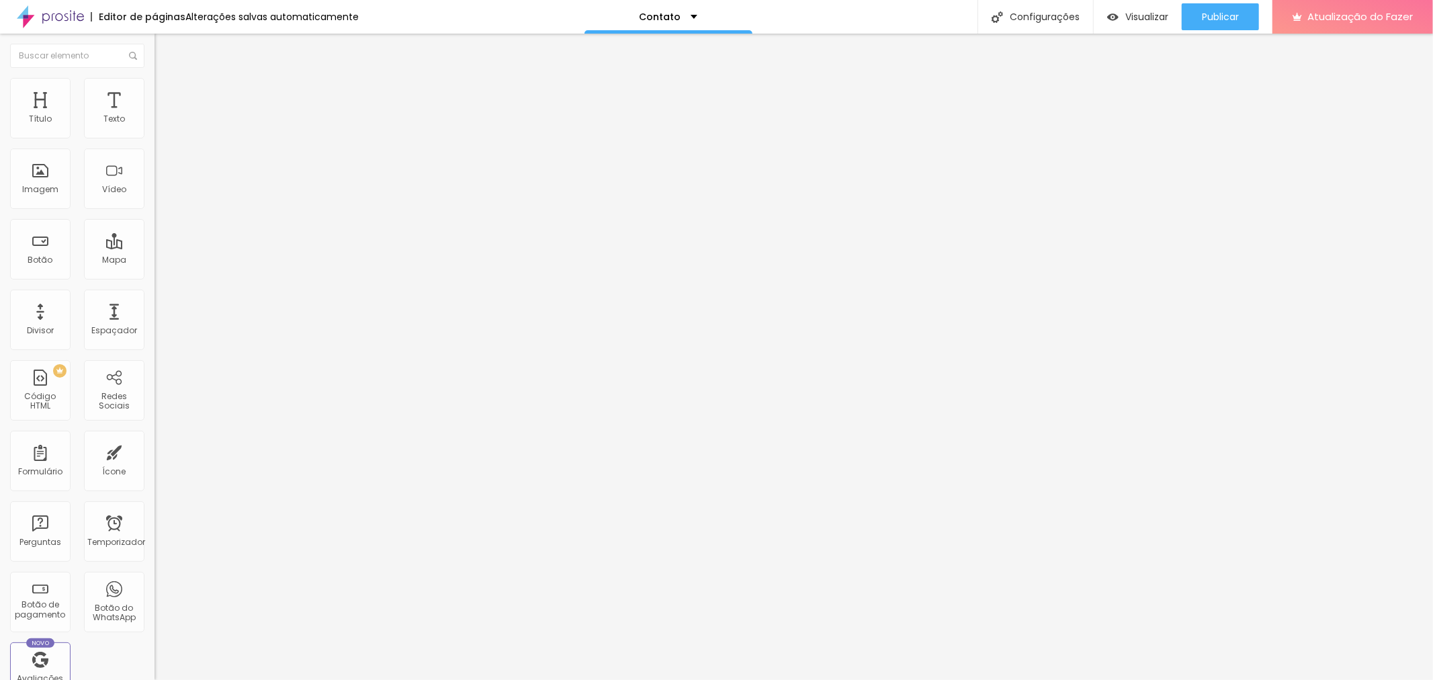
type input "0.5"
type input "0.3"
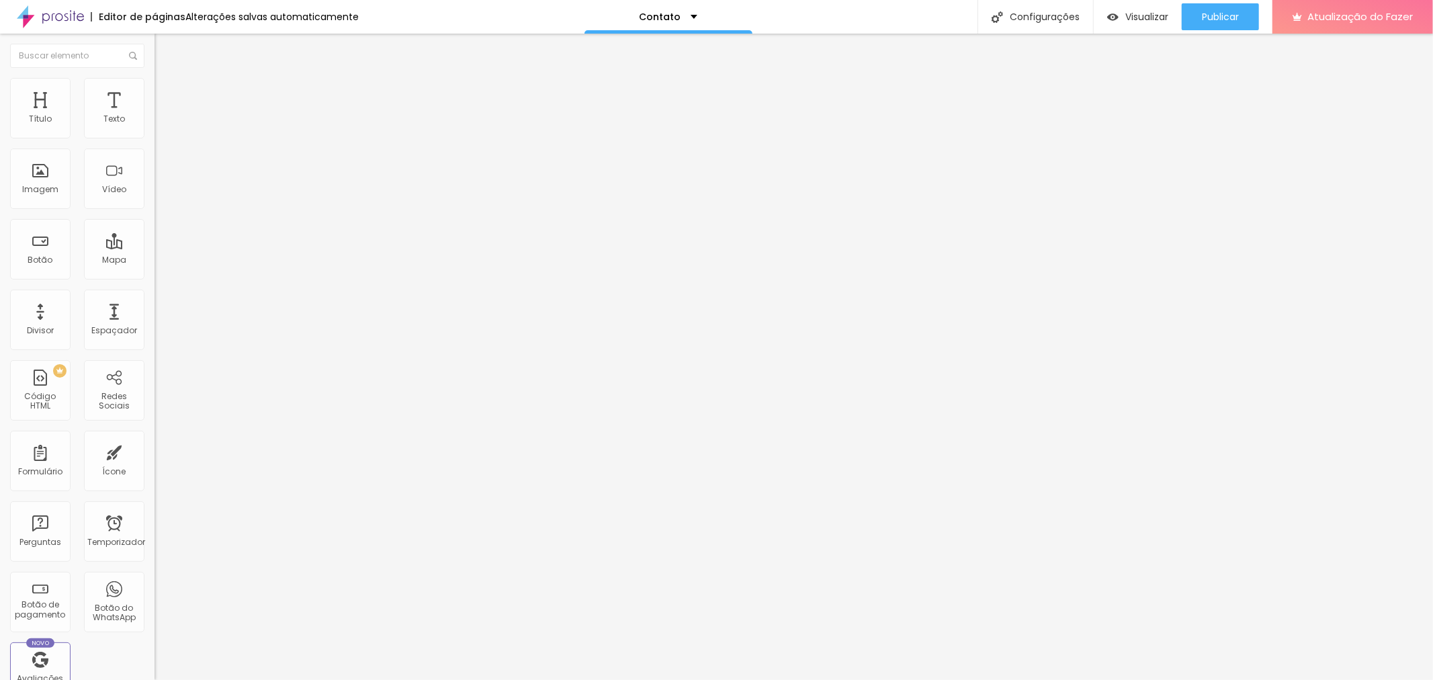
type input "0.4"
type input "0.5"
type input "0.7"
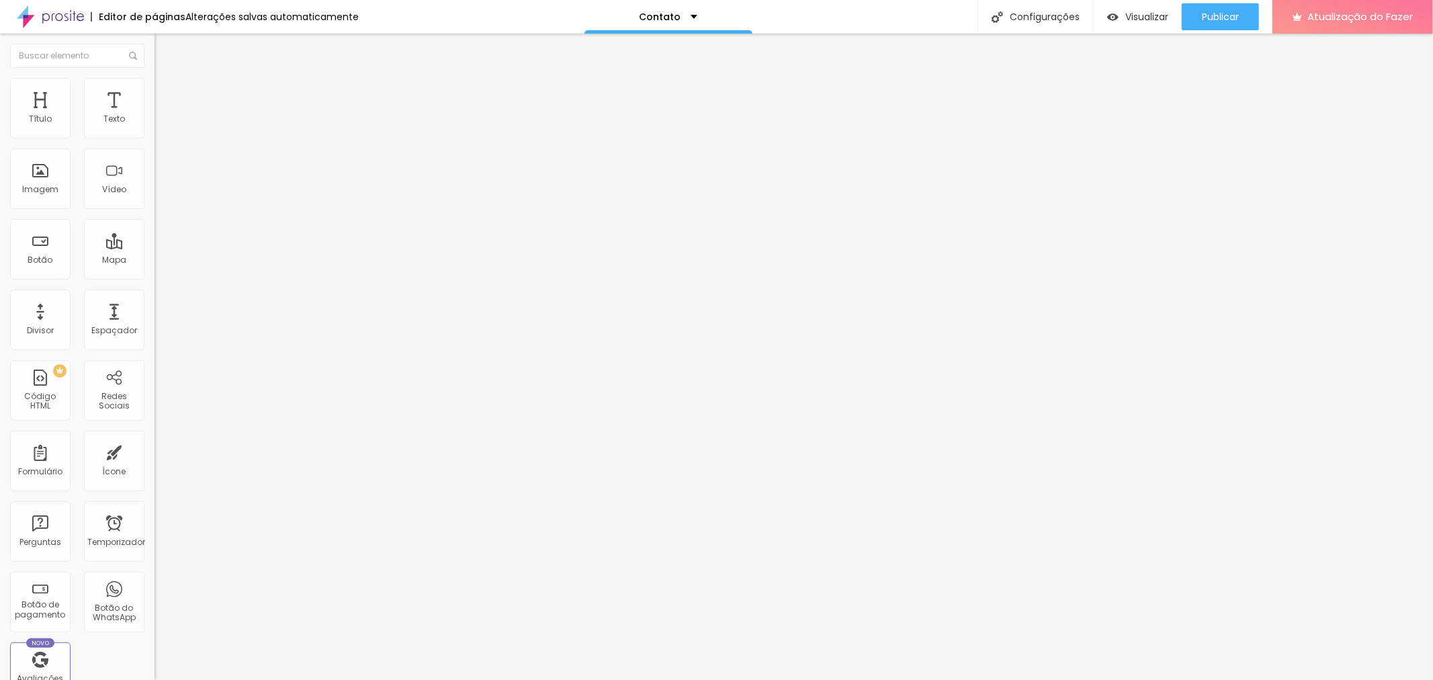
type input "0.7"
type input "0.8"
type input "1"
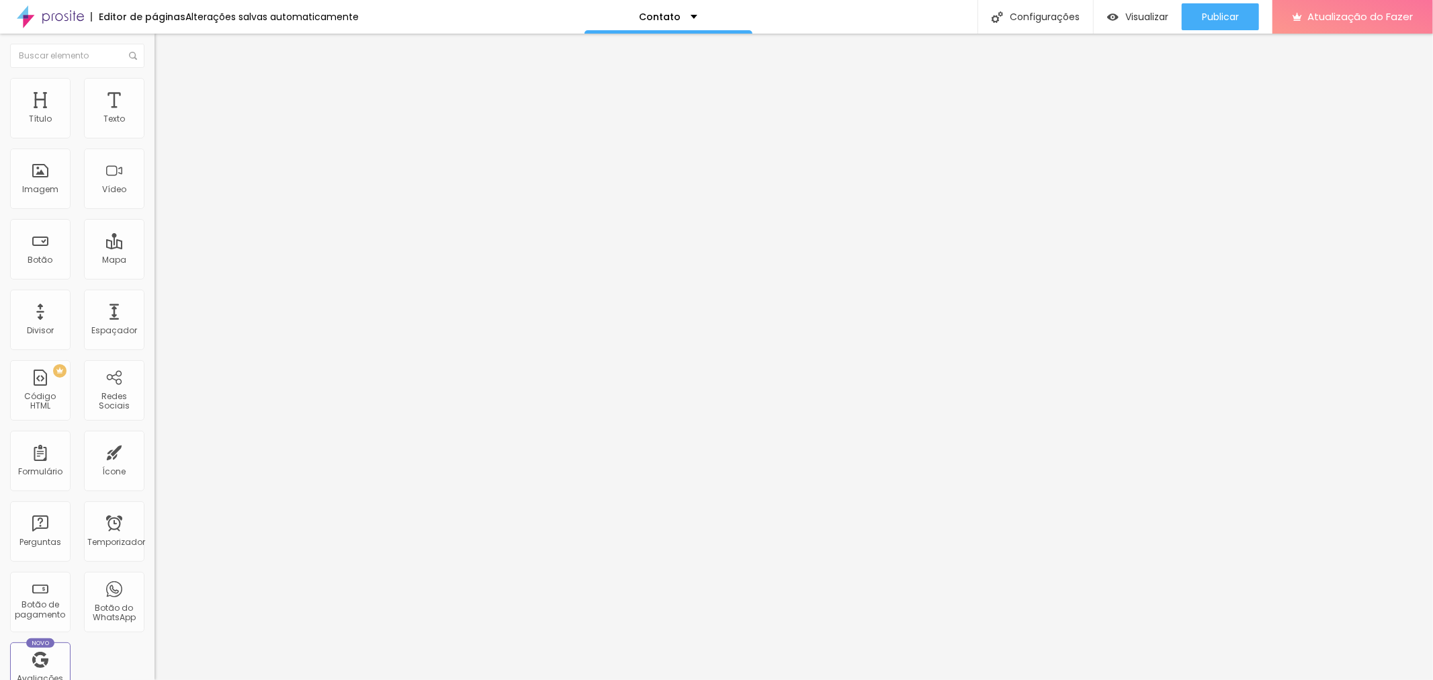
type input "1.3"
type input "1.4"
type input "1.5"
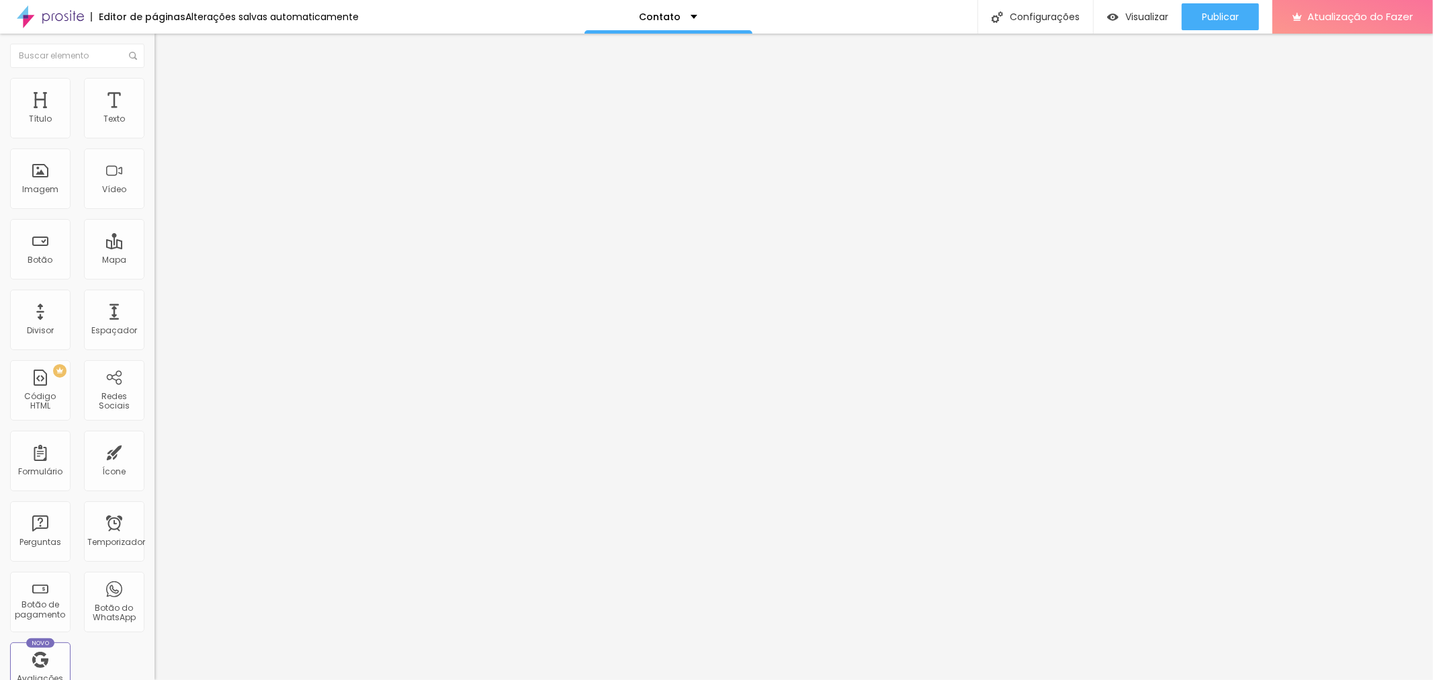
type input "1.5"
type input "1.6"
type input "1.7"
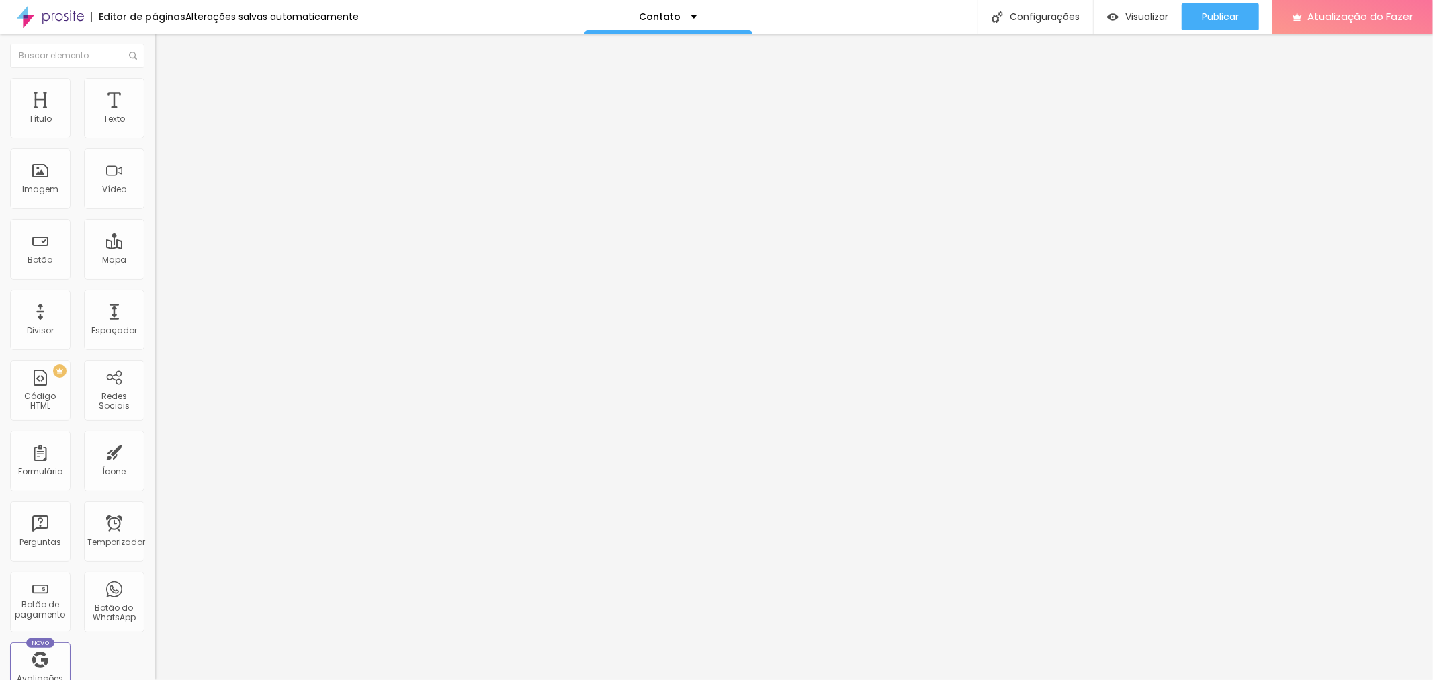
type input "1.6"
type input "1.4"
type input "1.3"
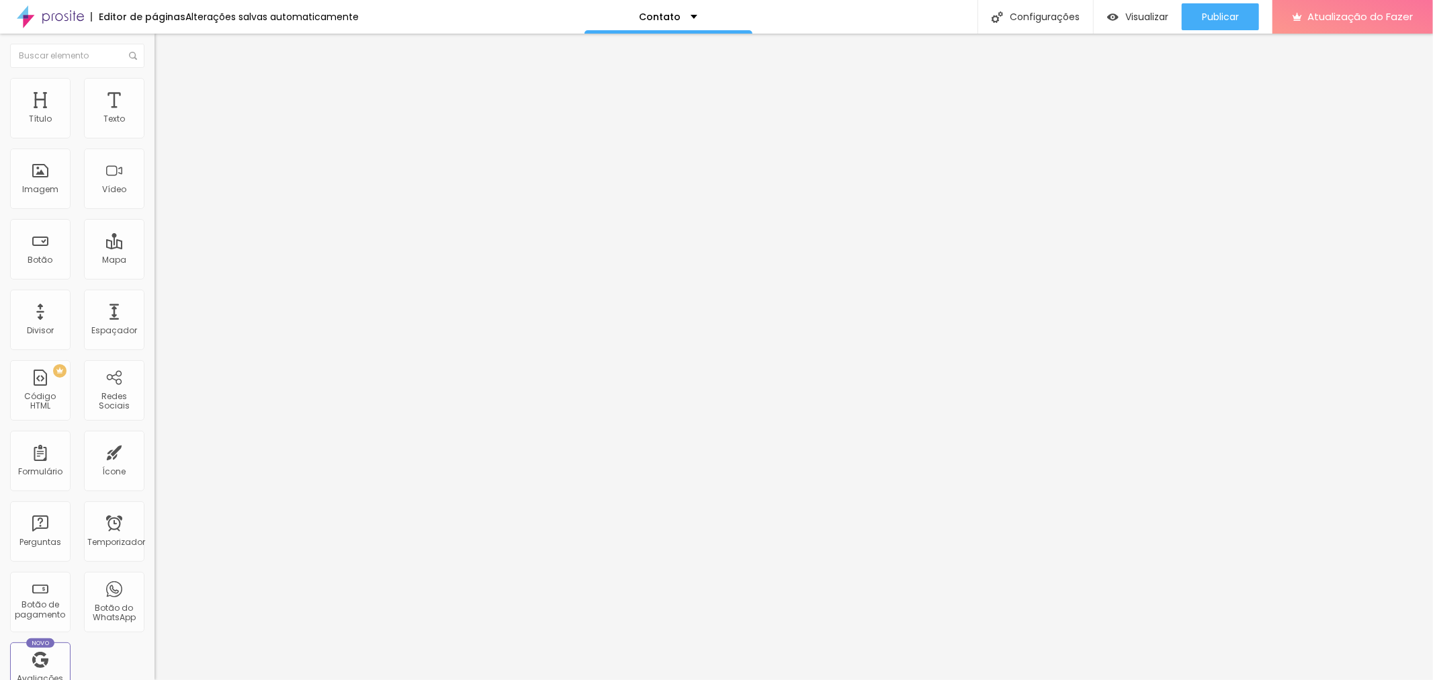
type input "1.3"
type input "1.2"
type input "1.1"
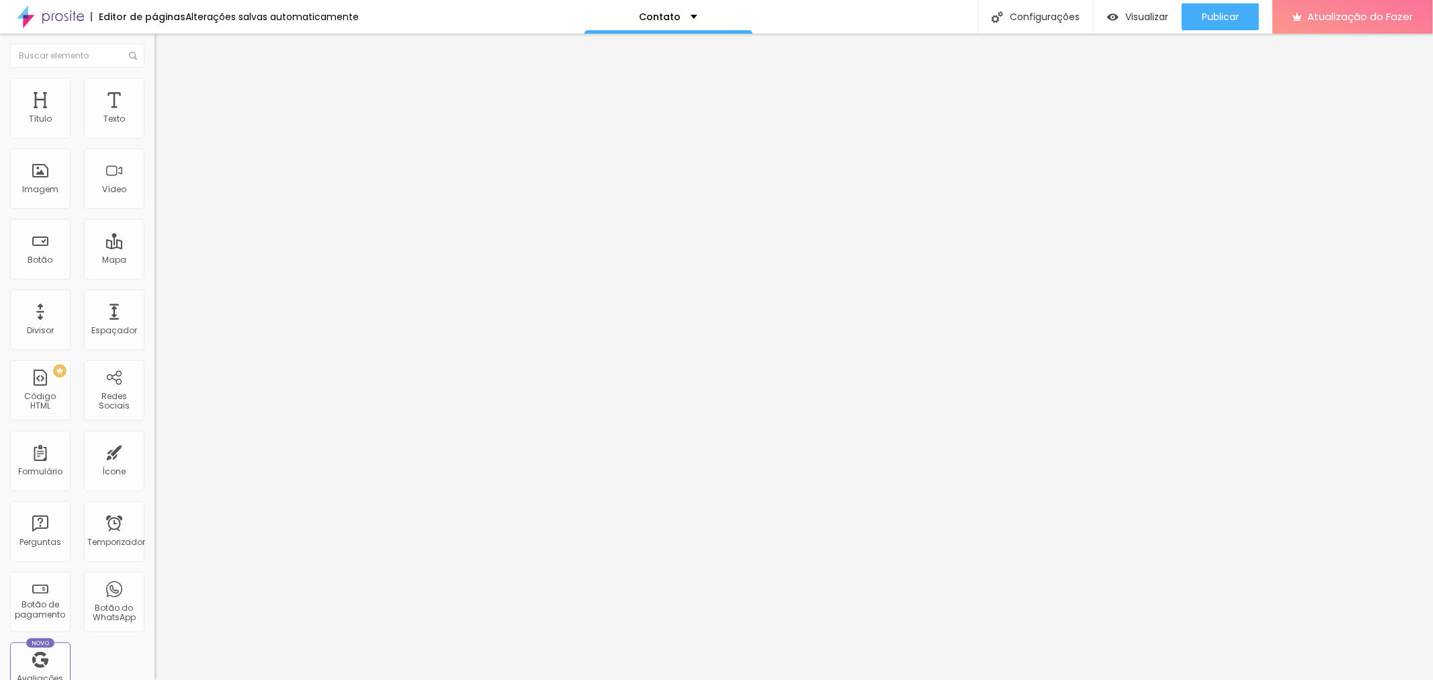
type input "1"
type input "0.9"
type input "0.8"
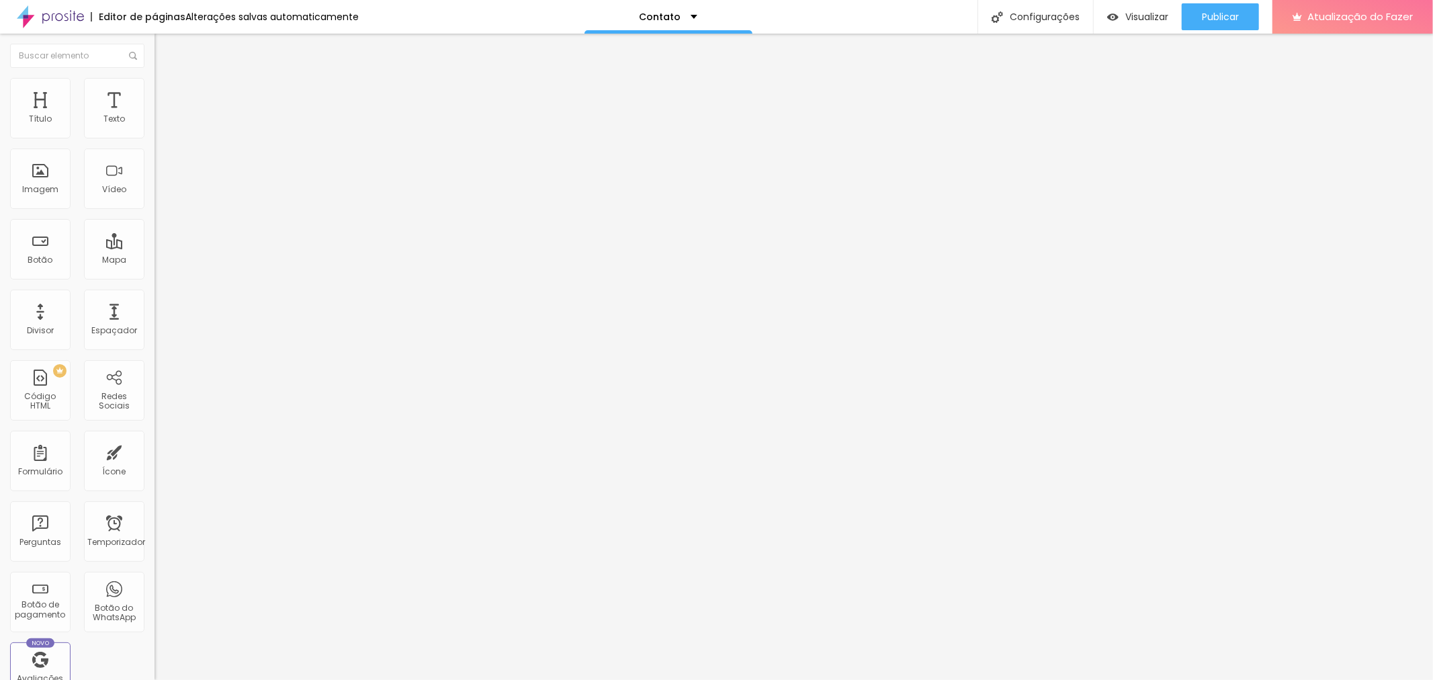
type input "0.8"
type input "0.7"
type input "0.6"
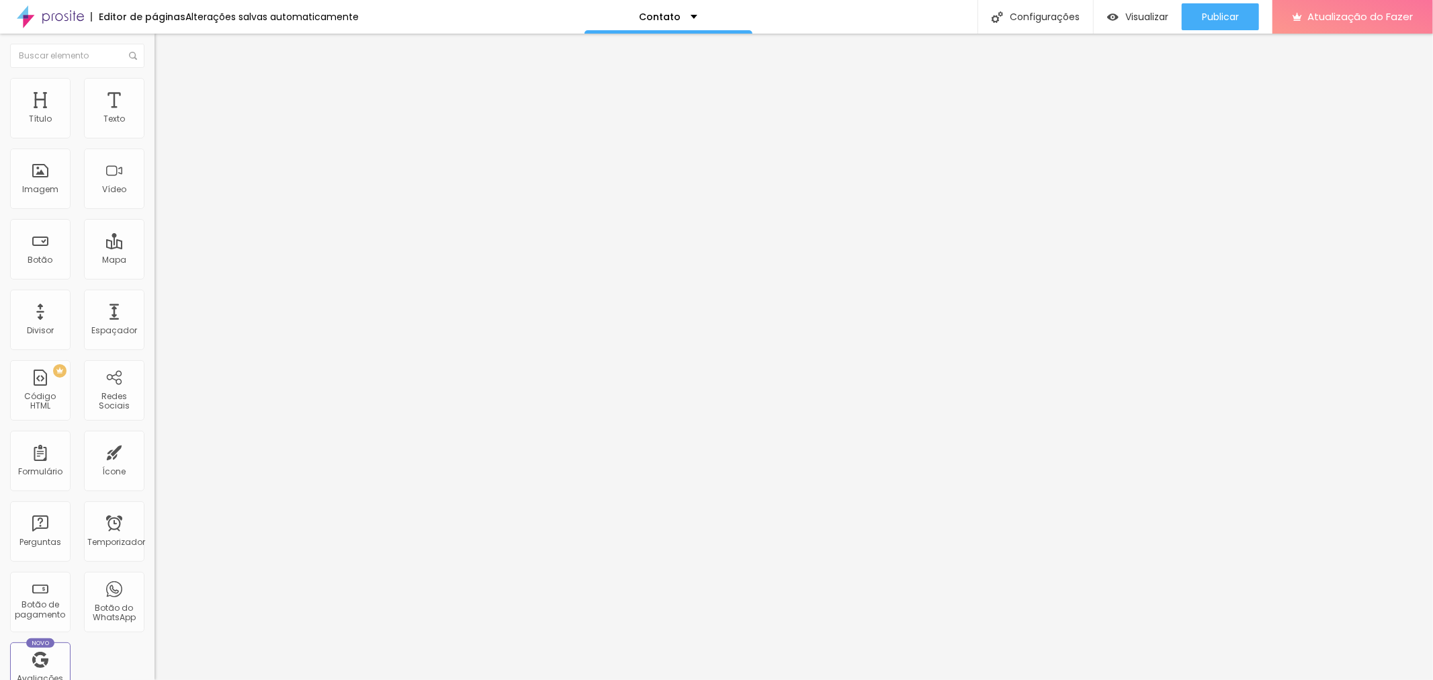
type input "0.5"
type input "0.6"
type input "0.7"
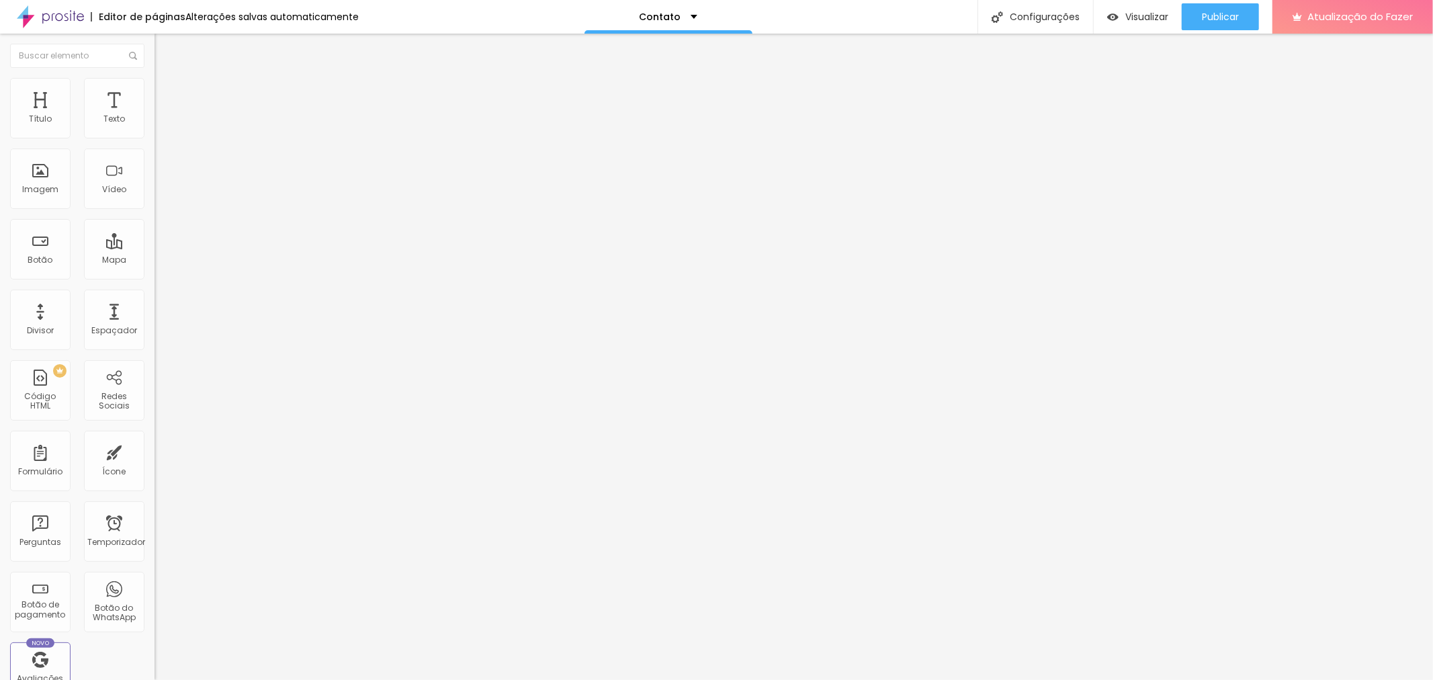
type input "0.7"
type input "0.8"
type input "0.9"
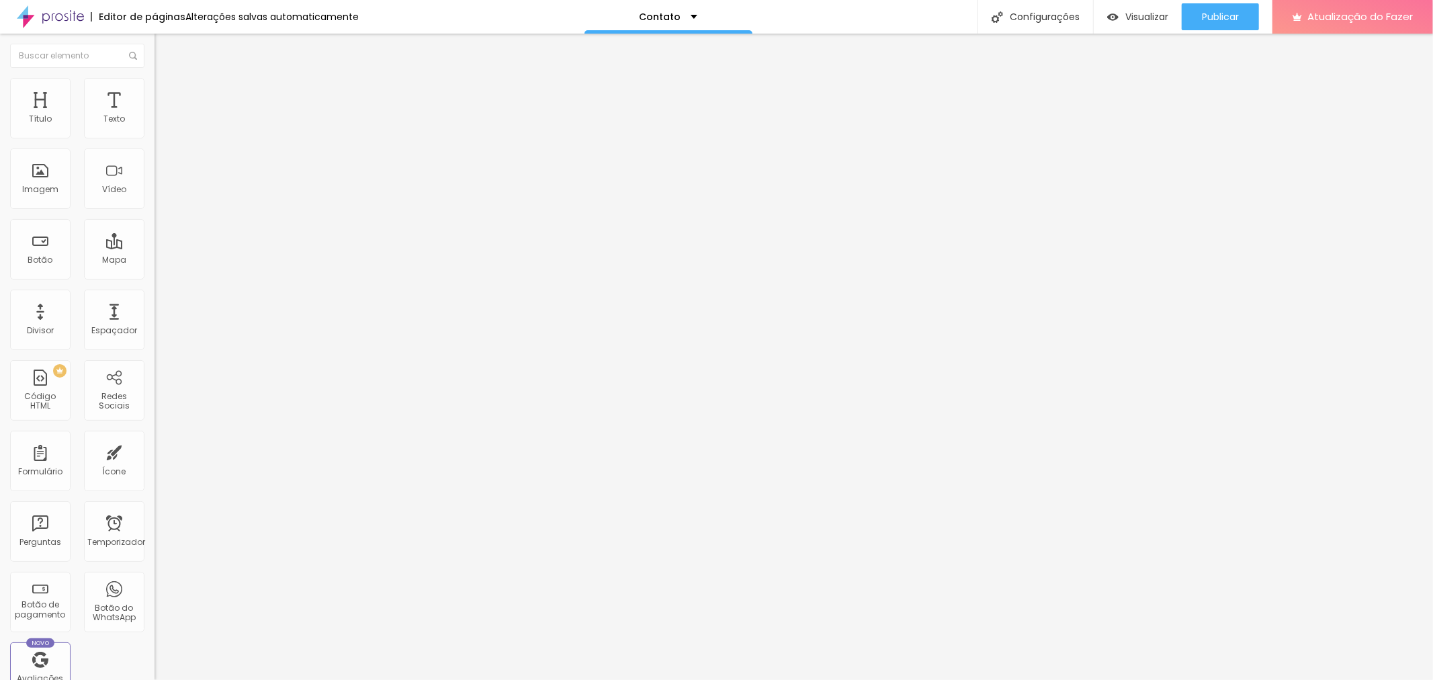
type input "1"
type input "1.1"
type input "1.2"
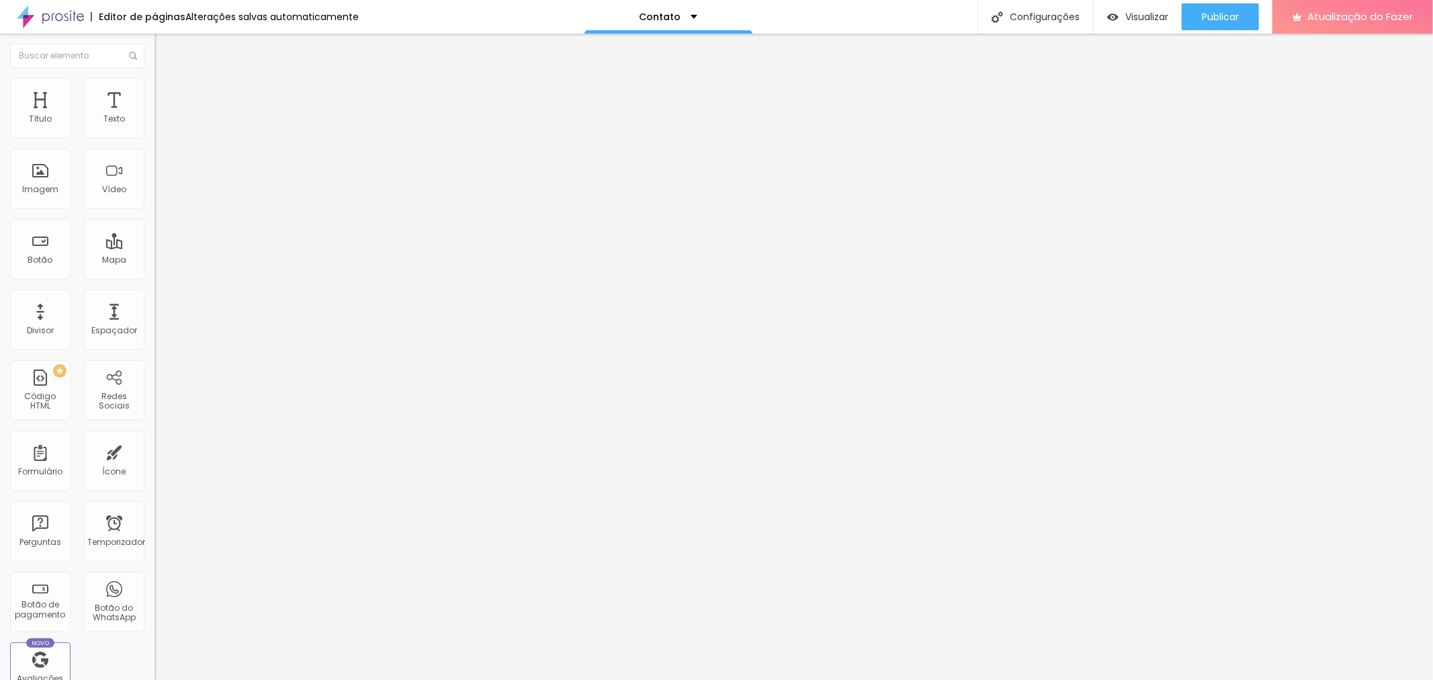
type input "1.2"
type input "1.1"
type input "1"
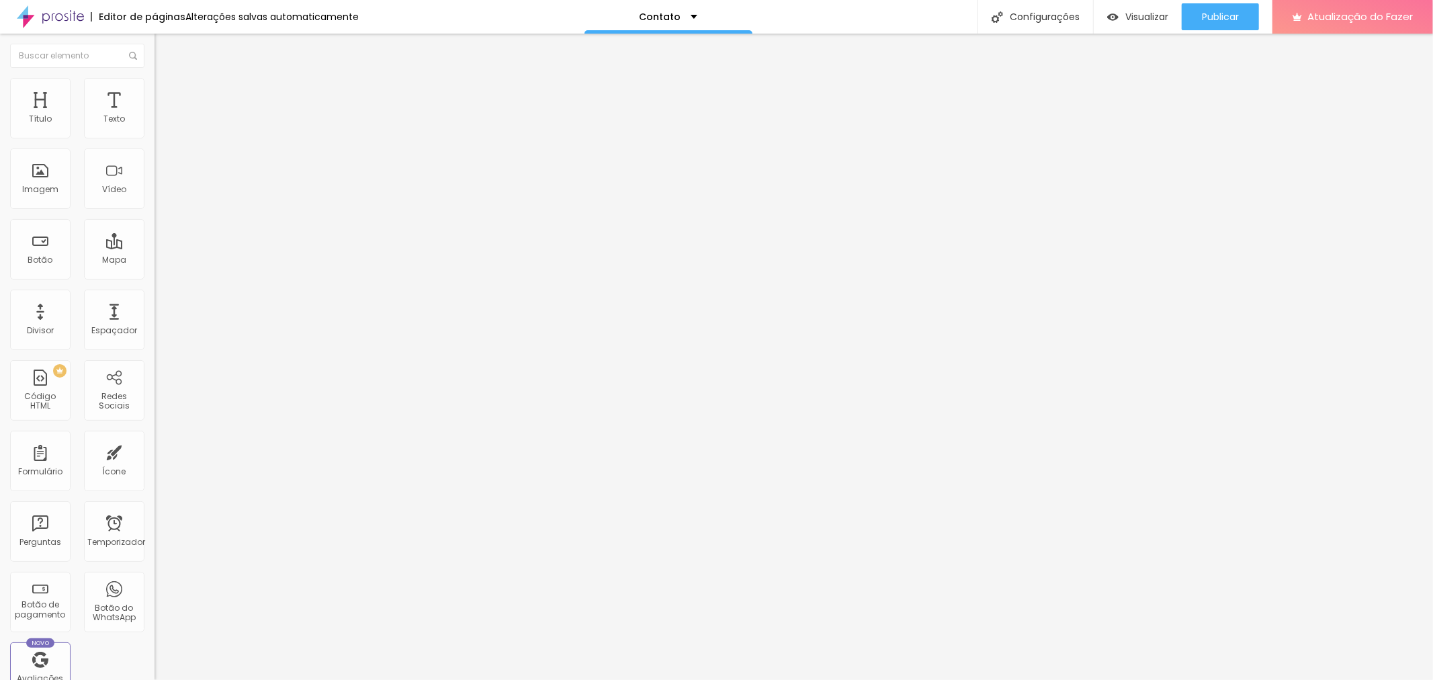
type input "0.9"
type input "0.8"
type input "0.7"
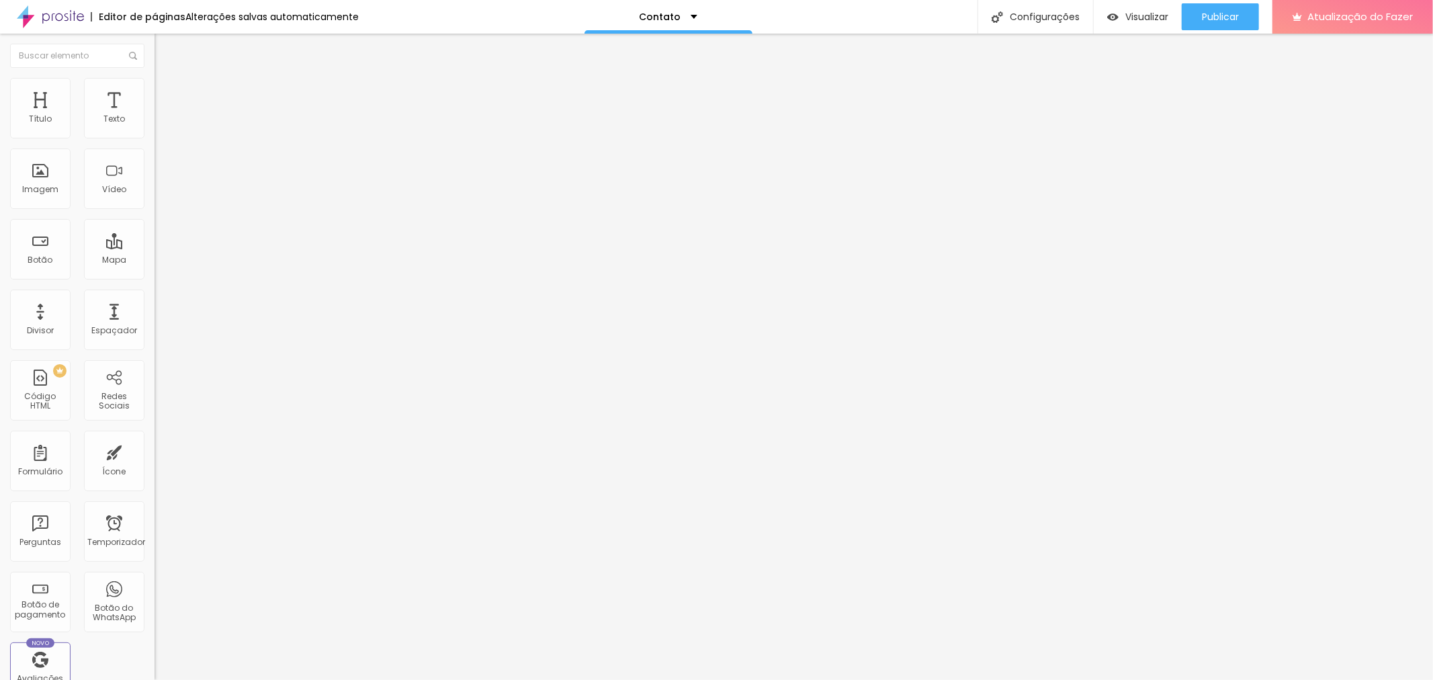
type input "0.7"
type input "0.6"
type input "0.5"
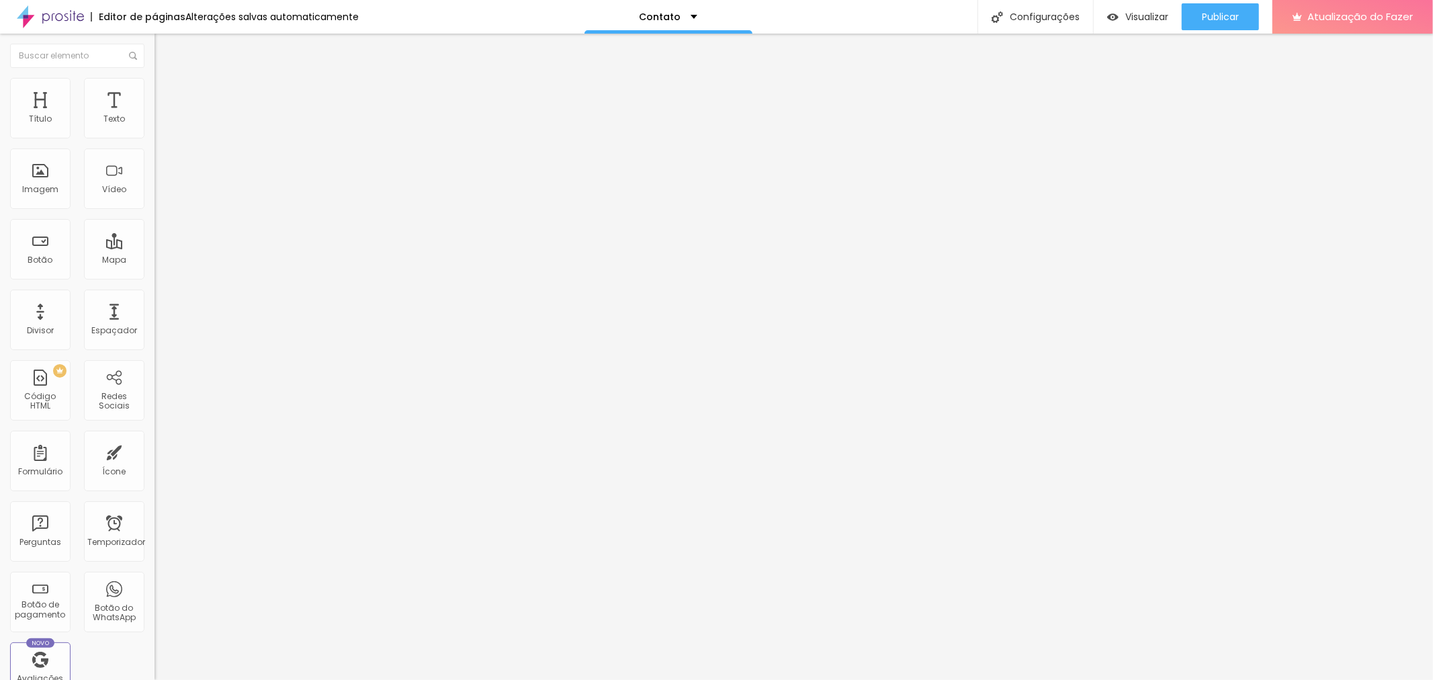
type input "0.4"
type input "0.3"
type input "0.2"
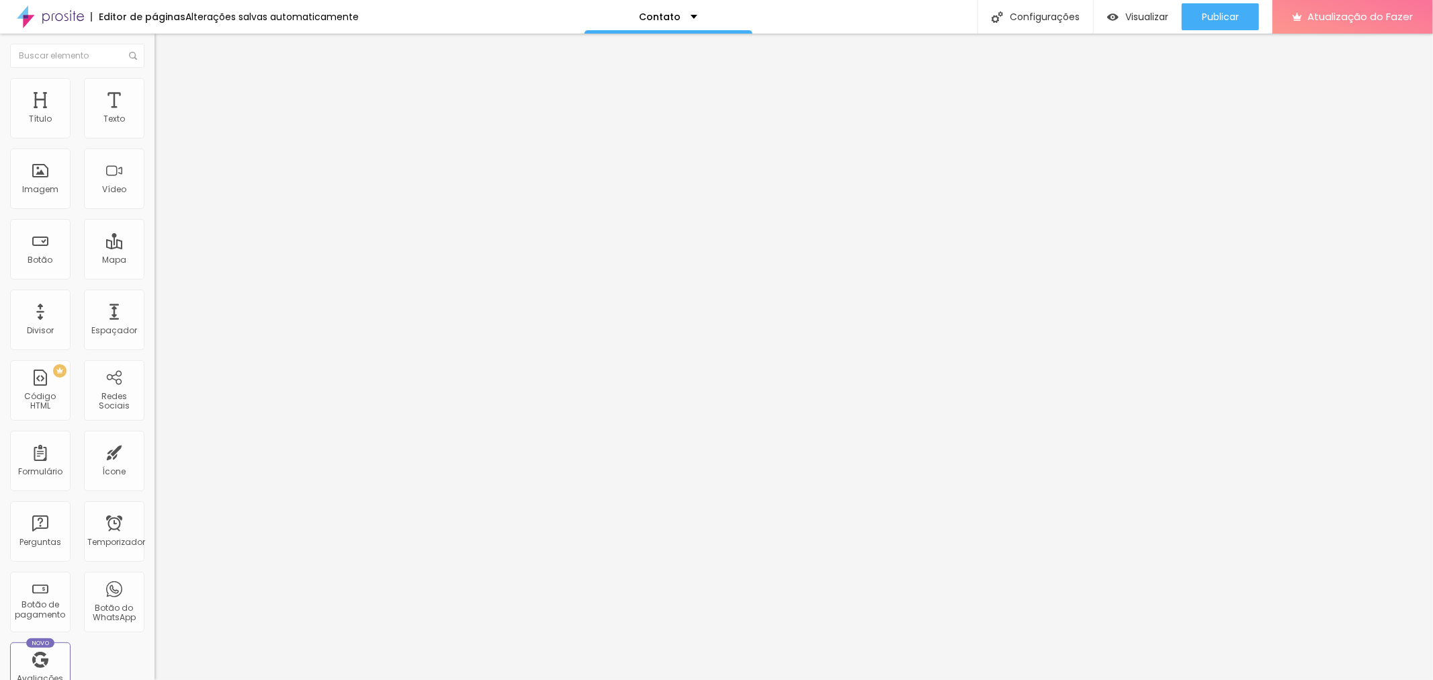
type input "0.2"
type input "0"
click at [155, 437] on input "range" at bounding box center [198, 442] width 87 height 11
type input "12"
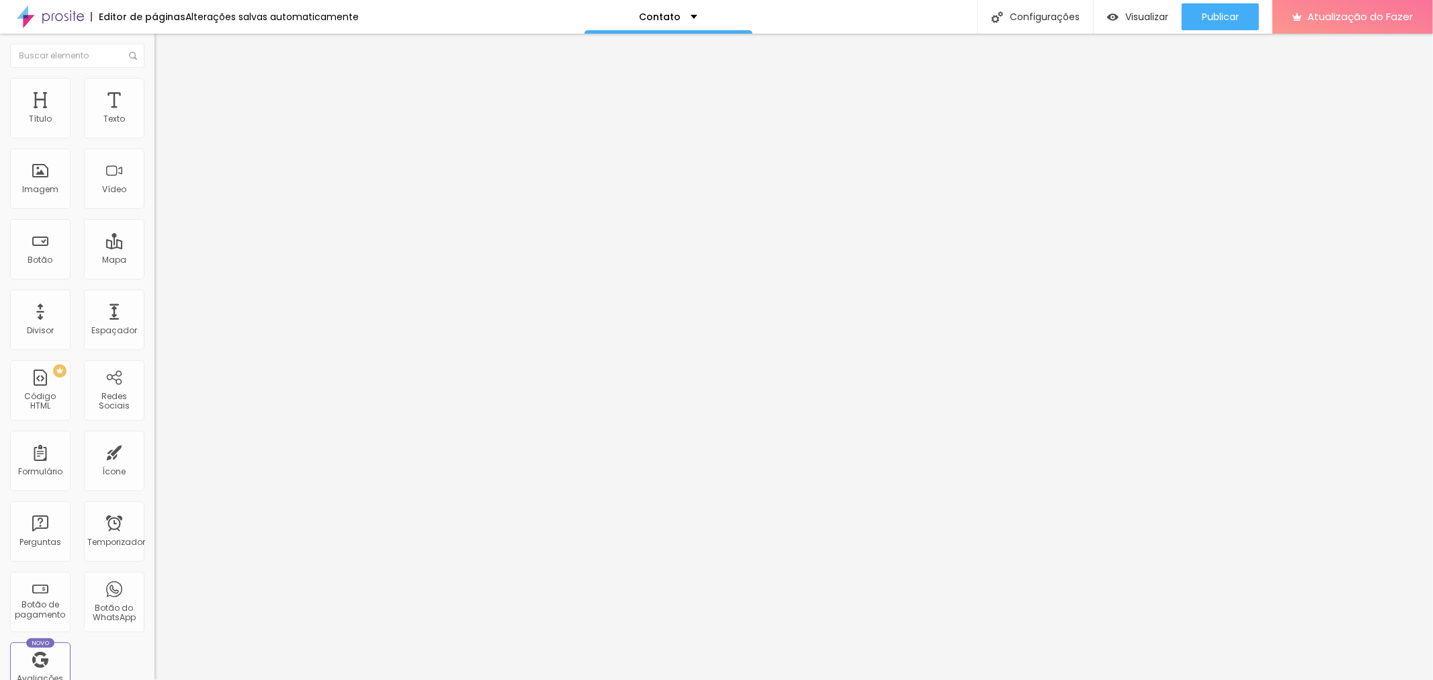
type input "12"
type input "11"
type input "12"
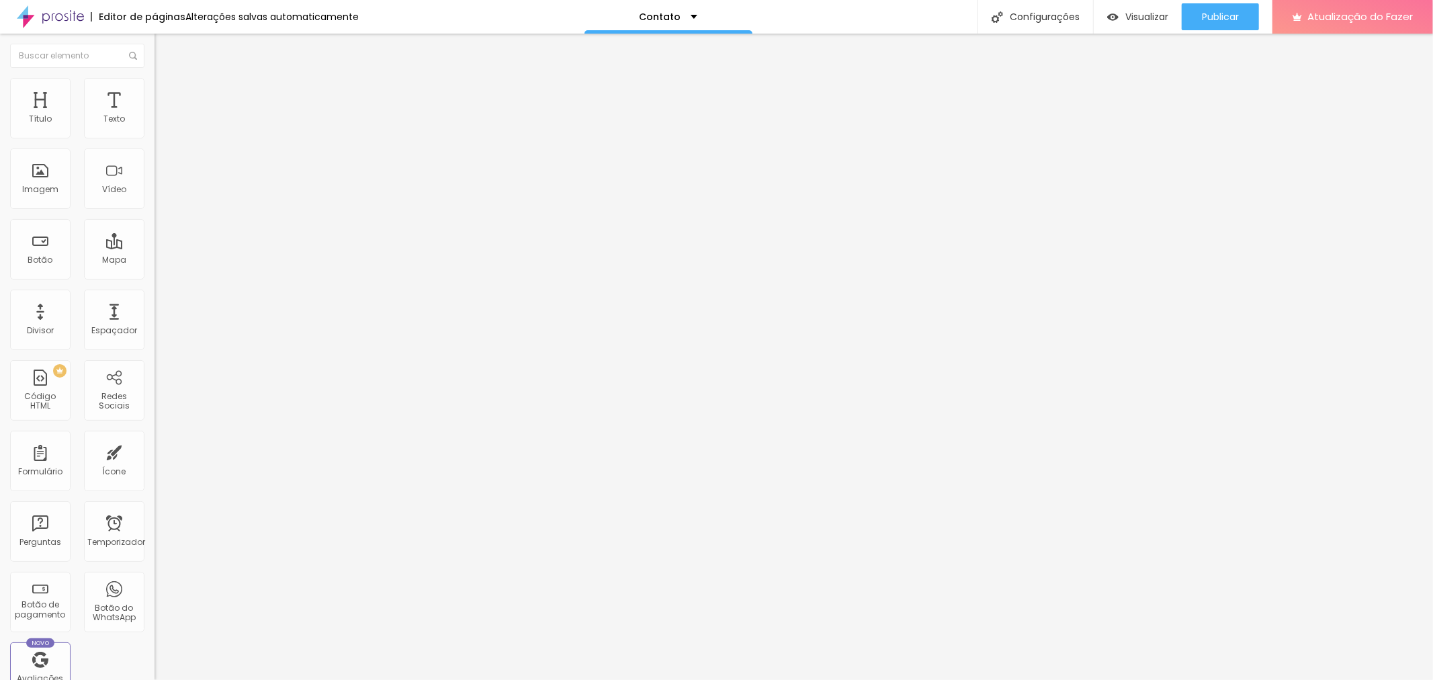
type input "13"
type input "14"
type input "15"
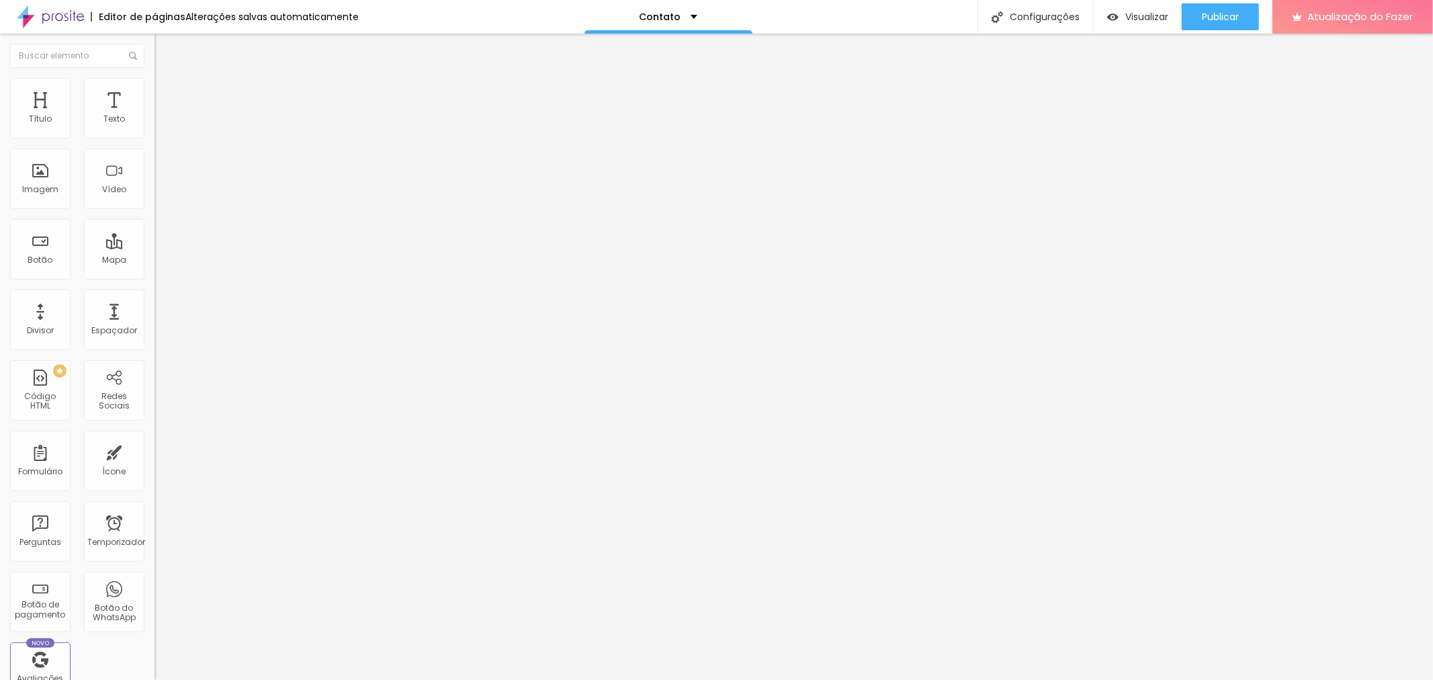
type input "15"
type input "16"
type input "15"
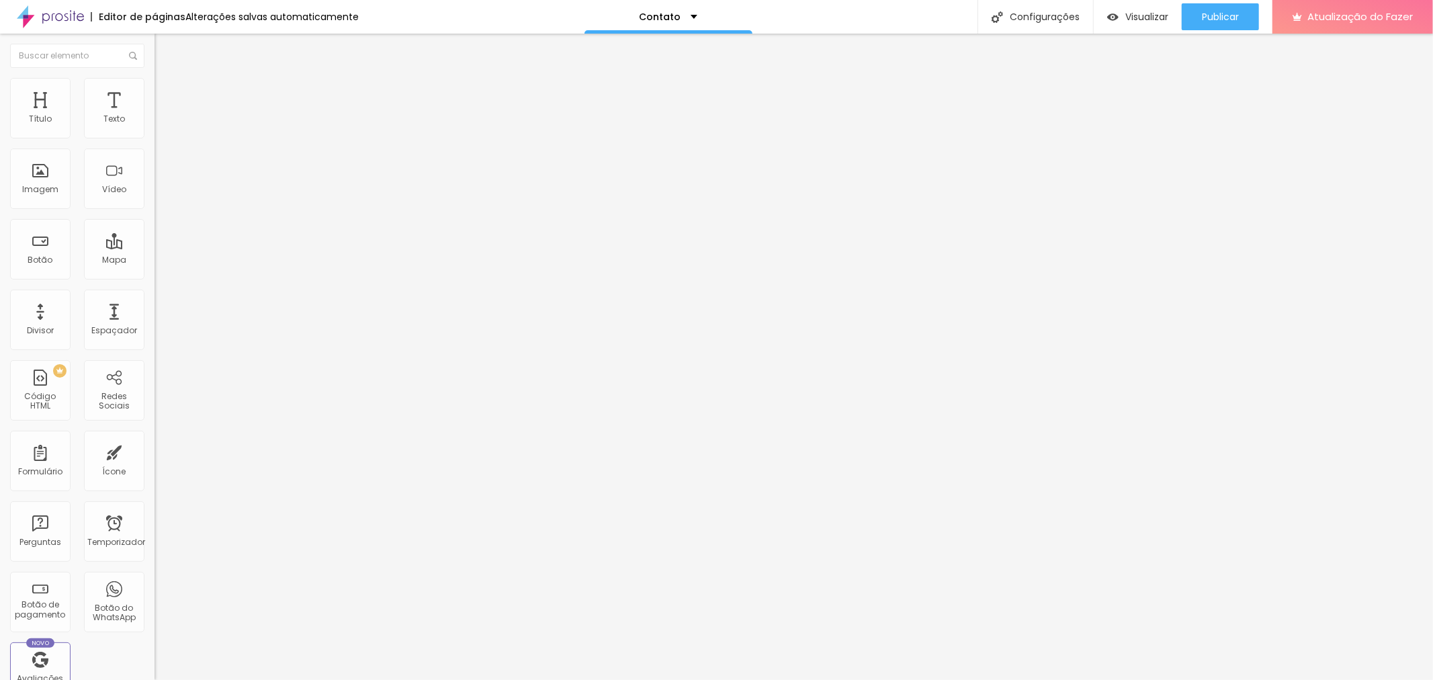
type input "16"
click at [155, 247] on input "range" at bounding box center [198, 252] width 87 height 11
click at [167, 90] on font "Avançado" at bounding box center [189, 86] width 44 height 11
click at [155, 127] on font "Título 2" at bounding box center [177, 118] width 44 height 17
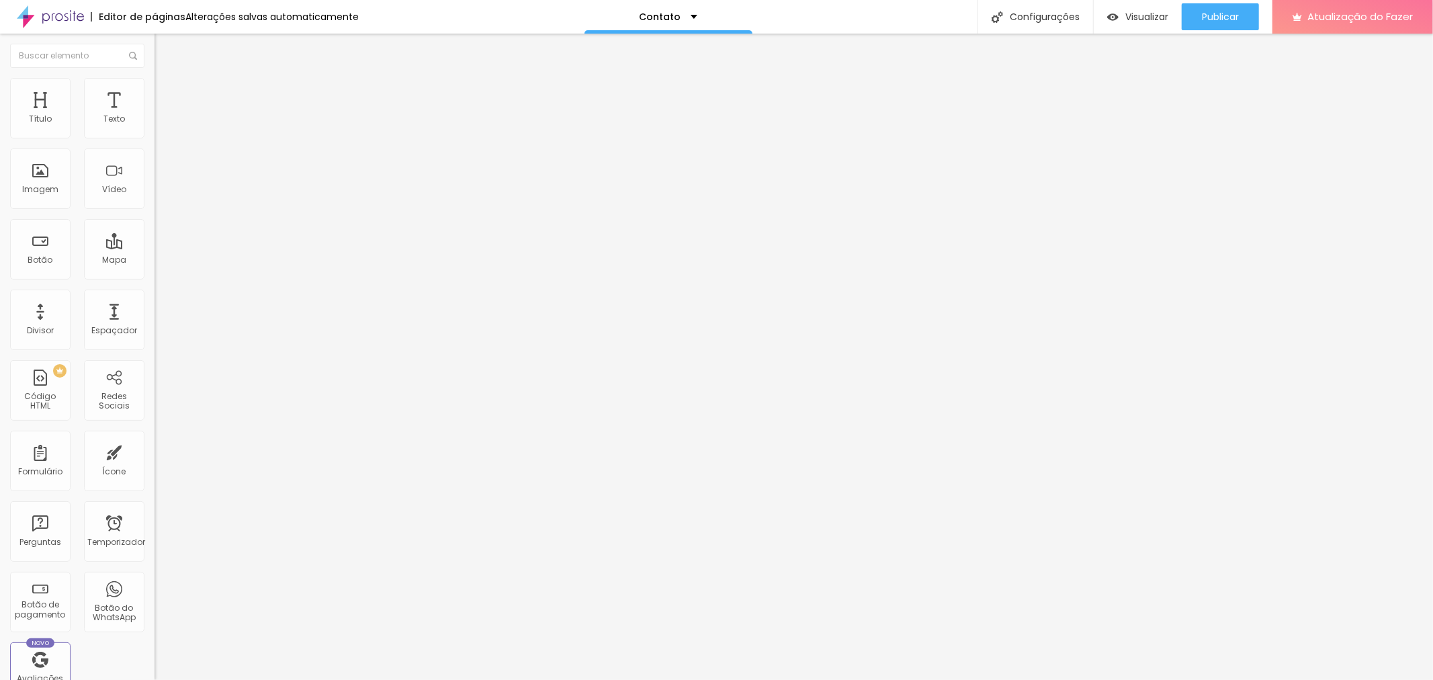
click at [155, 116] on font "Título 1" at bounding box center [177, 106] width 45 height 19
type input "46"
type input "45"
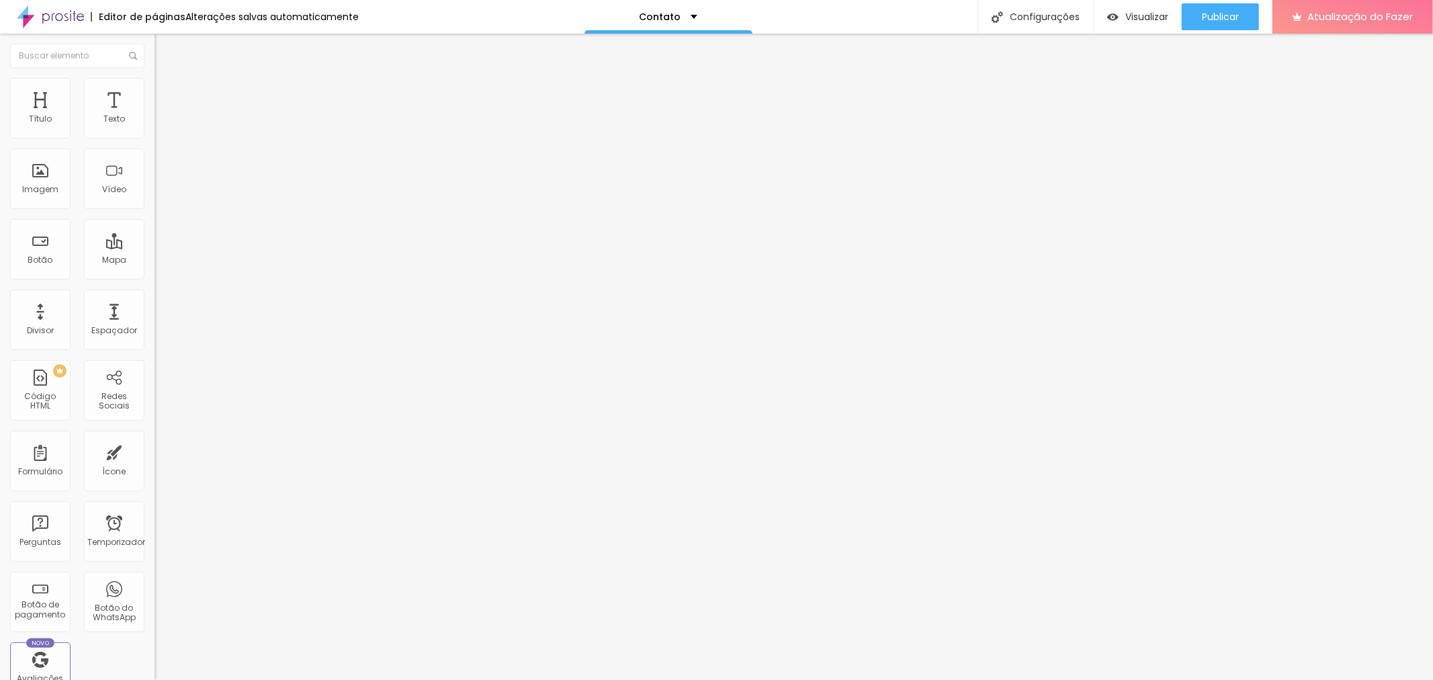
type input "44"
type input "43"
type input "41"
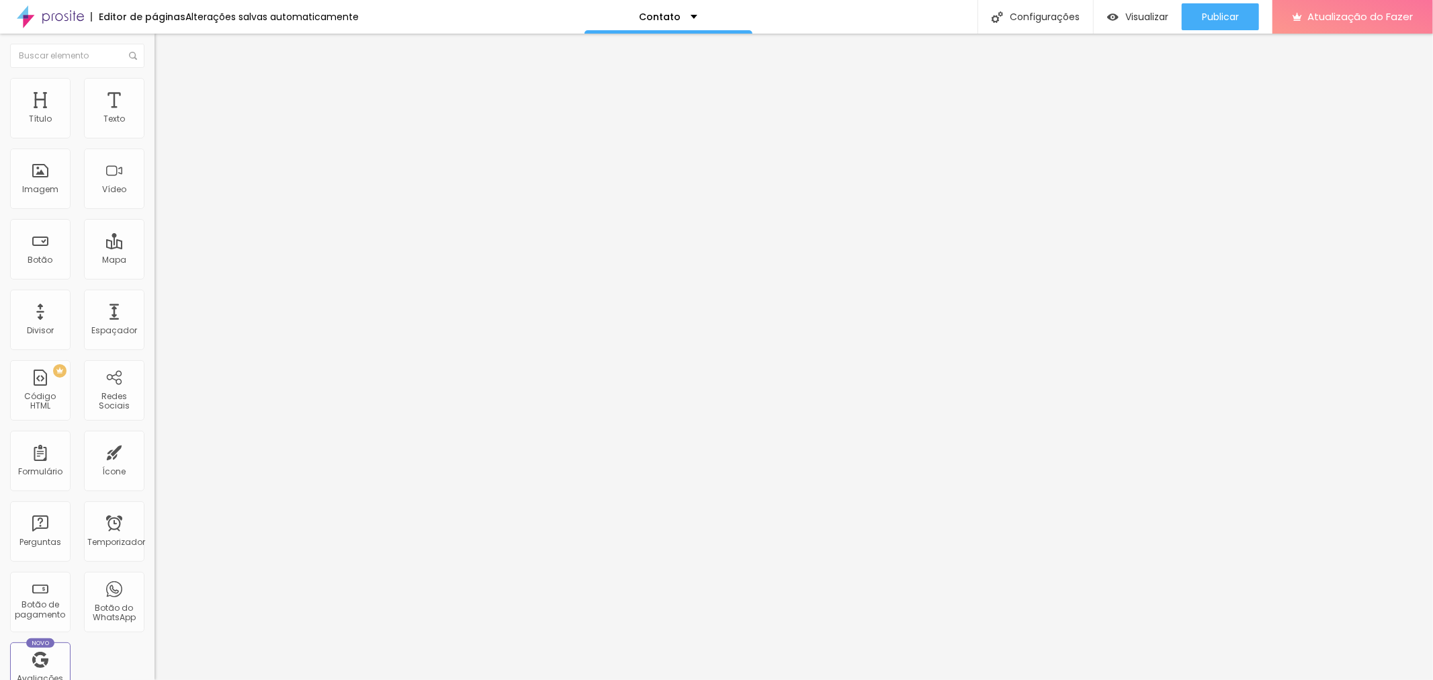
type input "41"
type input "40"
type input "38"
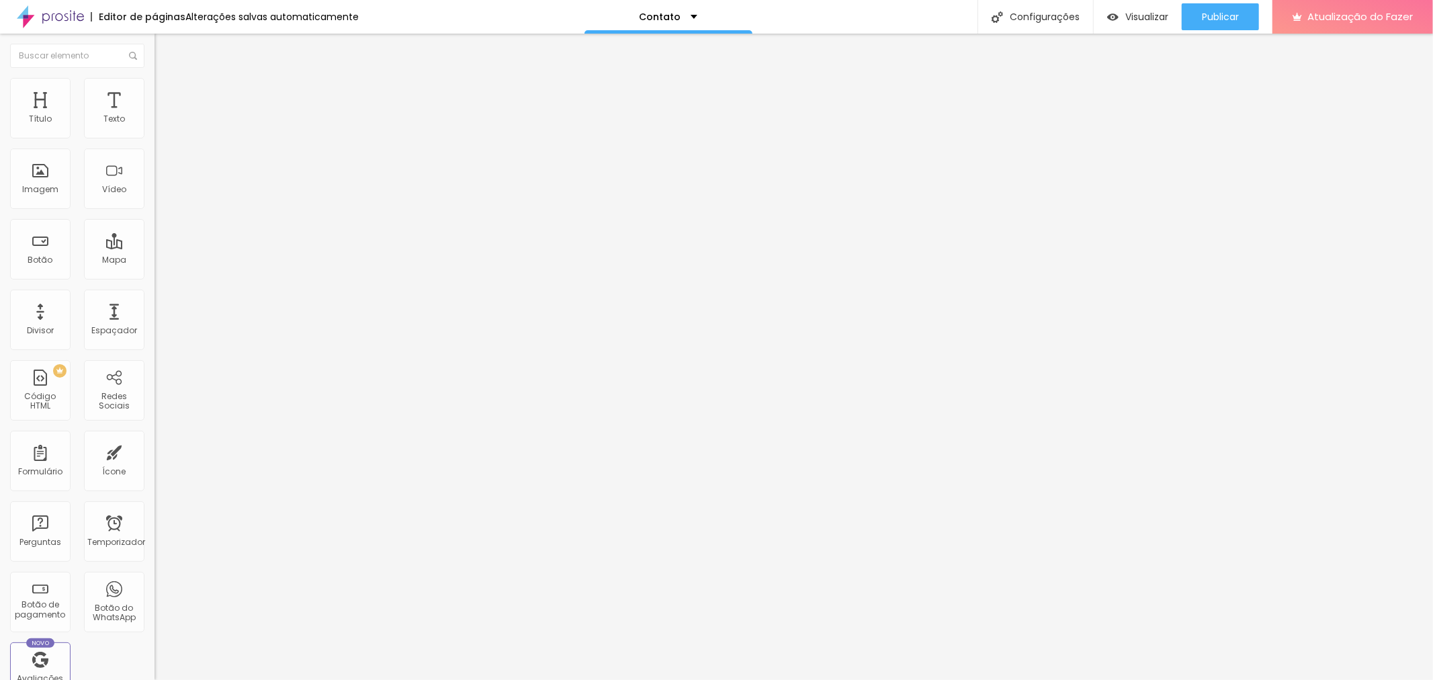
type input "37"
type input "36"
drag, startPoint x: 65, startPoint y: 281, endPoint x: 52, endPoint y: 282, distance: 12.8
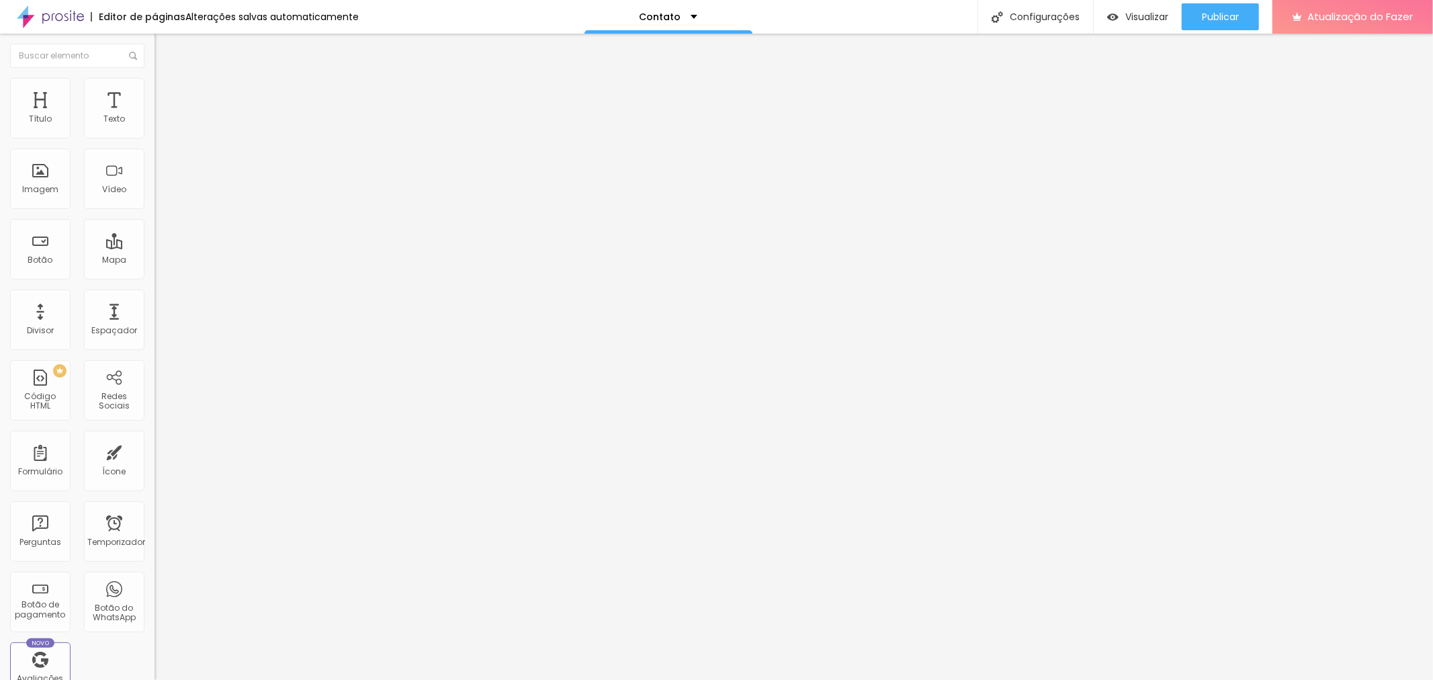
type input "36"
click at [155, 317] on input "range" at bounding box center [198, 322] width 87 height 11
click at [1230, 23] on div "Publicar" at bounding box center [1220, 16] width 37 height 27
click at [38, 518] on div "Perguntas" at bounding box center [40, 531] width 60 height 60
